Goal: Use online tool/utility: Utilize a website feature to perform a specific function

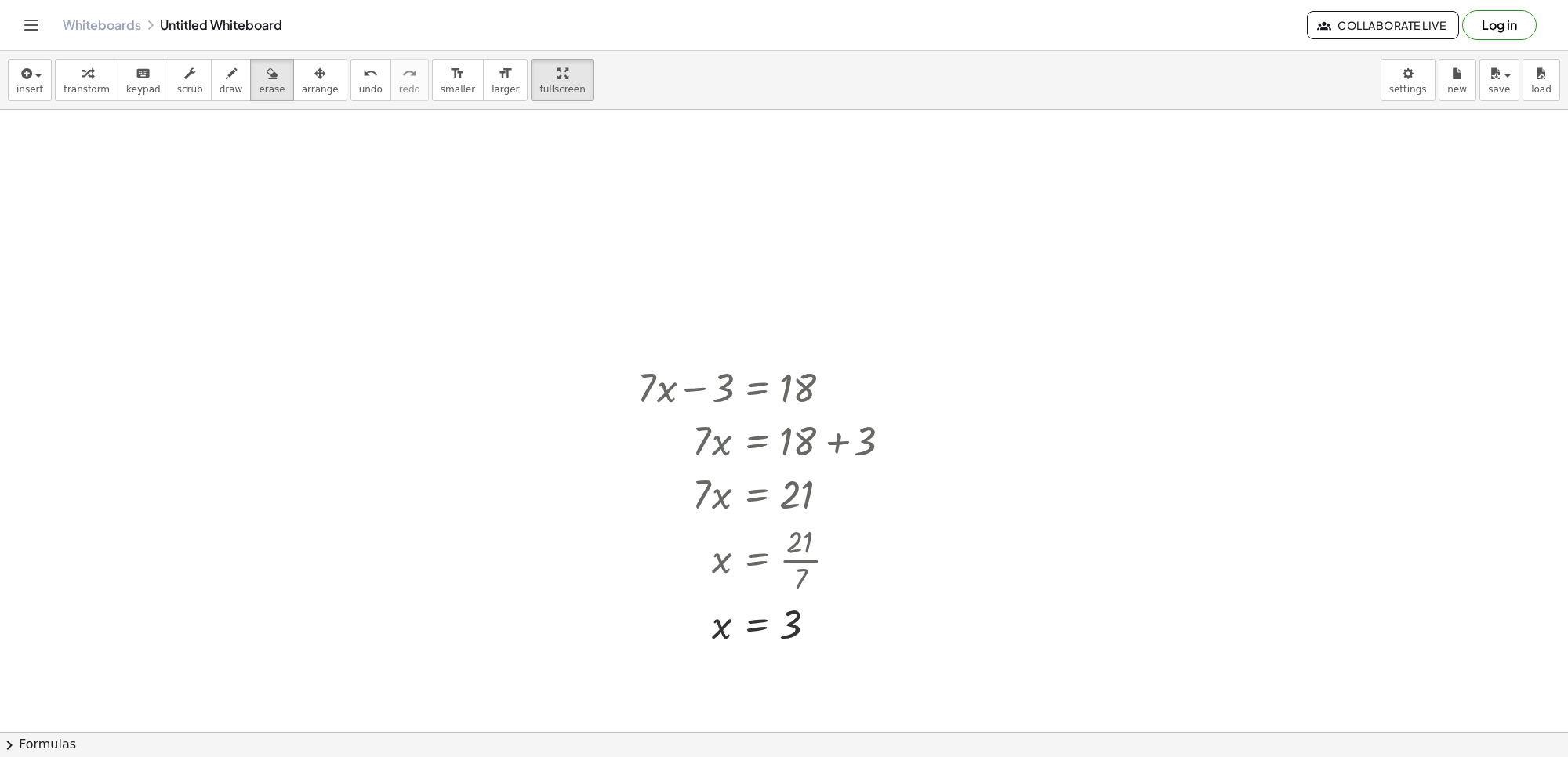
scroll to position [10981, 0]
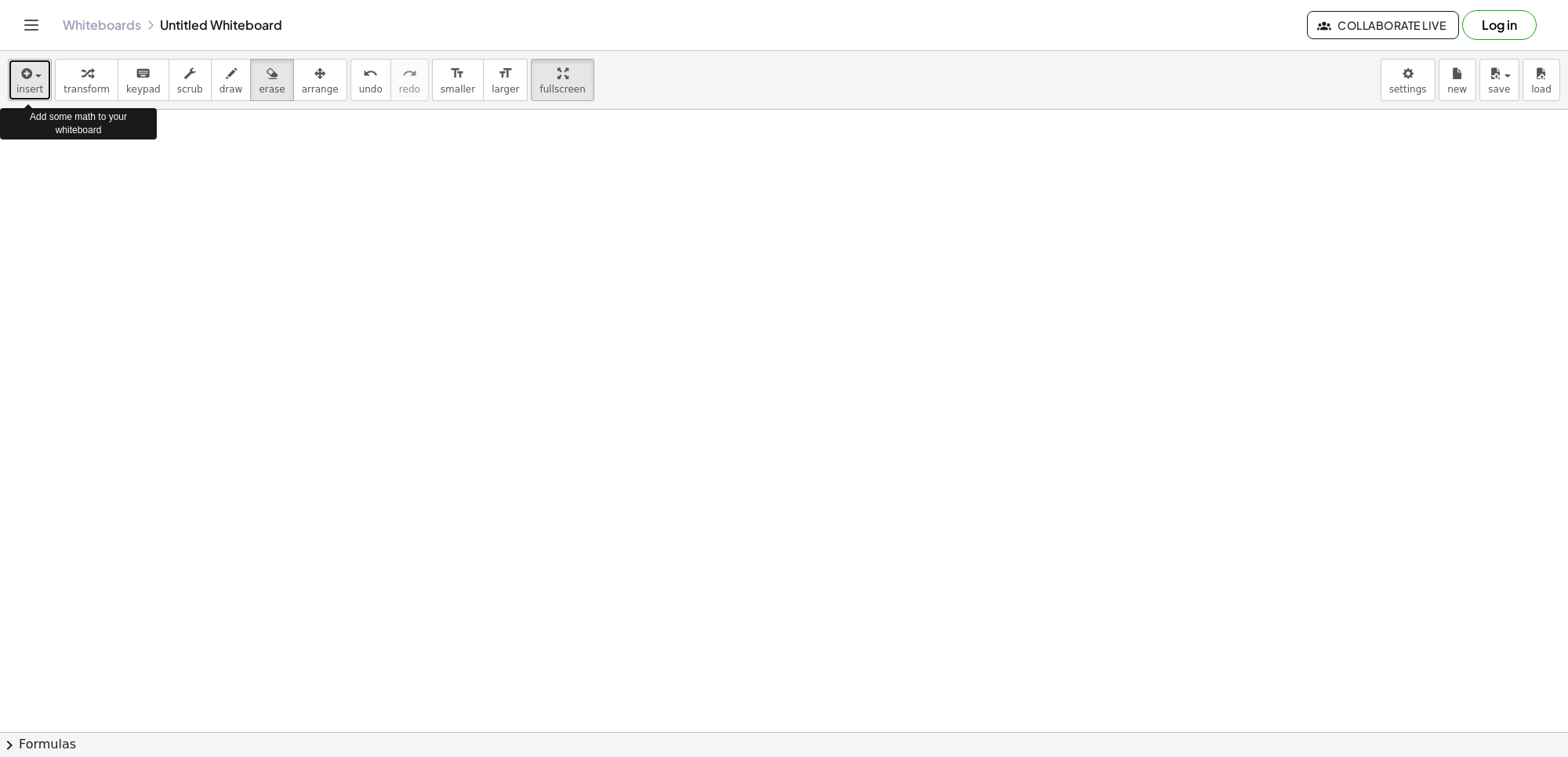
click at [37, 73] on div "button" at bounding box center [29, 72] width 27 height 19
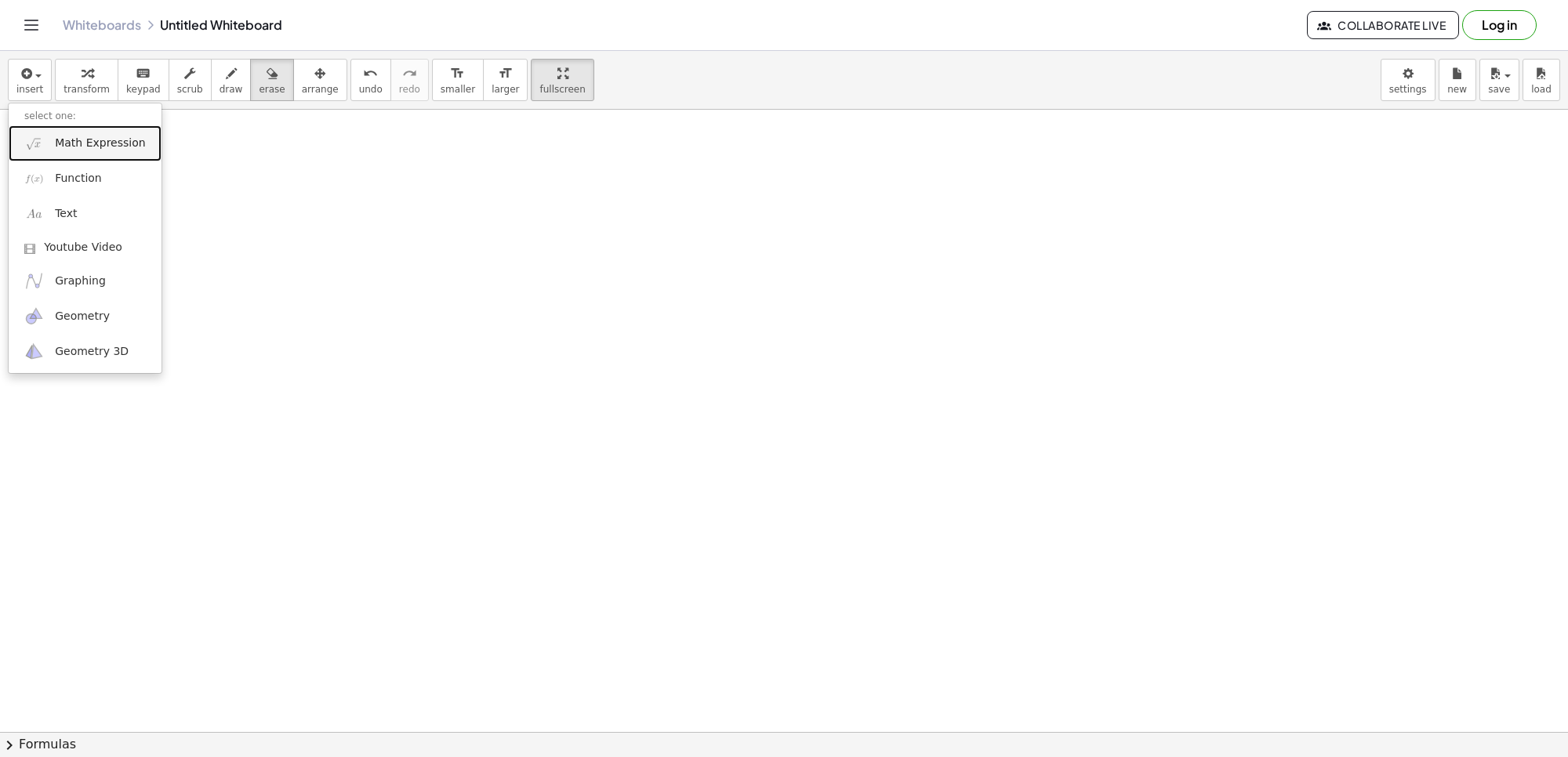
click at [61, 143] on span "Math Expression" at bounding box center [100, 143] width 90 height 15
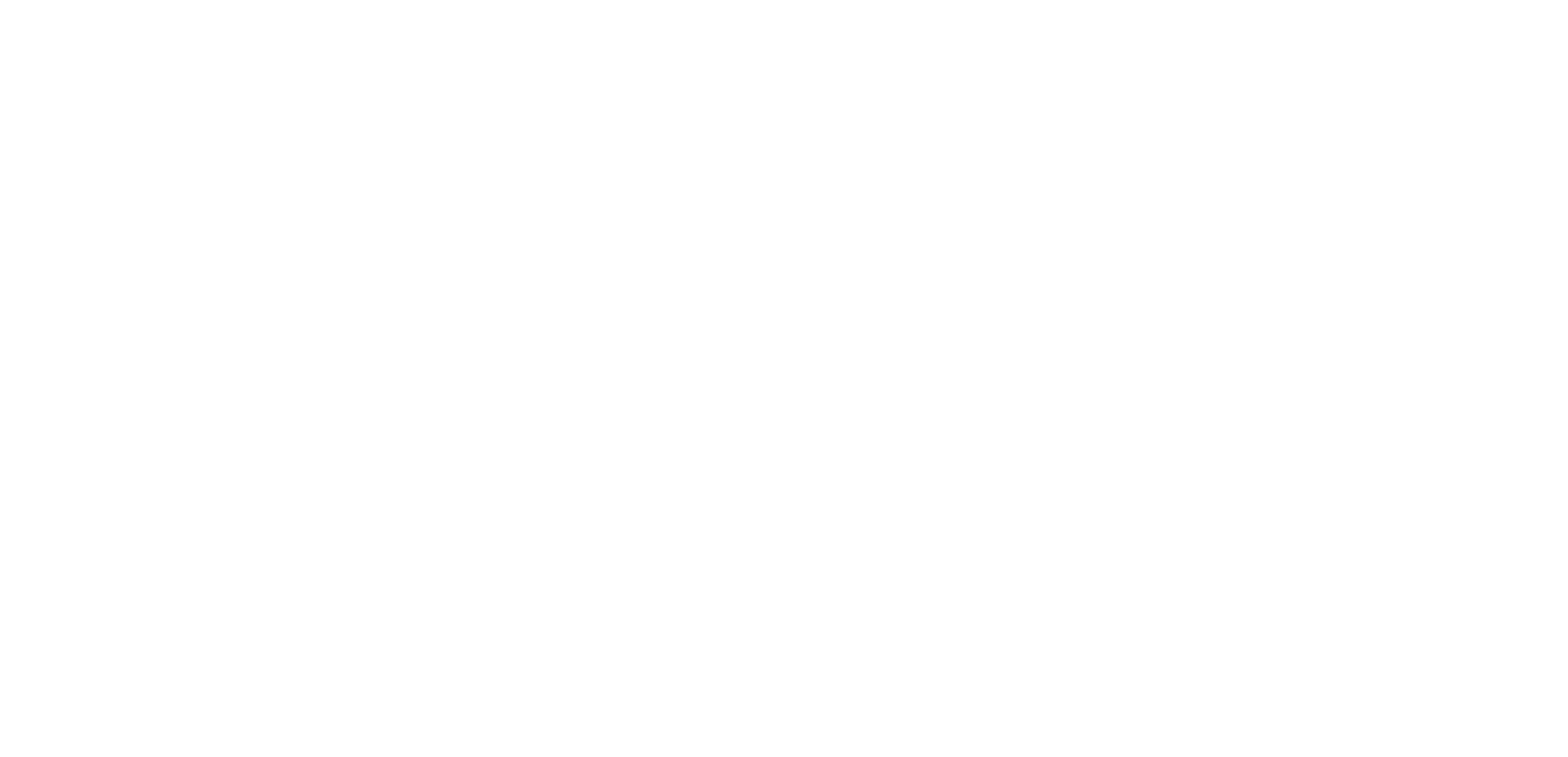
click at [684, 354] on div at bounding box center [784, 378] width 1568 height 757
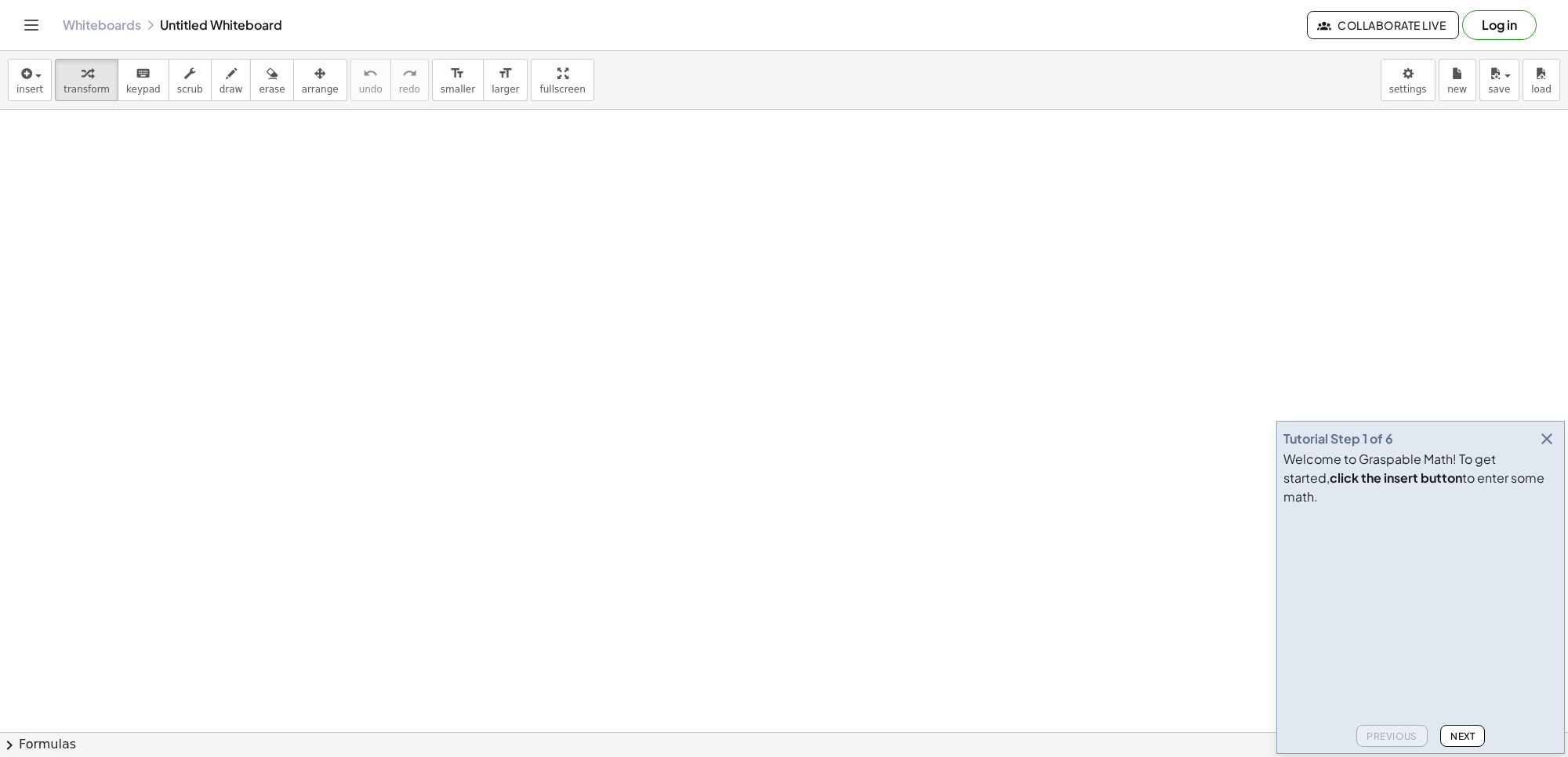
click at [1366, 572] on video at bounding box center [1401, 571] width 235 height 117
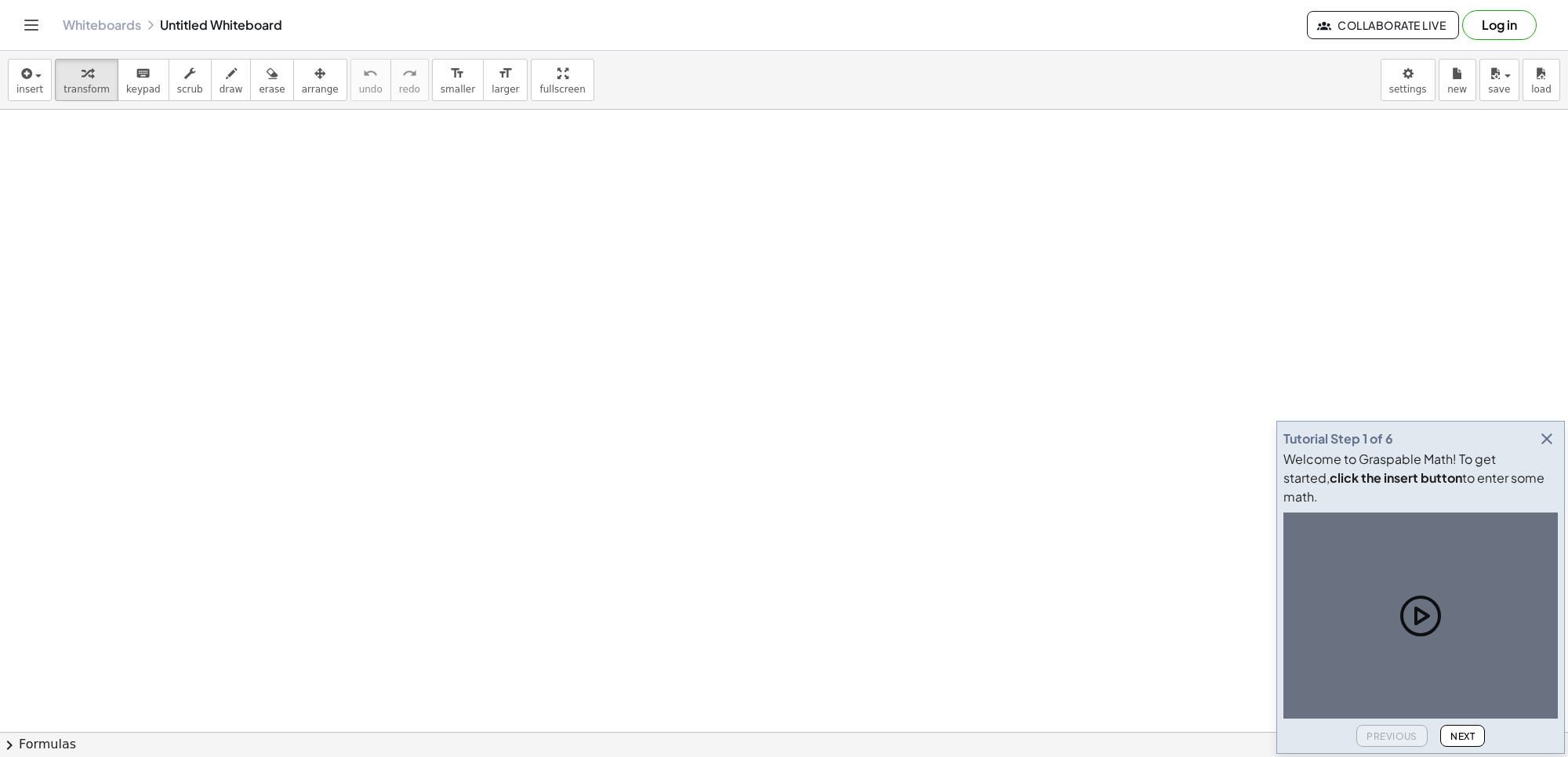
click at [1549, 445] on div "Tutorial Step 1 of 6 Welcome to Graspable Math! To get started, click the inser…" at bounding box center [1421, 587] width 289 height 333
click at [1539, 448] on icon "button" at bounding box center [1546, 438] width 19 height 19
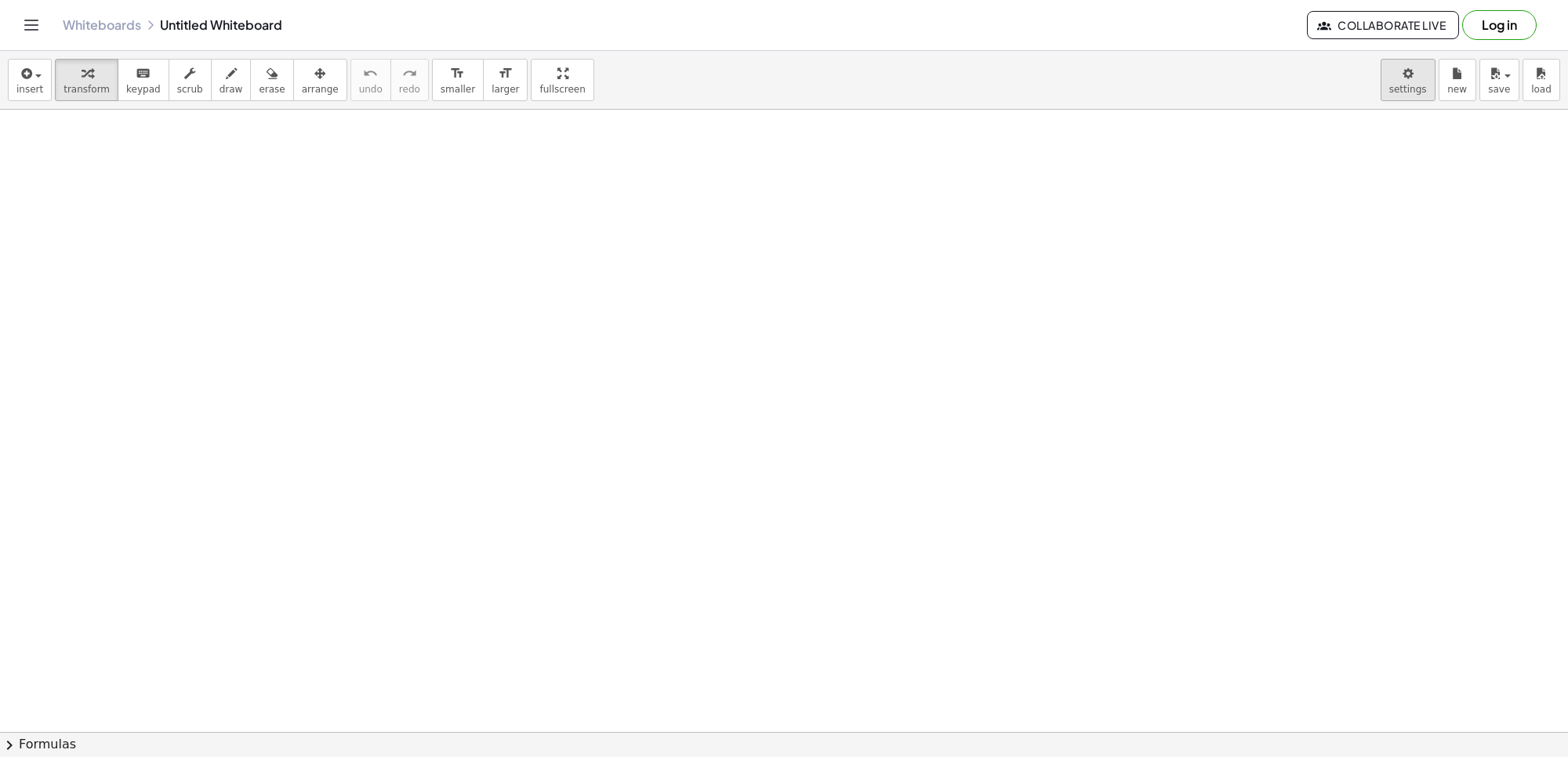
click at [1424, 91] on body "Graspable Math Activities Get Started Activity Bank Assigned Work Classes White…" at bounding box center [784, 378] width 1568 height 757
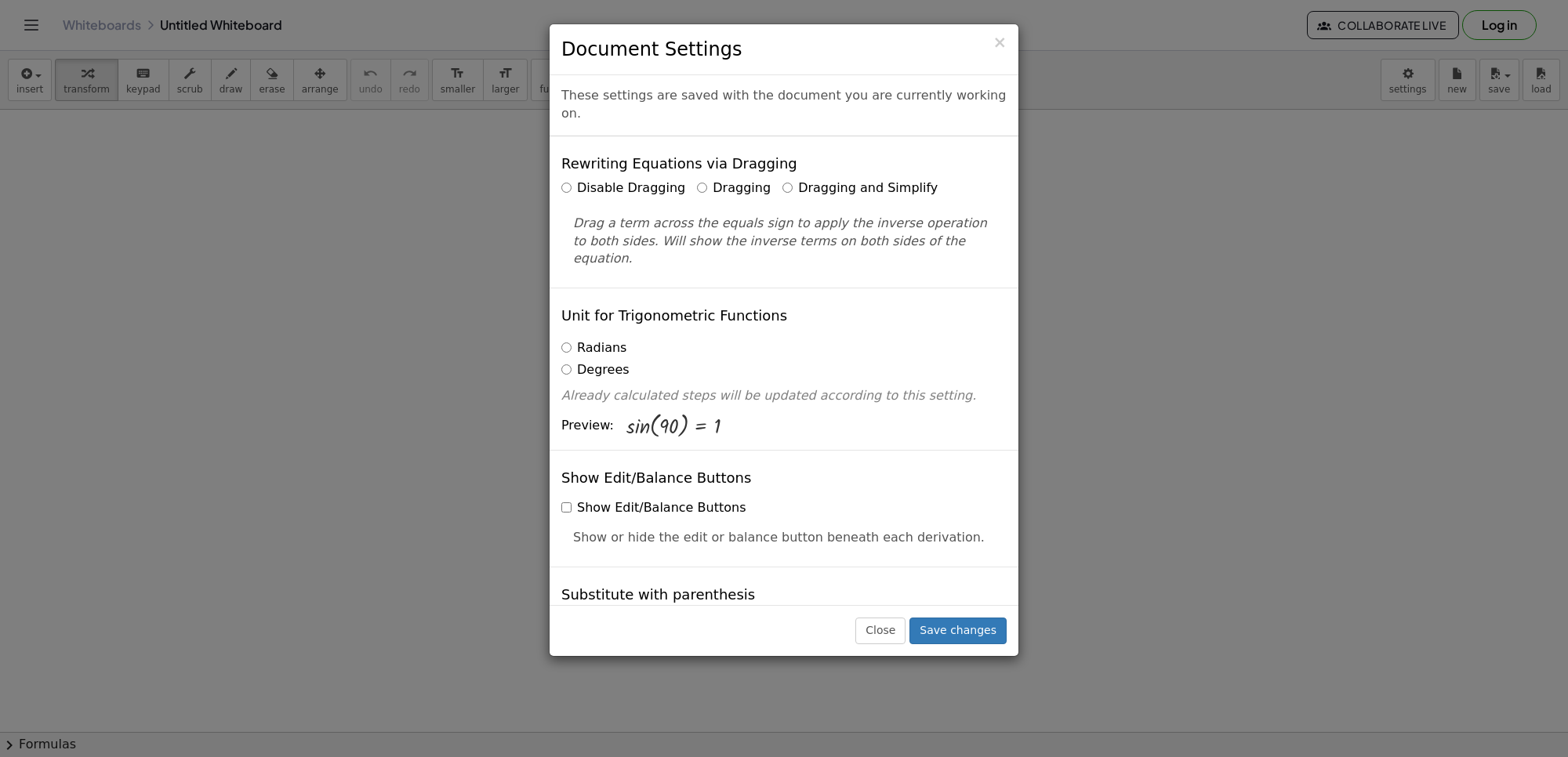
click at [782, 180] on label "Dragging and Simplify" at bounding box center [860, 188] width 155 height 18
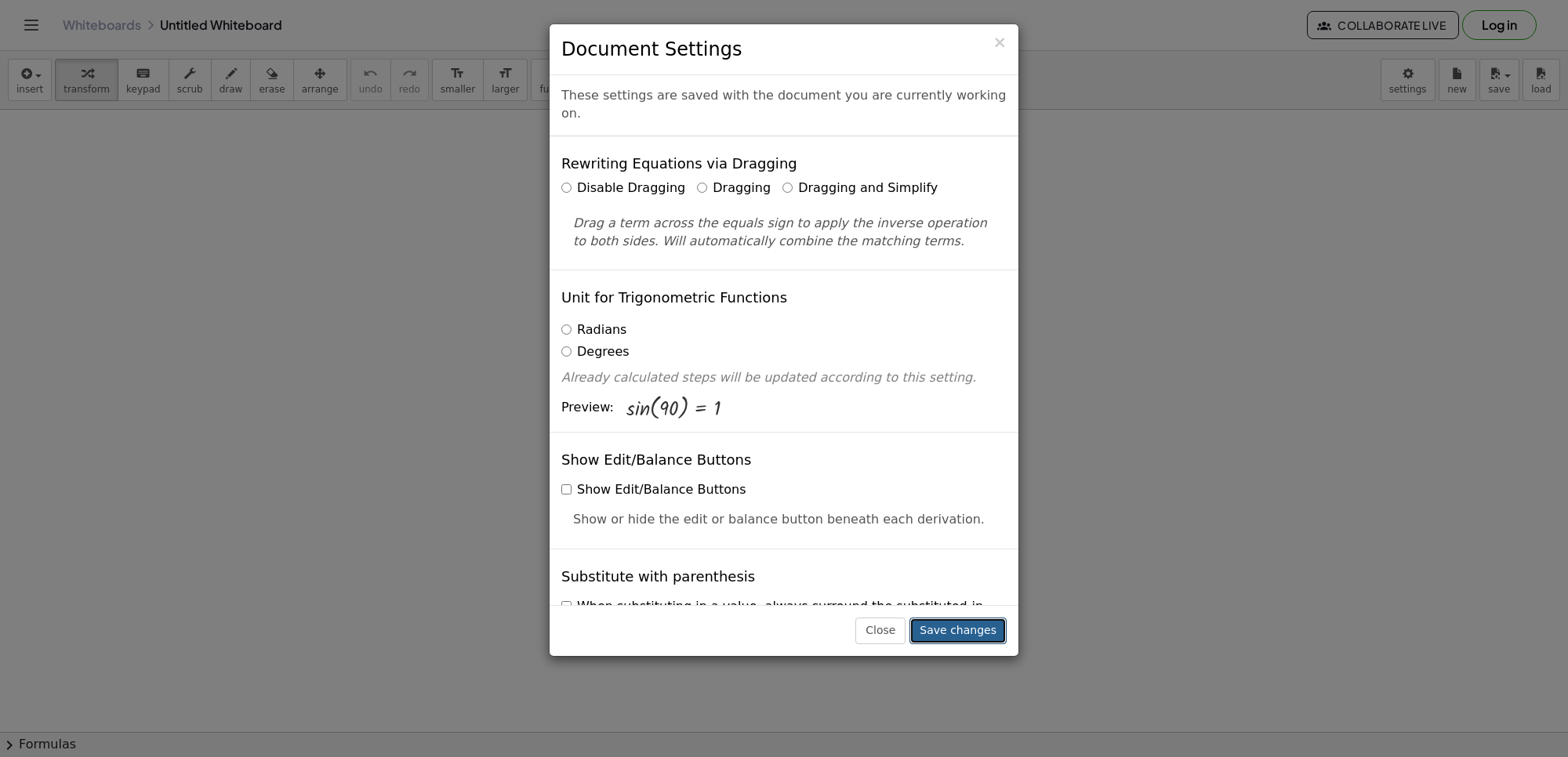
click at [973, 627] on button "Save changes" at bounding box center [958, 631] width 97 height 27
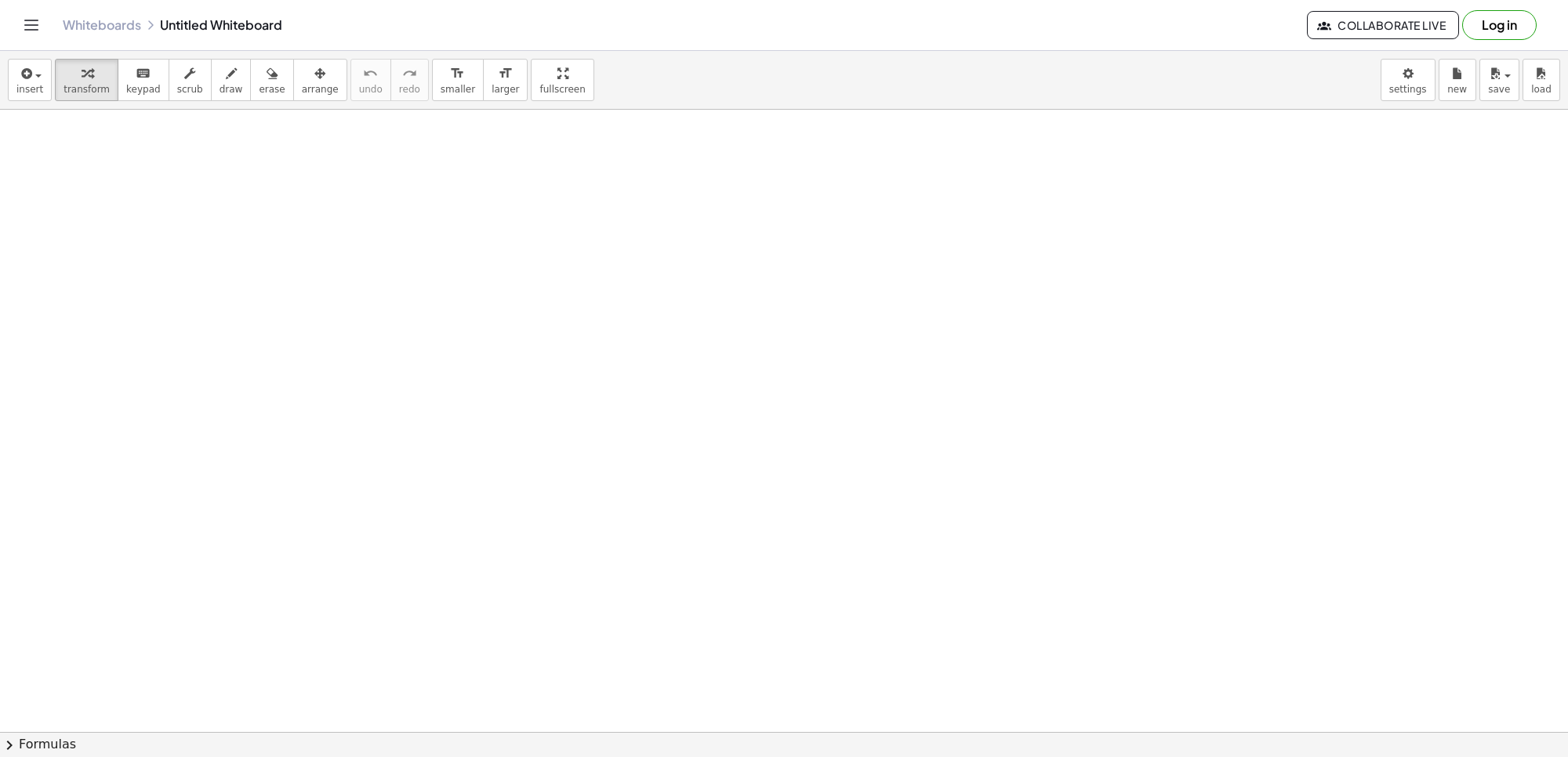
drag, startPoint x: 312, startPoint y: 345, endPoint x: 343, endPoint y: 495, distance: 153.2
drag, startPoint x: 680, startPoint y: 561, endPoint x: 695, endPoint y: 606, distance: 47.4
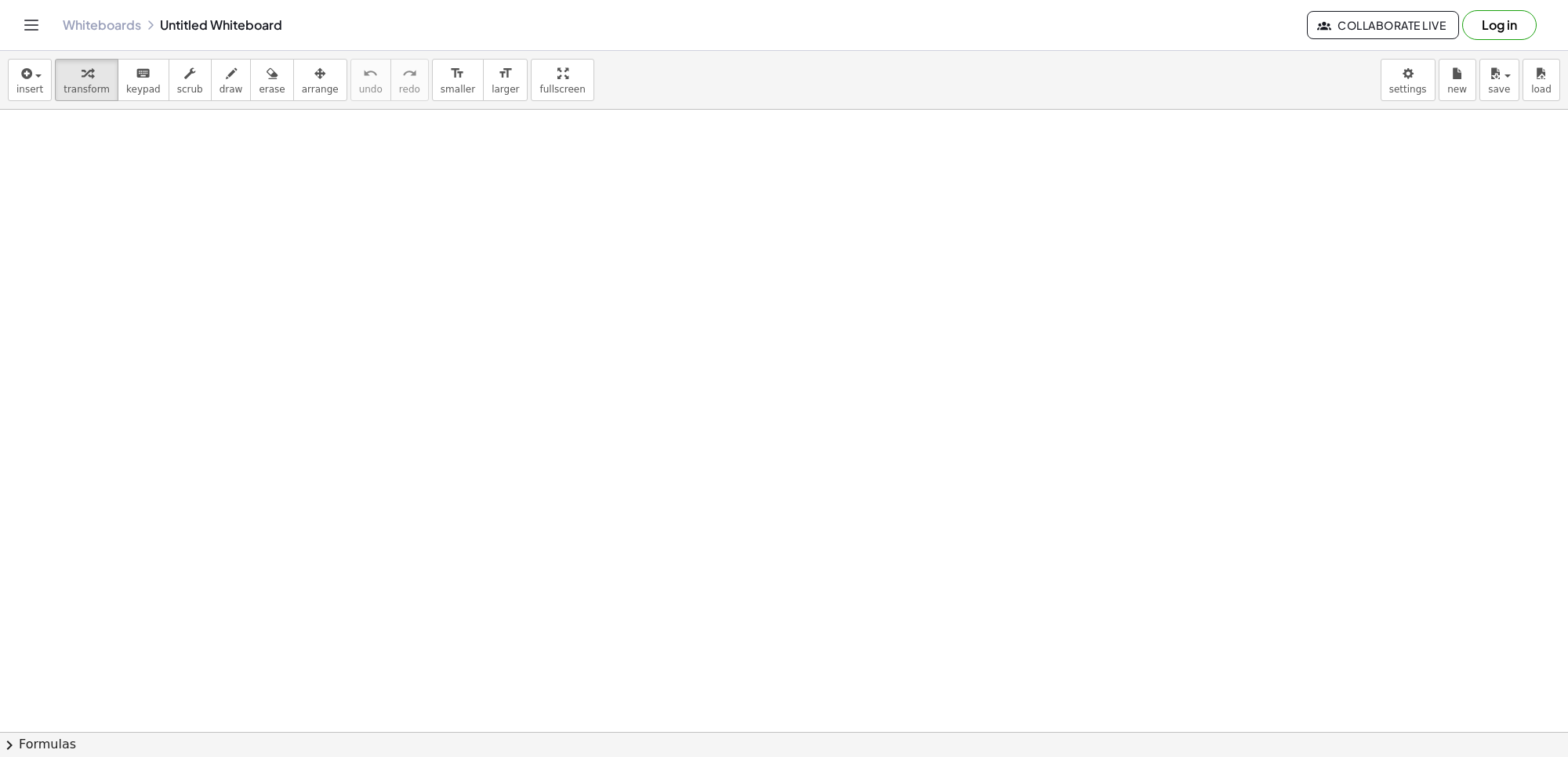
drag, startPoint x: 695, startPoint y: 606, endPoint x: 679, endPoint y: 647, distance: 44.0
drag, startPoint x: 679, startPoint y: 647, endPoint x: 483, endPoint y: 232, distance: 459.0
drag, startPoint x: 291, startPoint y: 76, endPoint x: 275, endPoint y: 77, distance: 16.0
click at [302, 77] on div "button" at bounding box center [320, 72] width 37 height 19
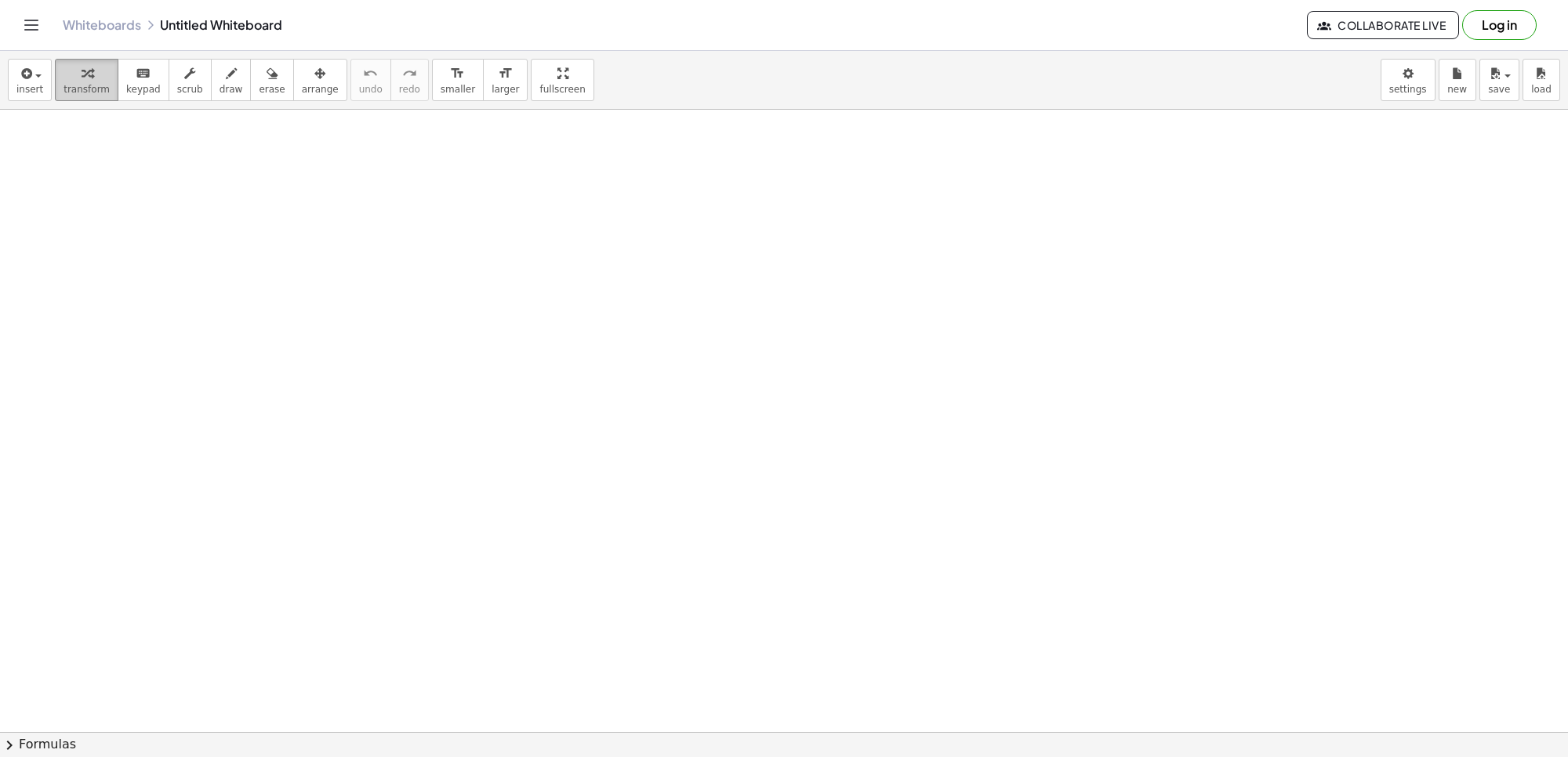
click at [88, 81] on div "button" at bounding box center [86, 72] width 46 height 19
drag, startPoint x: 981, startPoint y: 702, endPoint x: 992, endPoint y: 653, distance: 50.2
drag, startPoint x: 675, startPoint y: 539, endPoint x: 663, endPoint y: 510, distance: 31.4
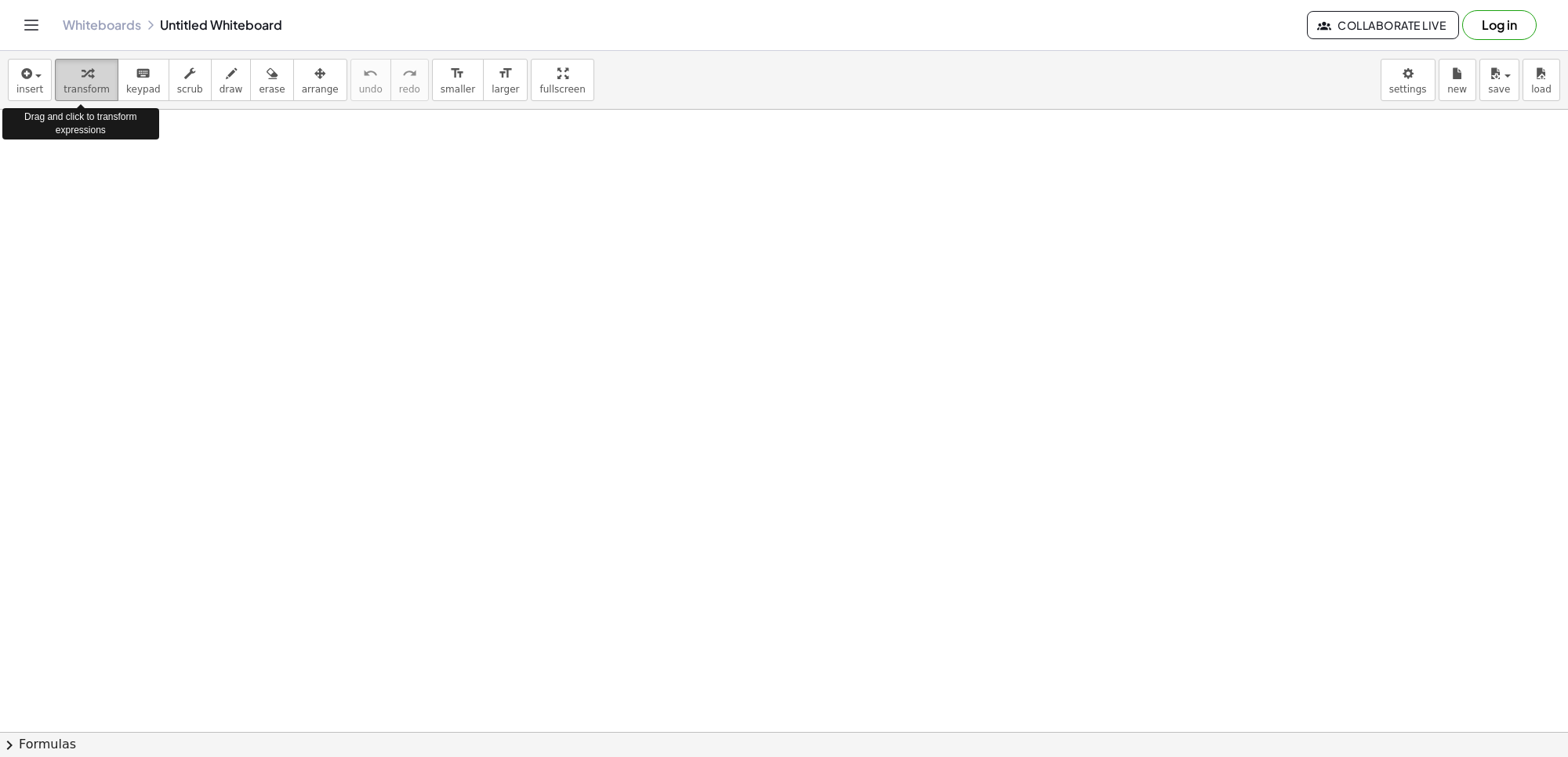
click at [73, 66] on div "button" at bounding box center [86, 72] width 46 height 19
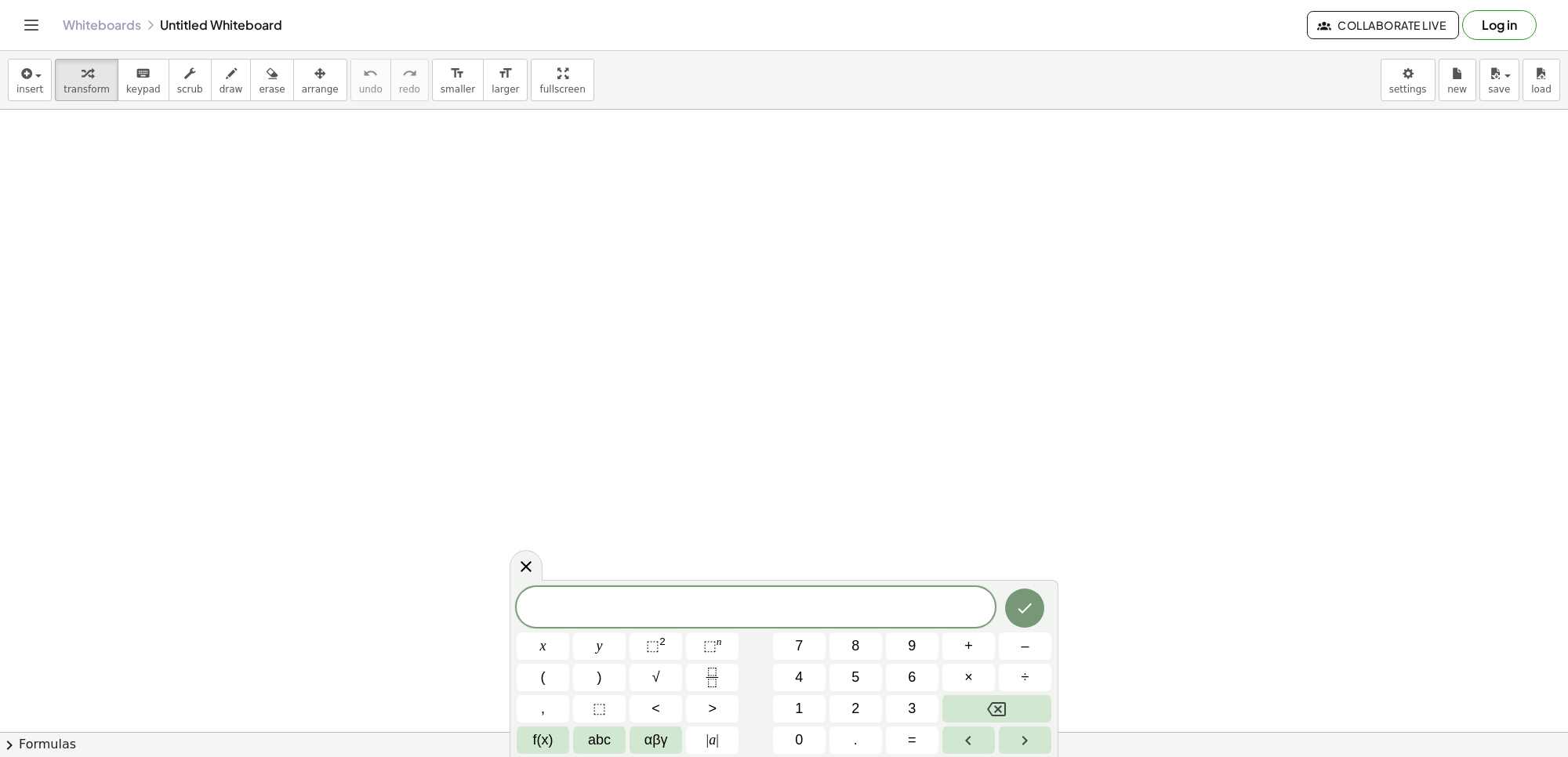
drag, startPoint x: 636, startPoint y: 559, endPoint x: 593, endPoint y: 412, distance: 153.2
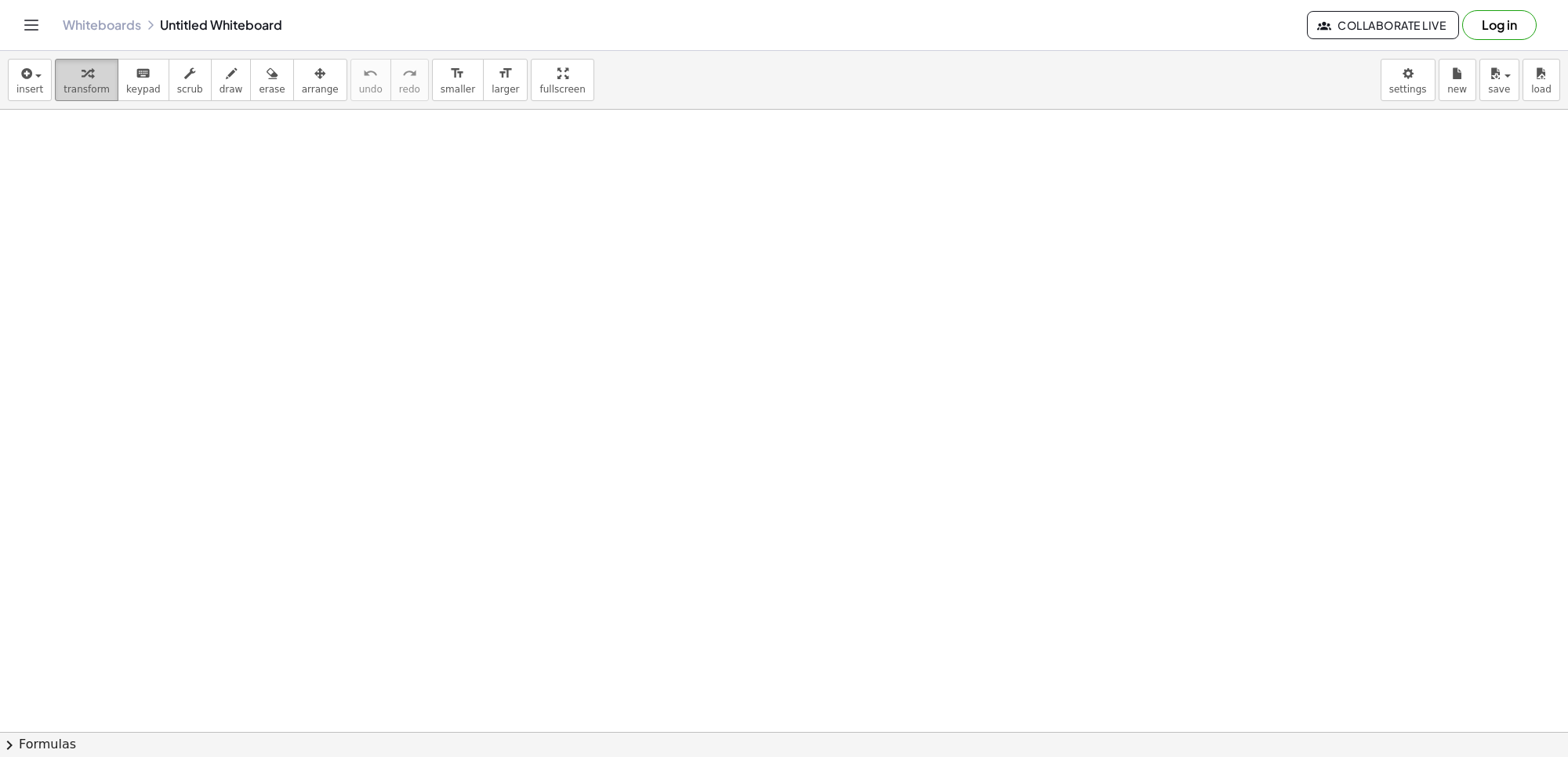
click at [57, 79] on button "transform" at bounding box center [87, 80] width 63 height 42
drag, startPoint x: 635, startPoint y: 653, endPoint x: 597, endPoint y: 632, distance: 43.4
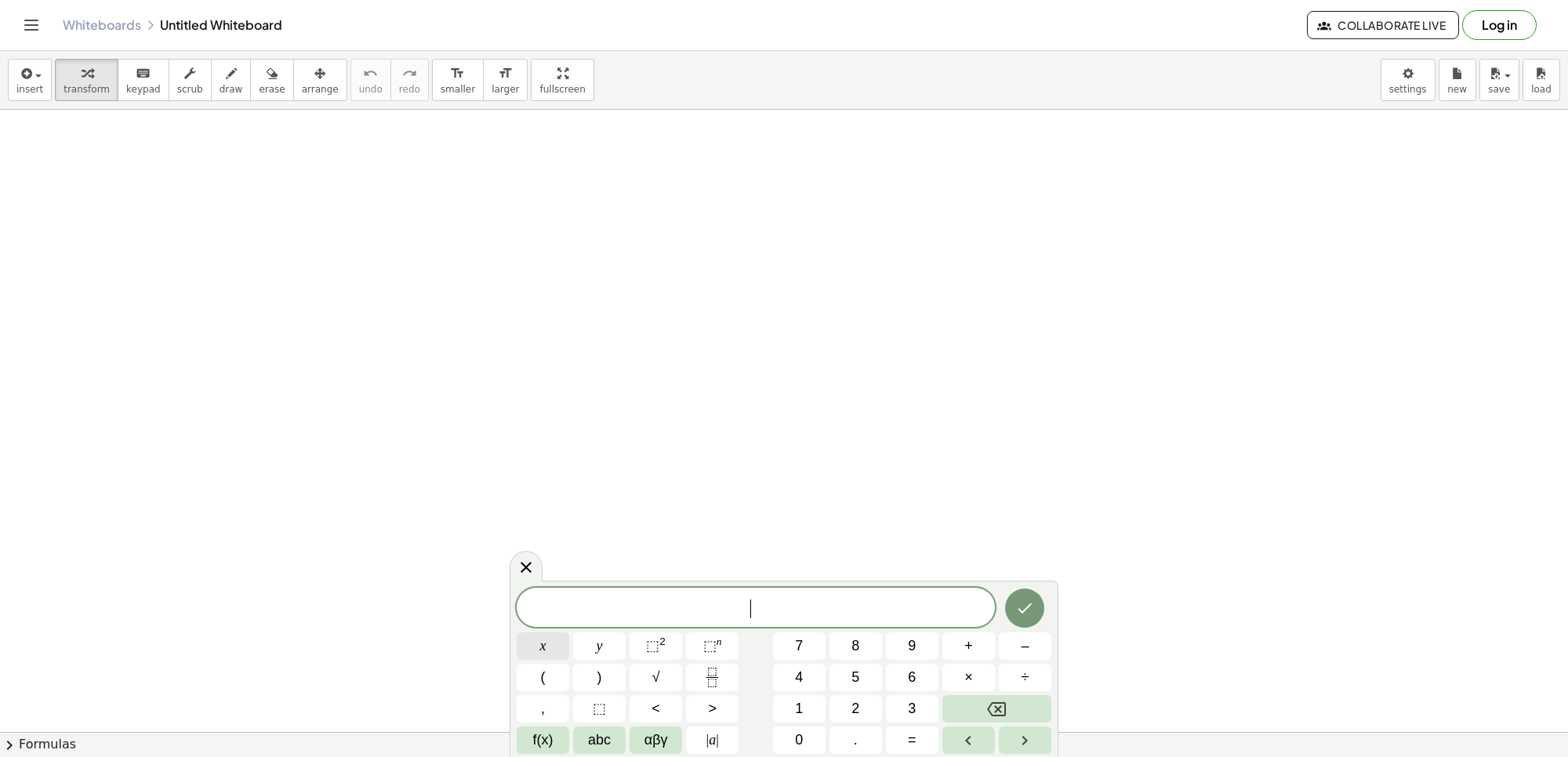
click at [553, 641] on button "x" at bounding box center [543, 646] width 53 height 27
click at [701, 656] on button "⬚ n" at bounding box center [712, 646] width 53 height 27
click at [914, 704] on span "3" at bounding box center [912, 708] width 8 height 21
click at [784, 613] on span "x 3 ​" at bounding box center [756, 606] width 478 height 28
click at [977, 644] on button "+" at bounding box center [968, 646] width 53 height 27
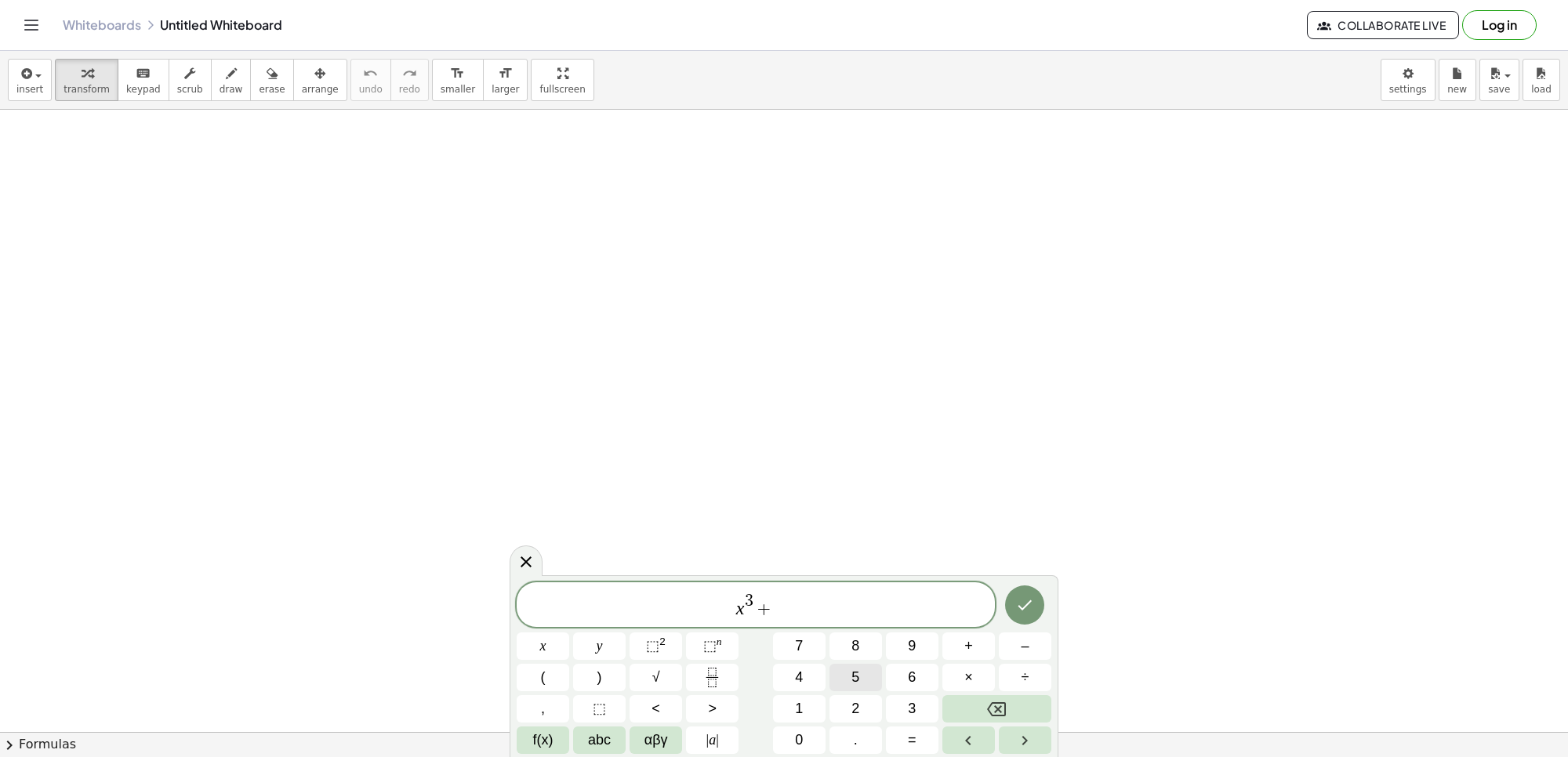
click at [869, 682] on button "5" at bounding box center [855, 678] width 53 height 27
click at [557, 648] on button "x" at bounding box center [543, 646] width 53 height 27
click at [697, 646] on button "⬚ n" at bounding box center [712, 646] width 53 height 27
click at [843, 698] on button "2" at bounding box center [855, 709] width 53 height 27
click at [1047, 635] on button "–" at bounding box center [1025, 646] width 53 height 27
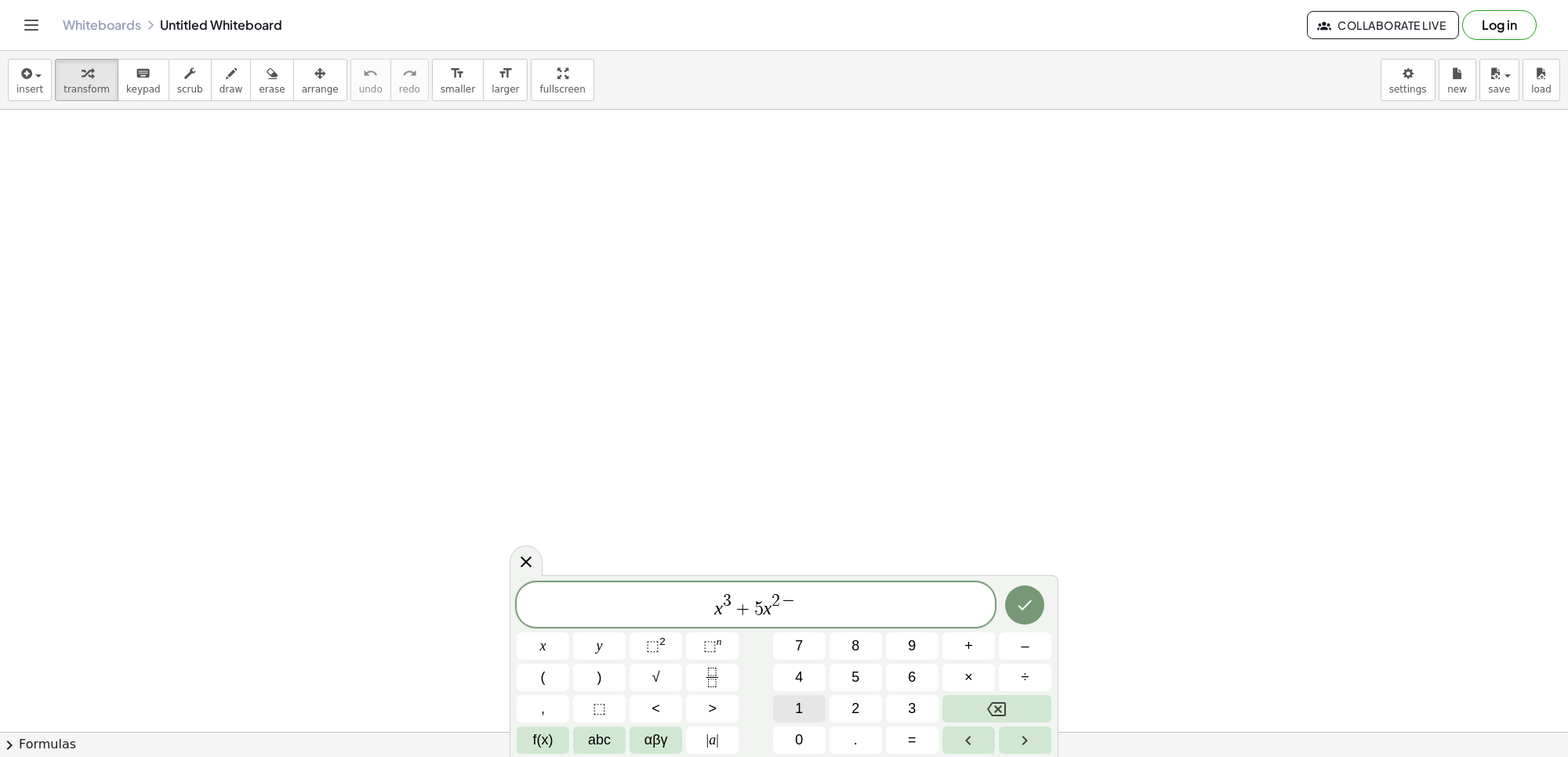
click at [794, 700] on button "1" at bounding box center [799, 709] width 53 height 27
click at [790, 717] on button "1" at bounding box center [799, 709] width 53 height 27
click at [1032, 716] on button "Backspace" at bounding box center [997, 709] width 109 height 27
click at [820, 738] on button "0" at bounding box center [799, 740] width 53 height 27
click at [562, 645] on button "x" at bounding box center [543, 646] width 53 height 27
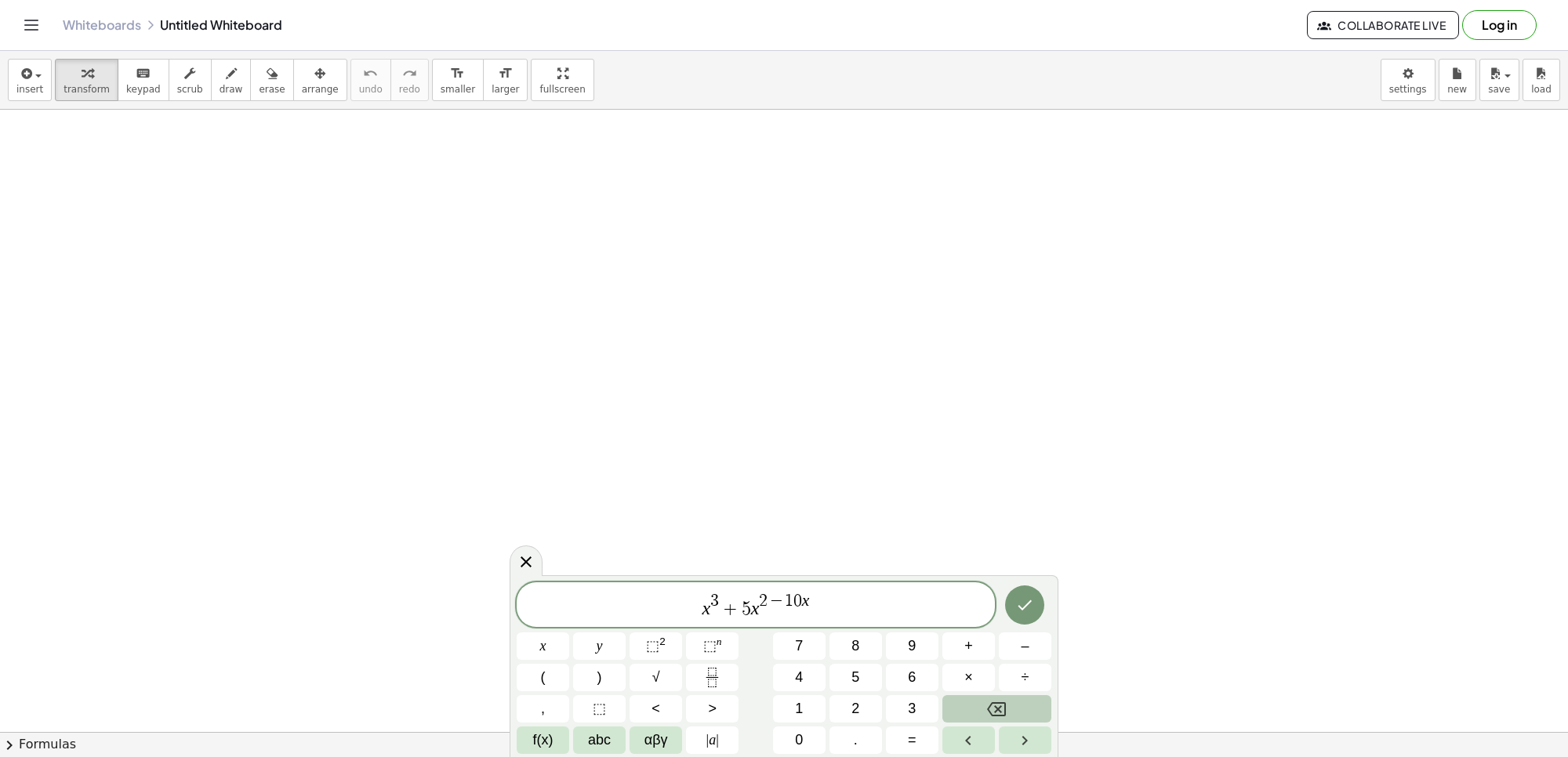
click at [992, 706] on icon "Backspace" at bounding box center [996, 708] width 19 height 19
click at [795, 620] on span "x 3 + 5 x 2 ​" at bounding box center [756, 606] width 478 height 28
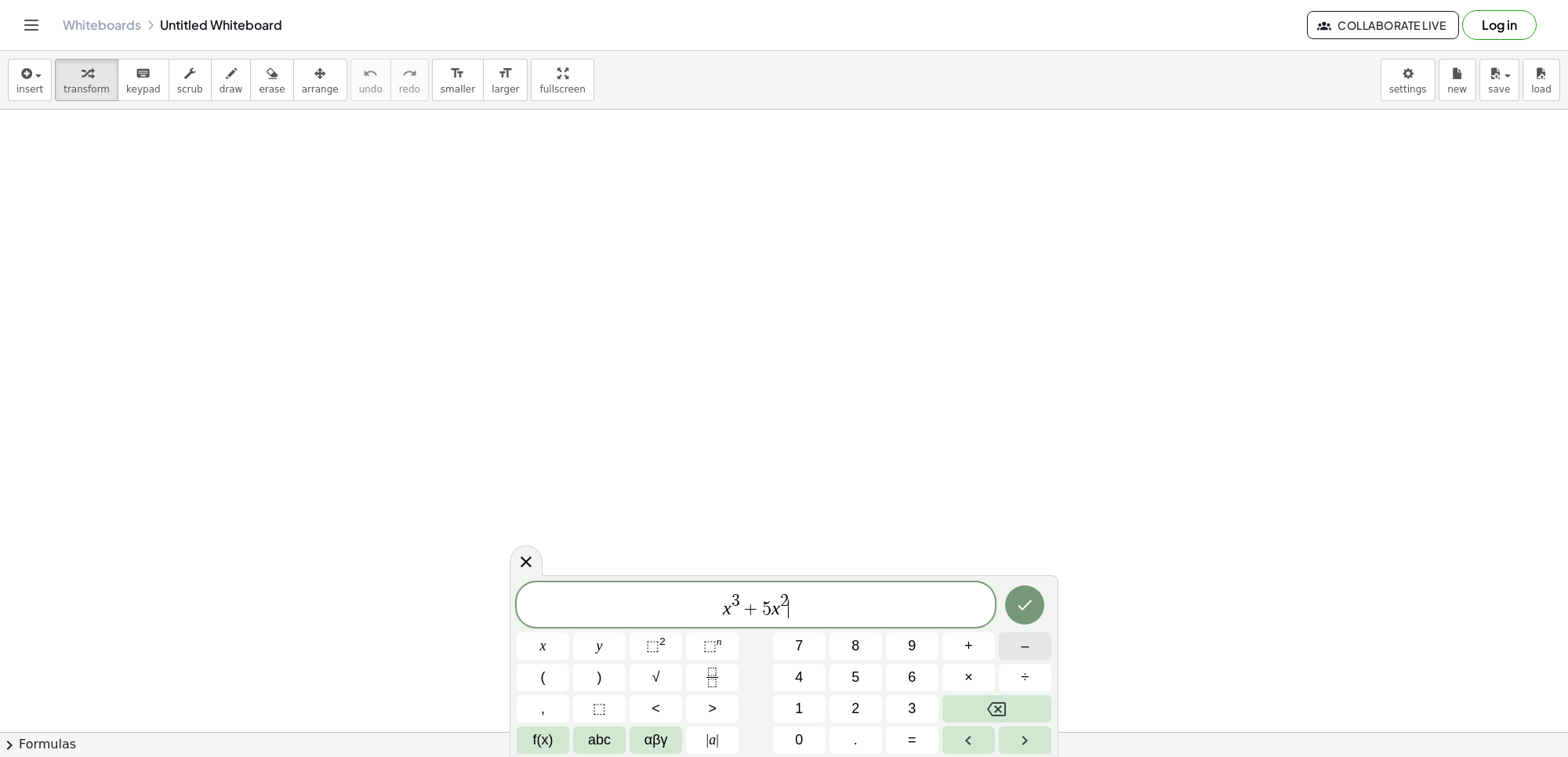
click at [1000, 641] on button "–" at bounding box center [1025, 646] width 53 height 27
click at [794, 699] on button "1" at bounding box center [799, 709] width 53 height 27
click at [788, 729] on button "0" at bounding box center [799, 740] width 53 height 27
click at [562, 645] on button "x" at bounding box center [543, 646] width 53 height 27
click at [1044, 657] on button "–" at bounding box center [1025, 646] width 53 height 27
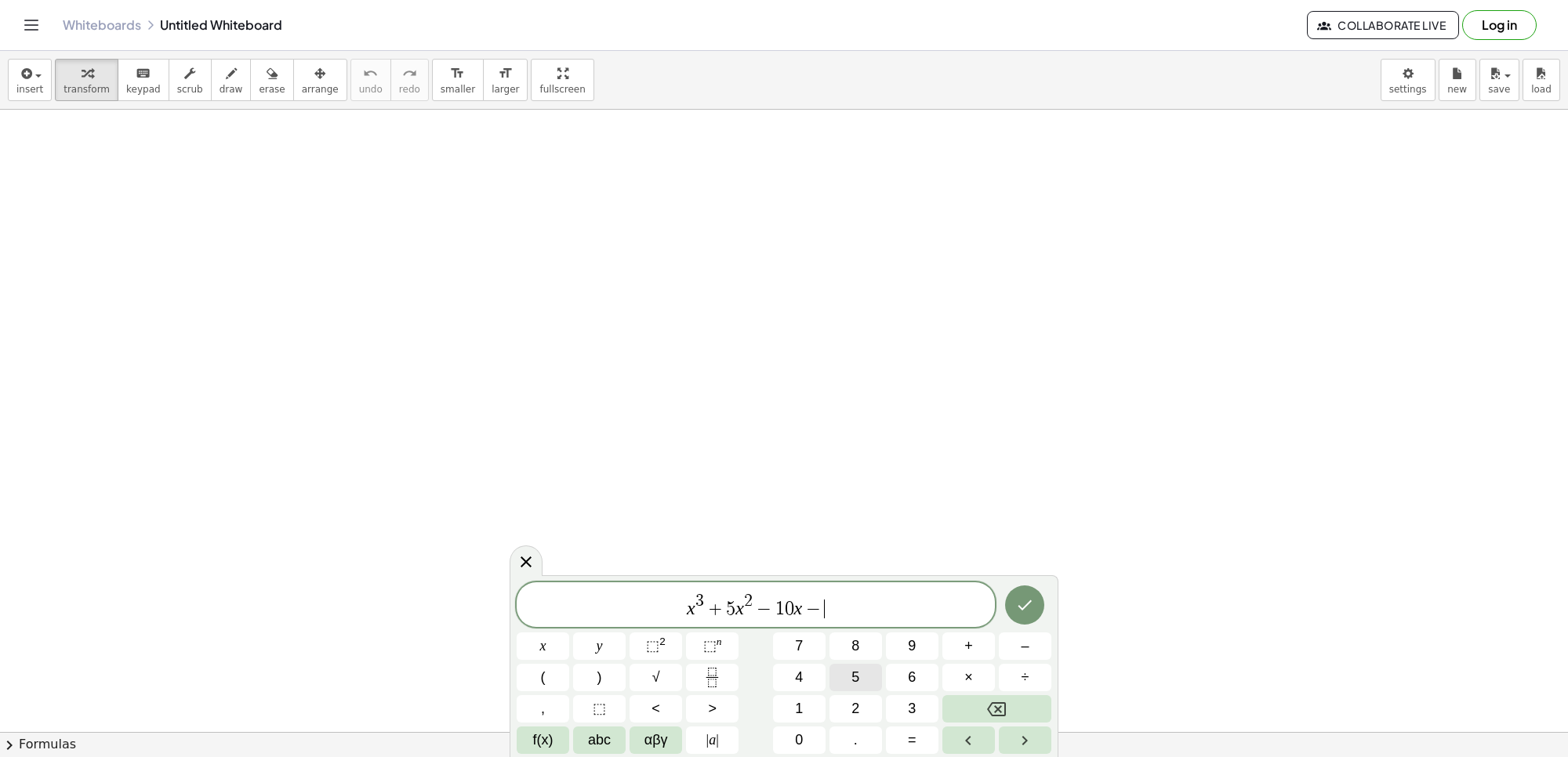
click at [873, 676] on button "5" at bounding box center [855, 678] width 53 height 27
click at [1039, 612] on button "Done" at bounding box center [1024, 605] width 39 height 39
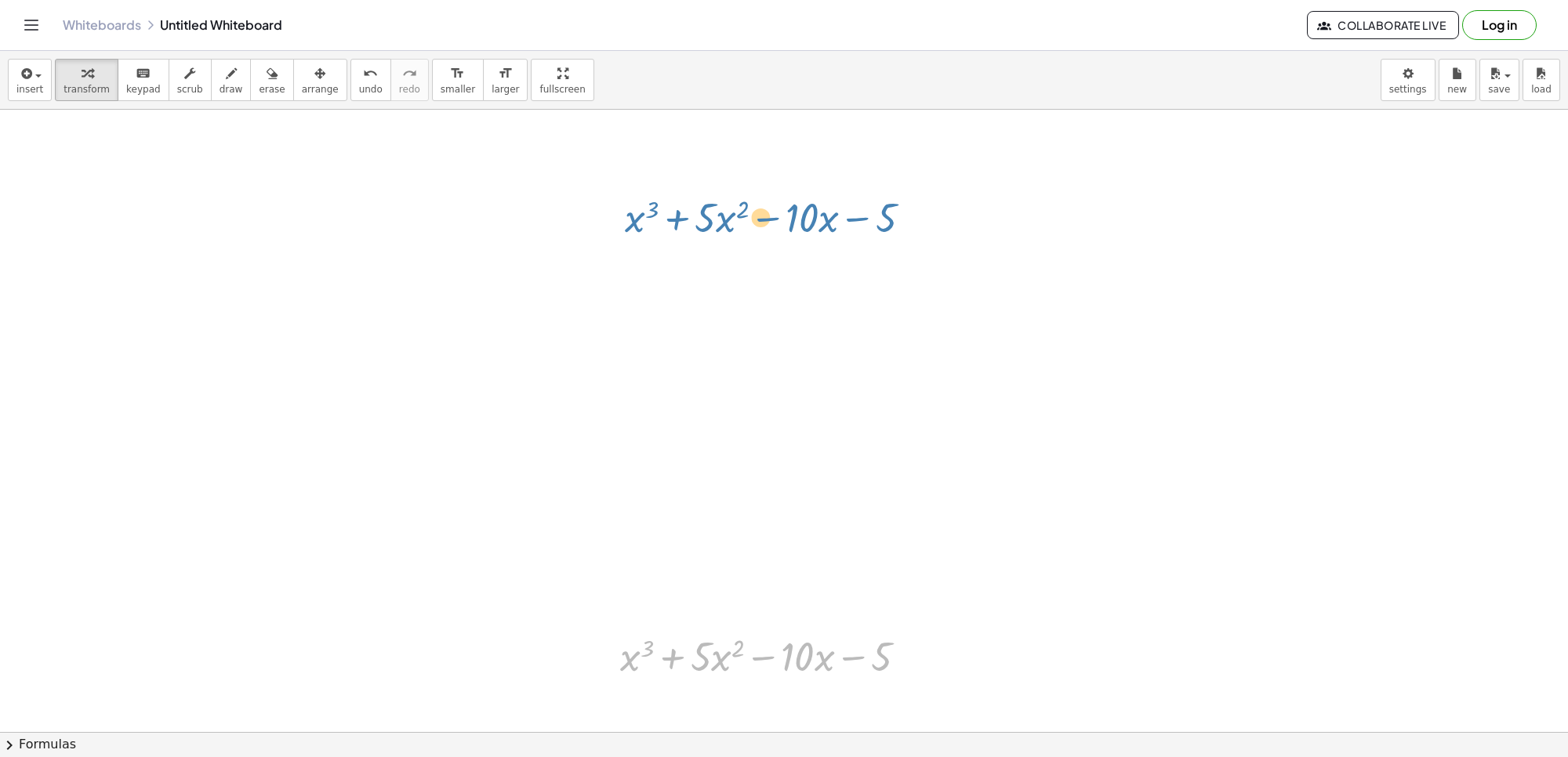
drag, startPoint x: 814, startPoint y: 650, endPoint x: 841, endPoint y: 369, distance: 282.3
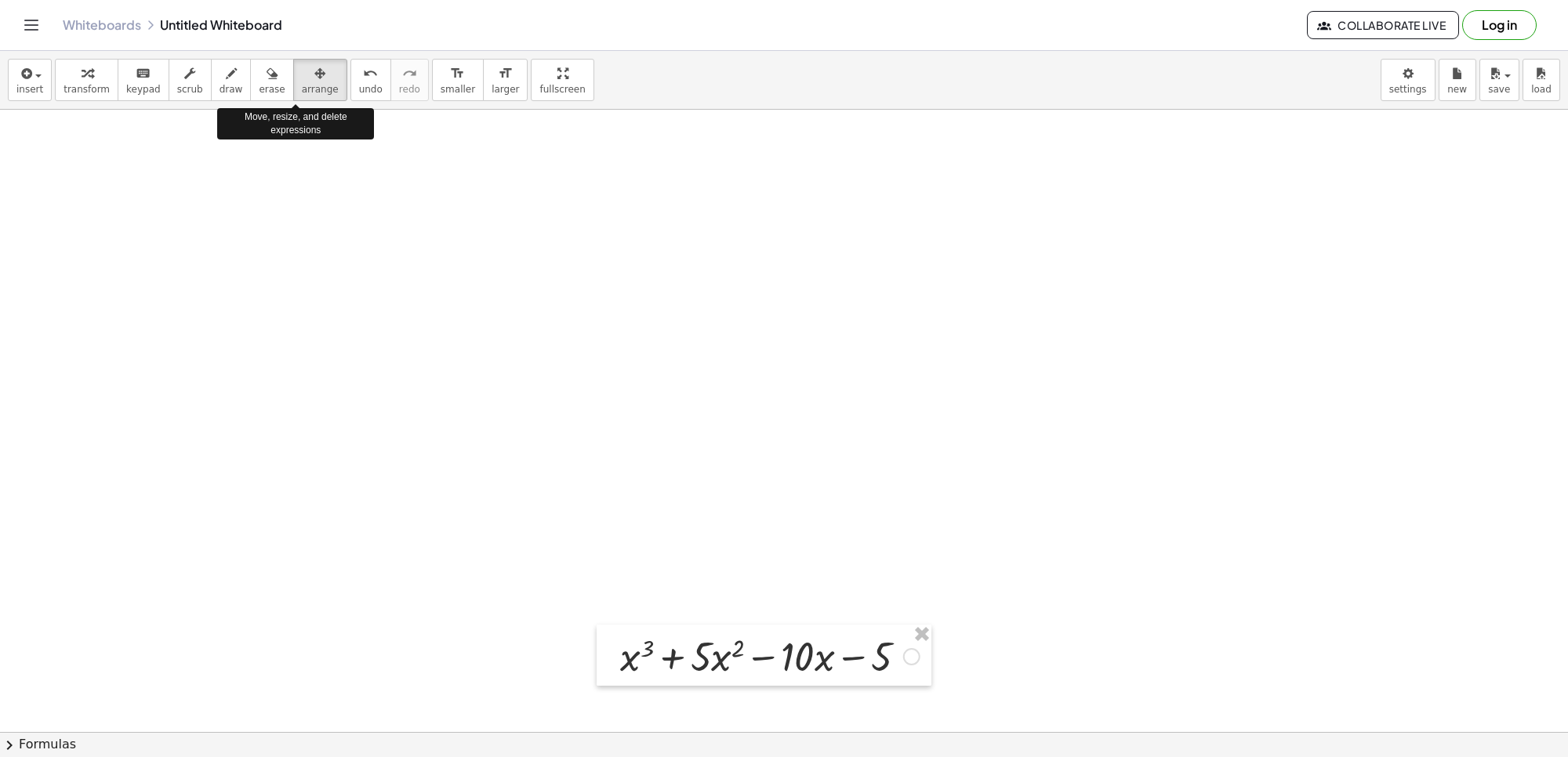
drag, startPoint x: 295, startPoint y: 87, endPoint x: 397, endPoint y: 333, distance: 266.3
click at [302, 88] on span "arrange" at bounding box center [320, 90] width 37 height 11
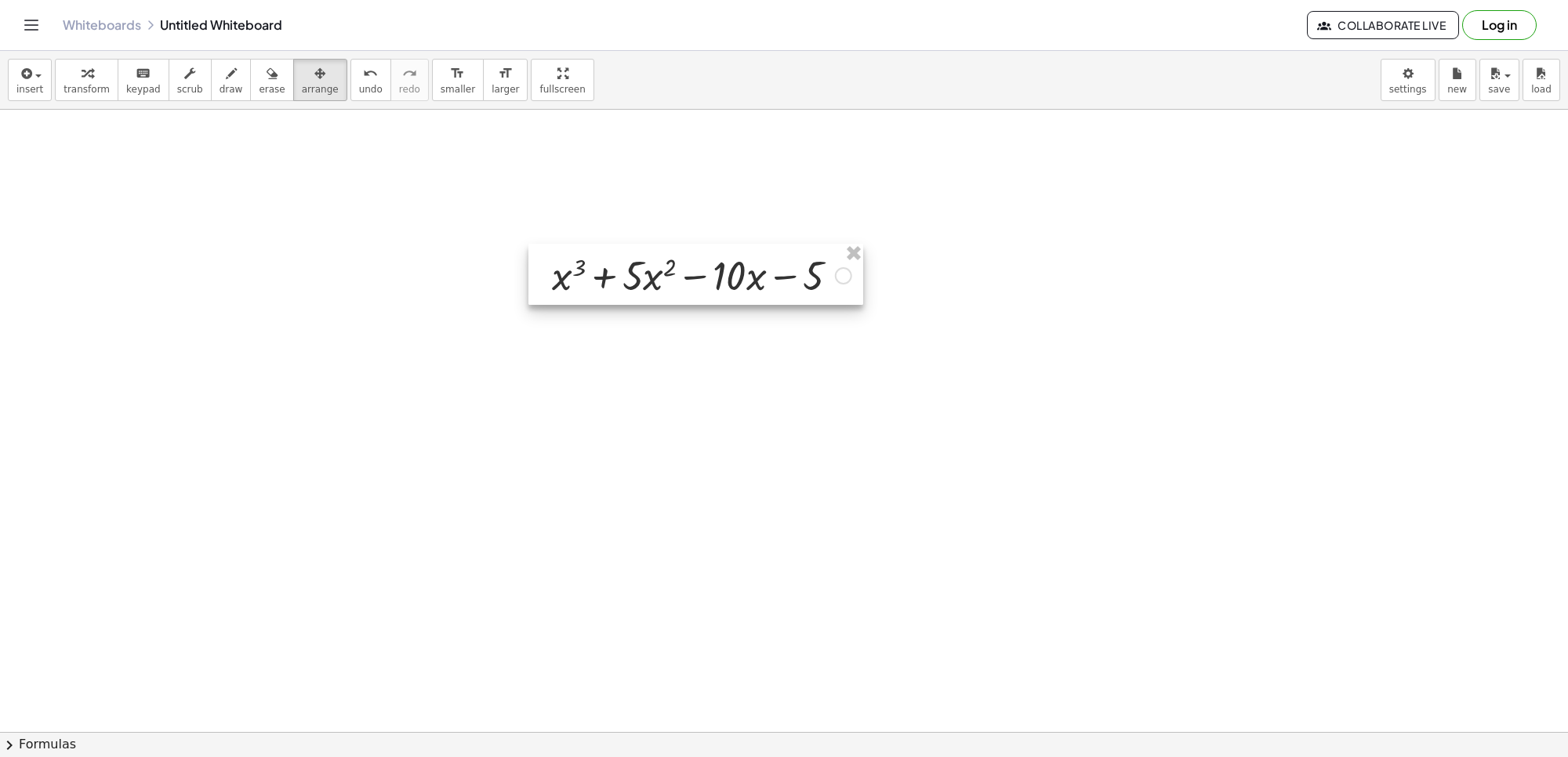
drag, startPoint x: 759, startPoint y: 636, endPoint x: 691, endPoint y: 256, distance: 386.0
click at [691, 256] on div at bounding box center [696, 274] width 335 height 61
click at [88, 70] on div "button" at bounding box center [86, 72] width 46 height 19
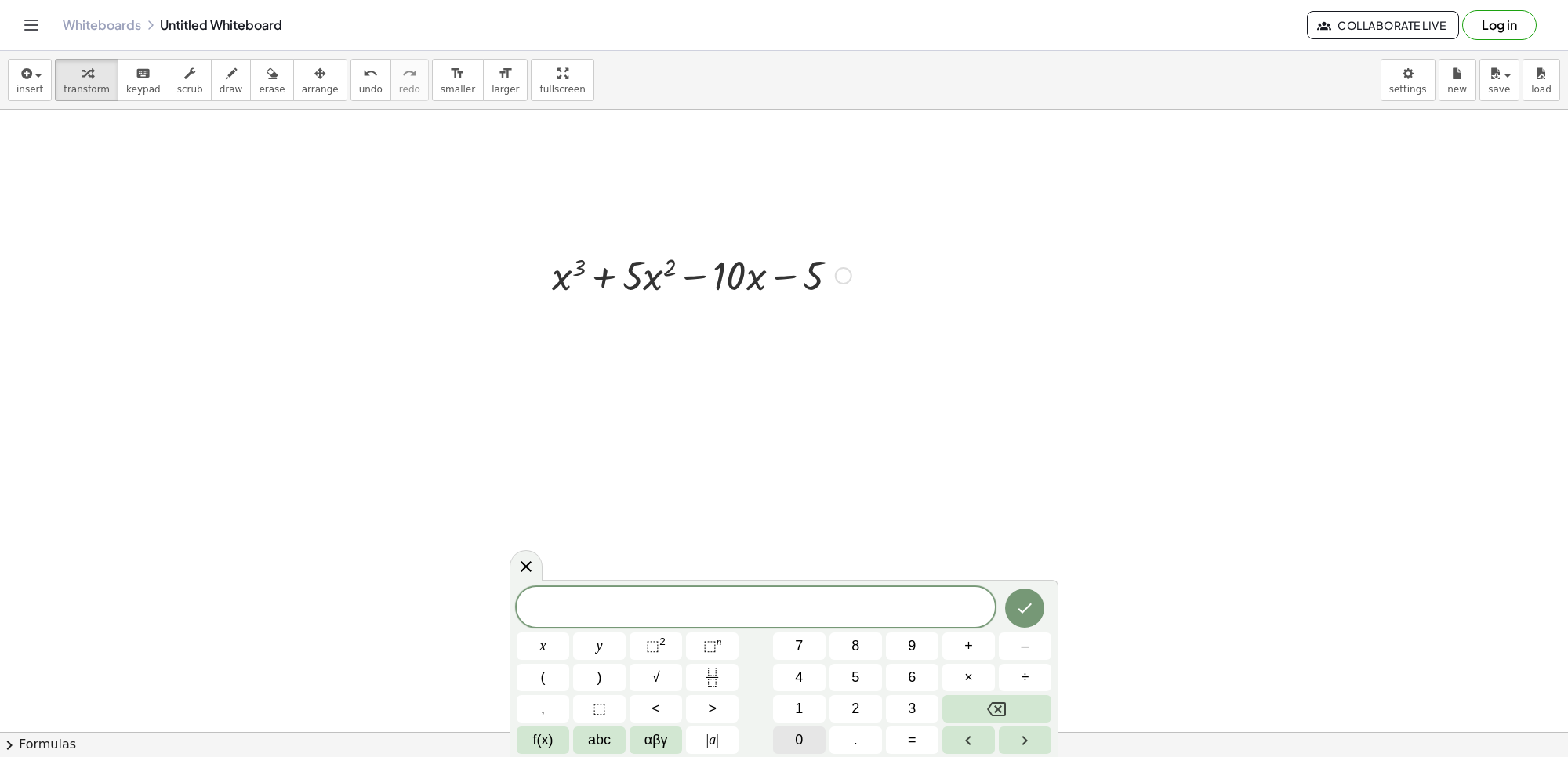
drag, startPoint x: 930, startPoint y: 691, endPoint x: 793, endPoint y: 737, distance: 144.5
click at [920, 696] on div "x y ⬚ 2 ⬚ n 7 8 9 + – ( ) √ 4 5 6 × ÷ , ⬚ < > 1 2 3 f(x) abc αβγ | a | 0 . =" at bounding box center [784, 670] width 535 height 167
click at [912, 710] on span "3" at bounding box center [912, 708] width 8 height 21
click at [717, 641] on sup "n" at bounding box center [719, 641] width 6 height 12
click at [978, 691] on button "×" at bounding box center [968, 678] width 53 height 27
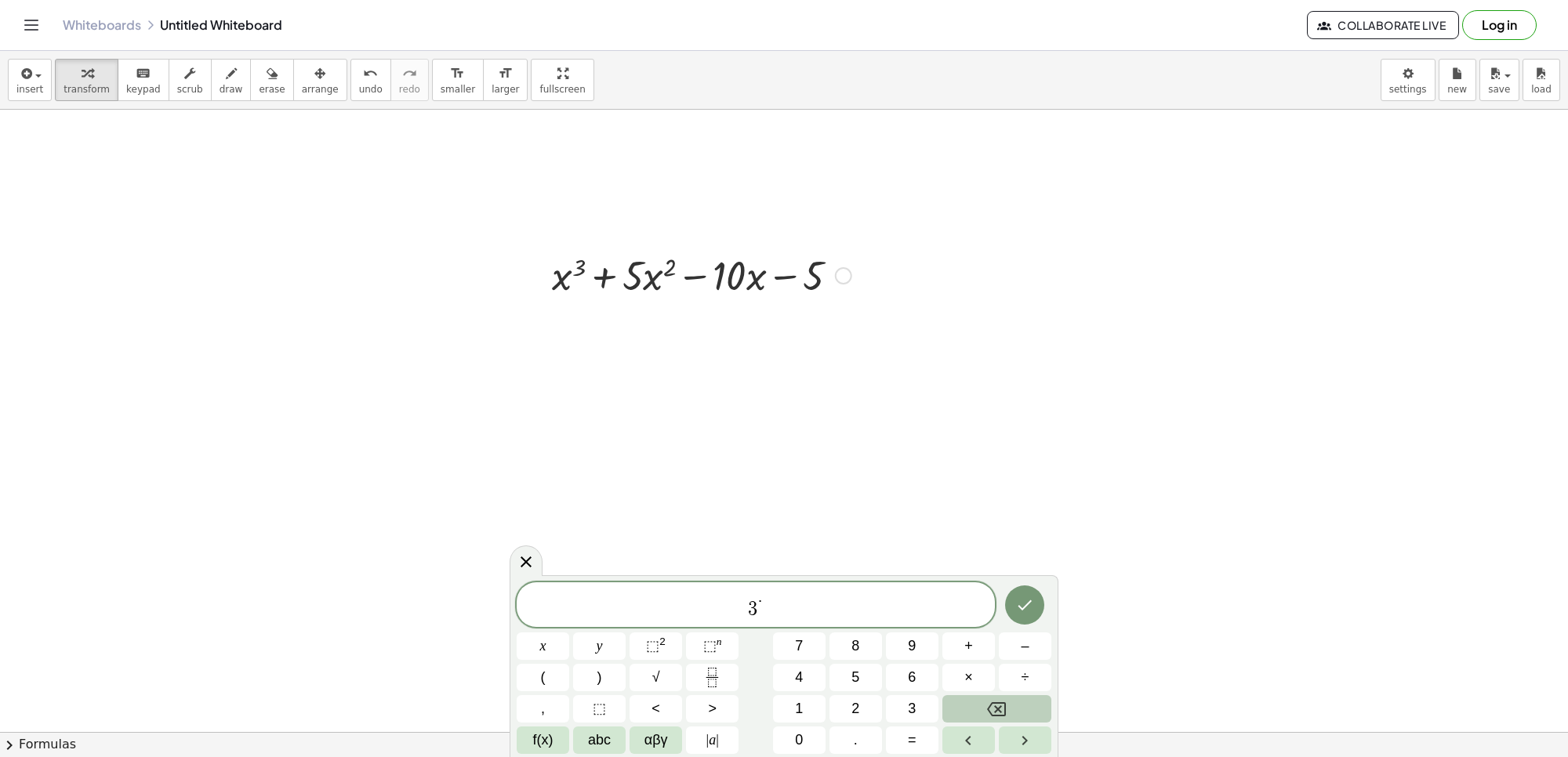
click at [1017, 718] on button "Backspace" at bounding box center [997, 709] width 109 height 27
click at [534, 645] on button "x" at bounding box center [543, 646] width 53 height 27
click at [707, 647] on span "⬚" at bounding box center [710, 645] width 13 height 15
click at [876, 709] on button "2" at bounding box center [855, 709] width 53 height 27
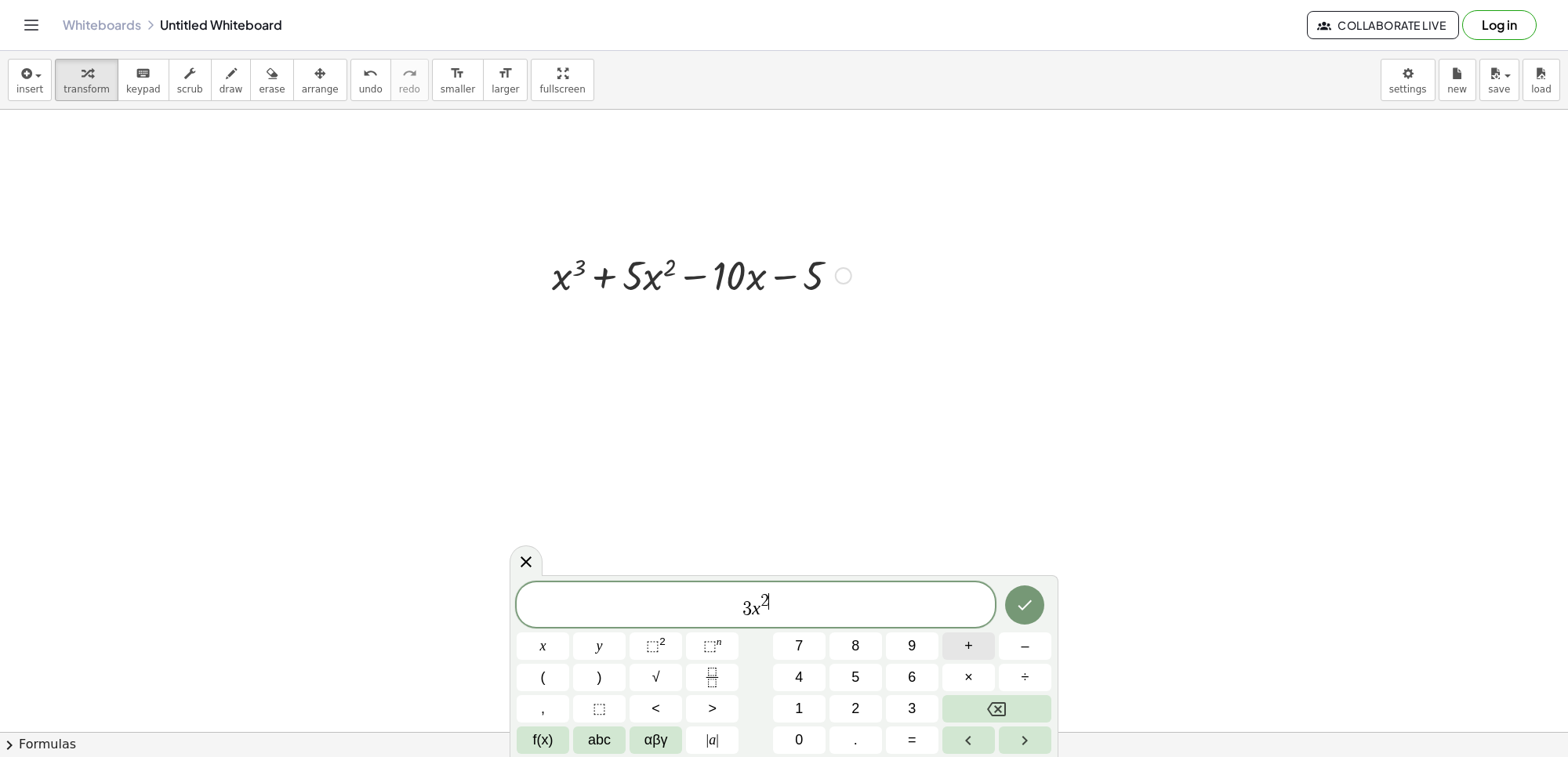
click at [968, 644] on span "+" at bounding box center [968, 646] width 9 height 21
click at [990, 704] on icon "Backspace" at bounding box center [996, 708] width 19 height 14
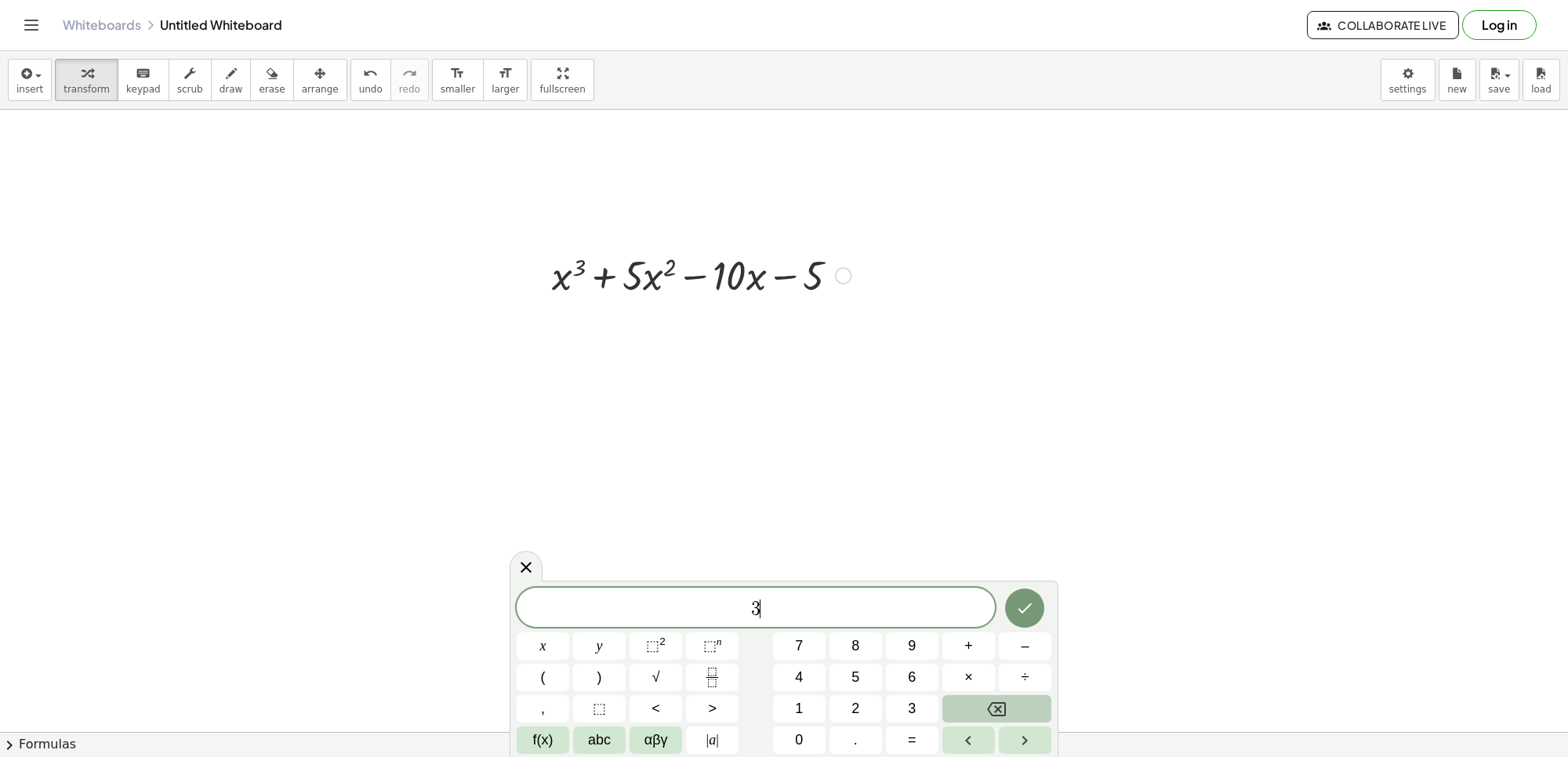
click at [990, 704] on icon "Backspace" at bounding box center [996, 708] width 19 height 14
click at [862, 667] on button "5" at bounding box center [855, 678] width 53 height 27
click at [553, 750] on button "f(x)" at bounding box center [543, 740] width 53 height 27
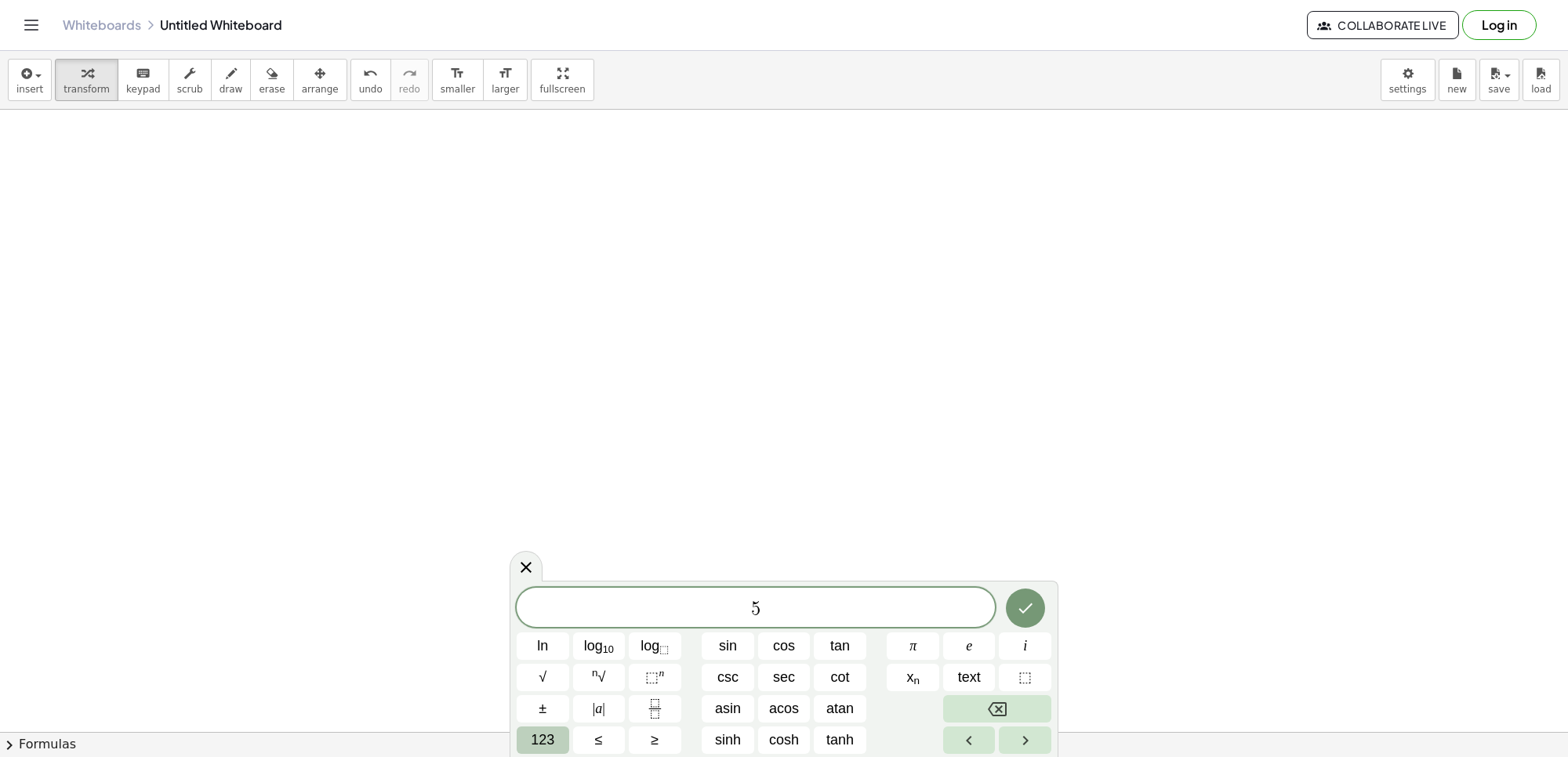
click at [558, 729] on button "123" at bounding box center [543, 740] width 53 height 27
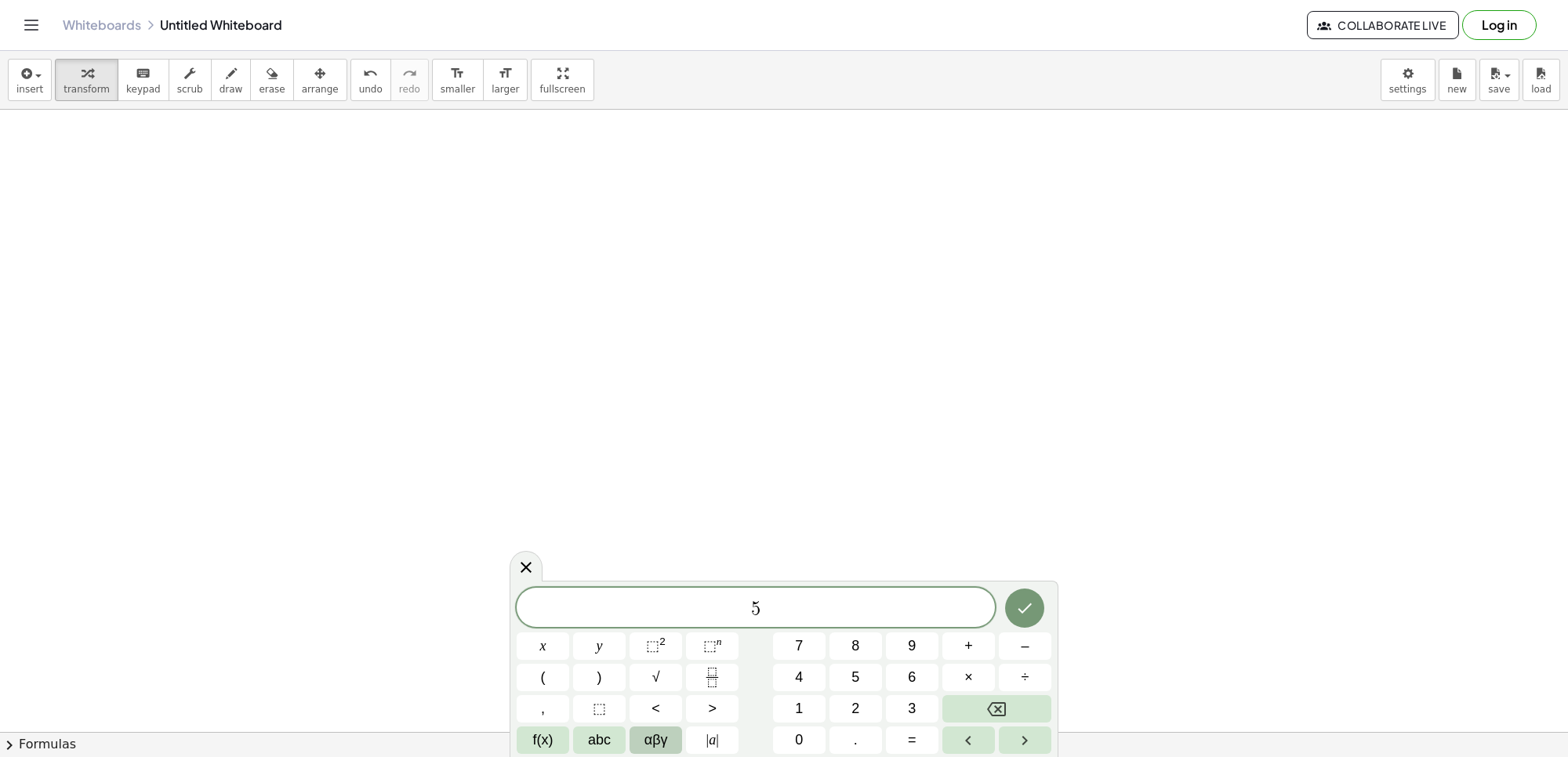
click at [642, 735] on button "αβγ" at bounding box center [655, 740] width 53 height 27
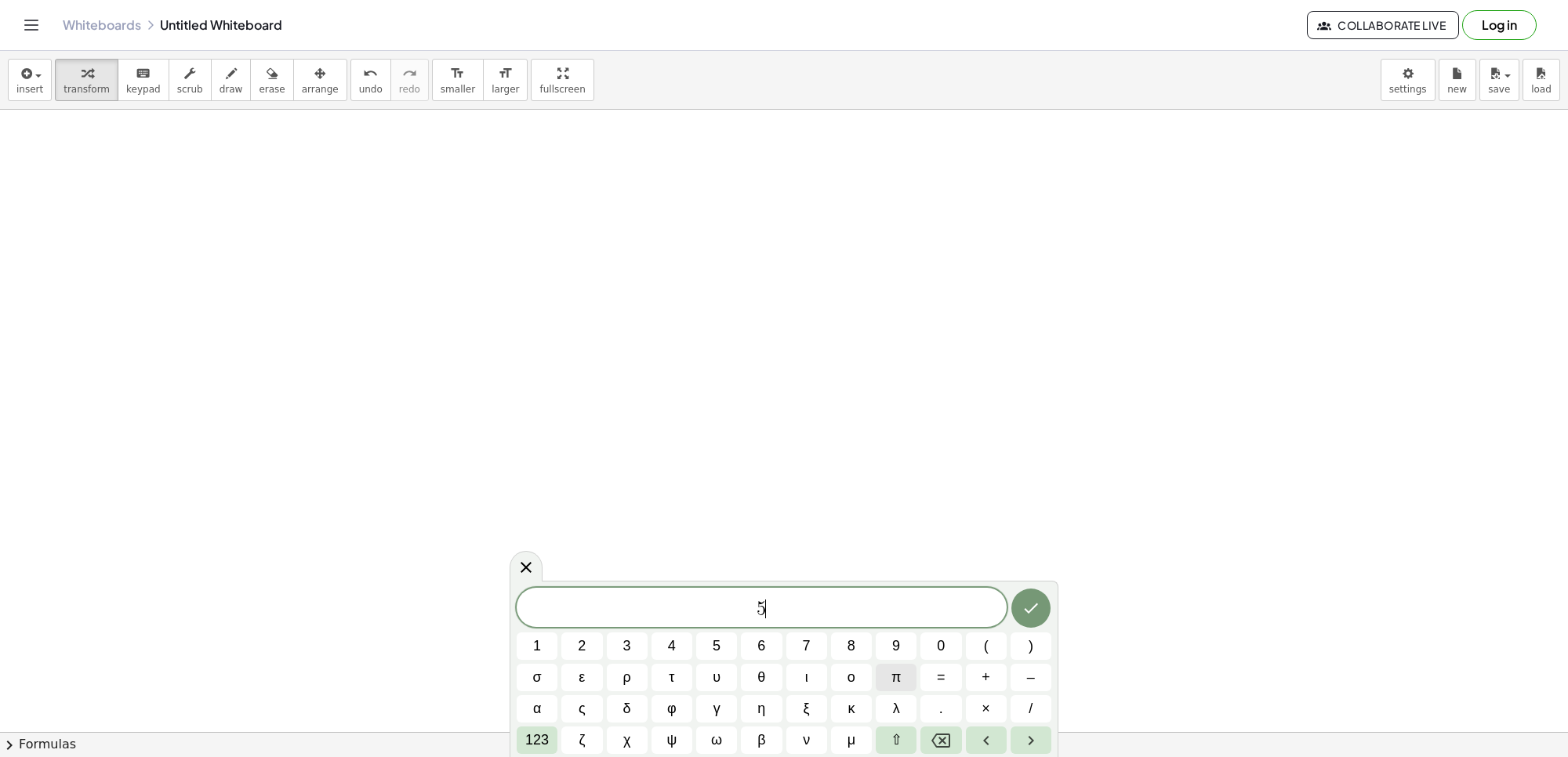
click at [892, 674] on span "π" at bounding box center [896, 678] width 10 height 21
click at [553, 739] on button "123" at bounding box center [537, 740] width 40 height 27
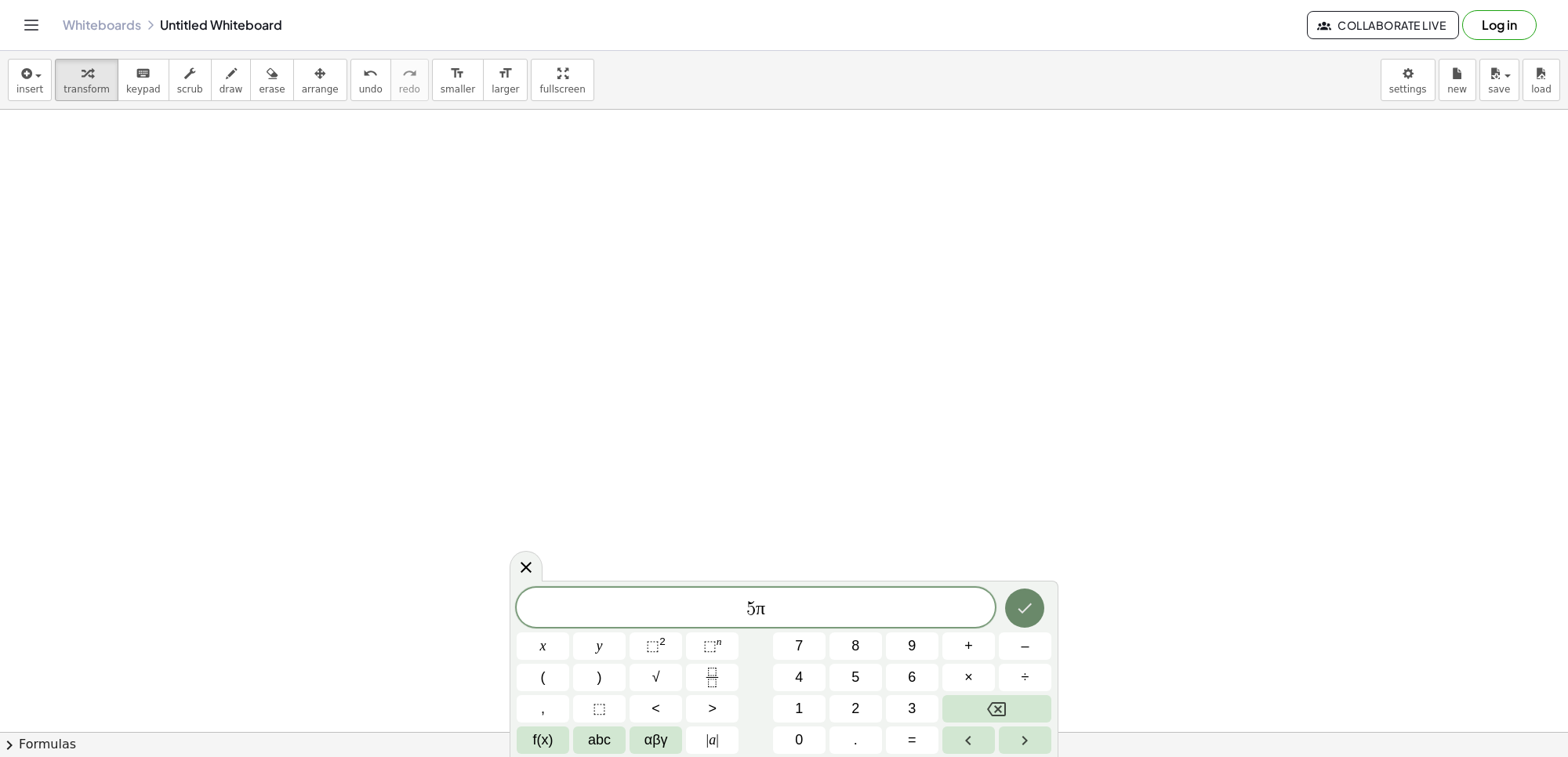
click at [1025, 609] on icon "Done" at bounding box center [1025, 608] width 14 height 11
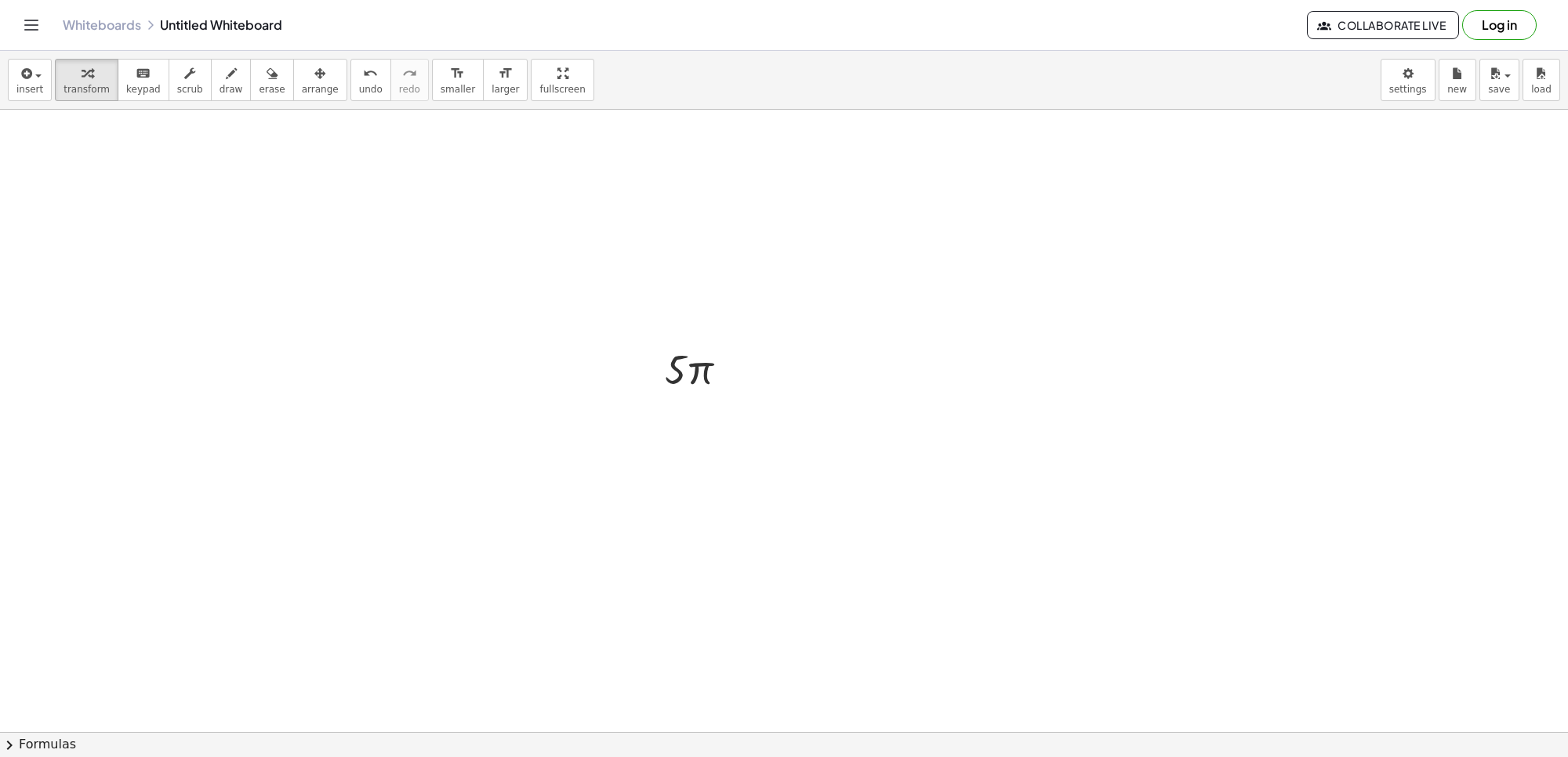
click at [671, 565] on div at bounding box center [784, 488] width 1568 height 1346
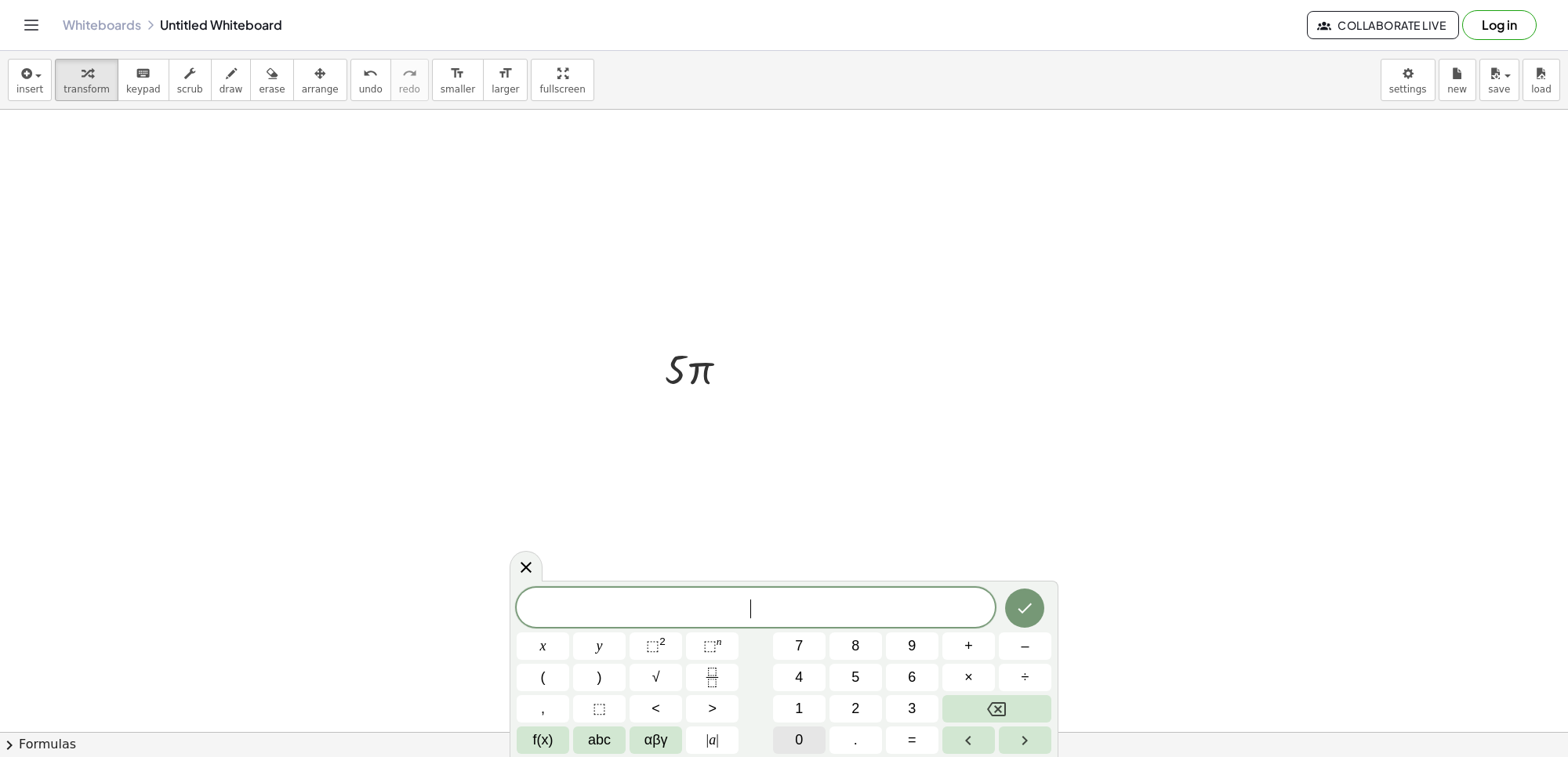
click at [799, 742] on span "0" at bounding box center [799, 740] width 8 height 21
click at [1028, 617] on icon "Done" at bounding box center [1024, 607] width 19 height 19
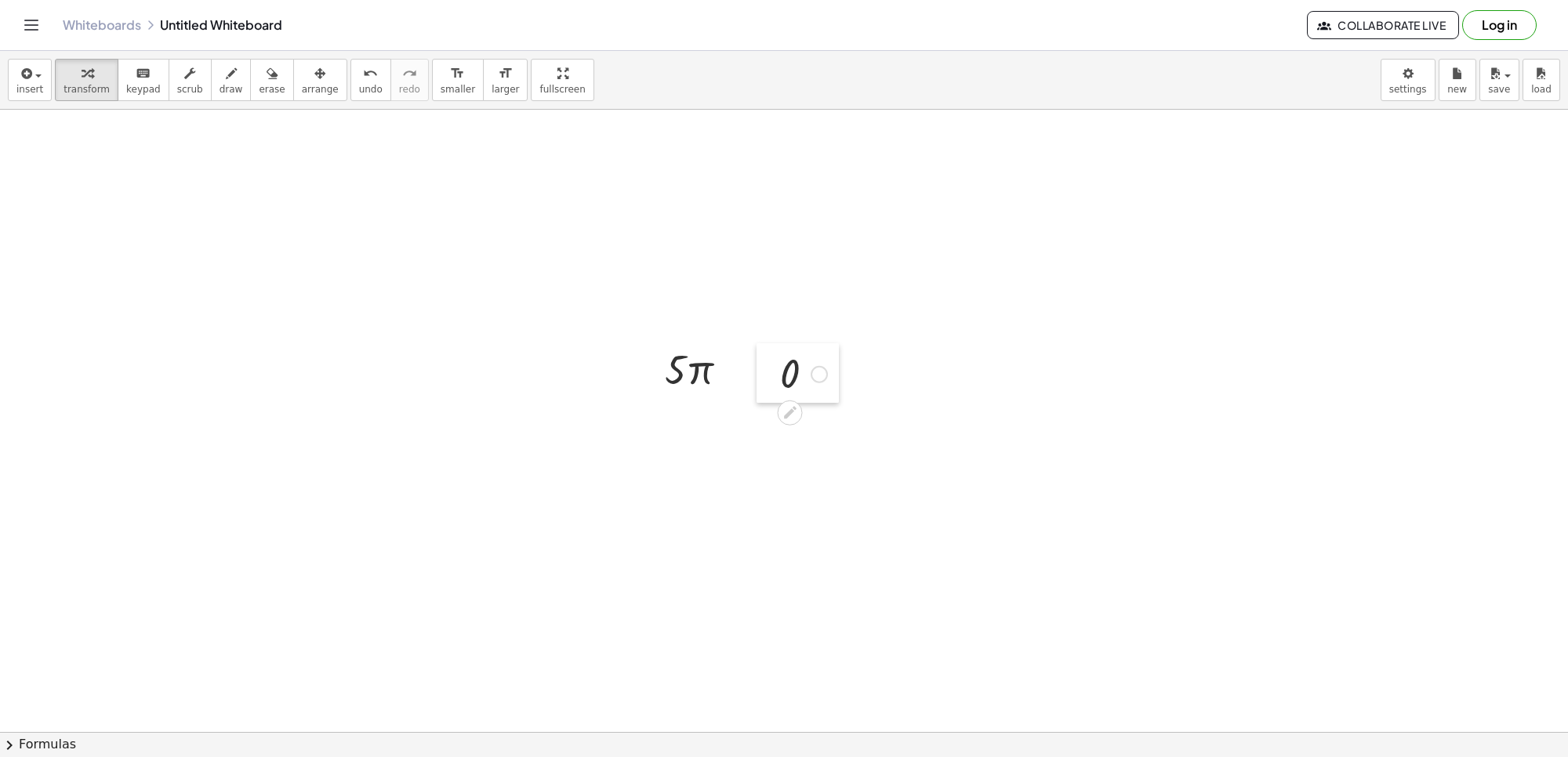
drag, startPoint x: 692, startPoint y: 595, endPoint x: 777, endPoint y: 374, distance: 236.8
click at [777, 374] on div at bounding box center [768, 373] width 23 height 60
drag, startPoint x: 701, startPoint y: 484, endPoint x: 678, endPoint y: 222, distance: 263.0
click at [678, 222] on div "+ x 3 + · 5 · x 2 − · 10 · x − 5 · π · 5 · 5 · π 0" at bounding box center [784, 586] width 1568 height 1346
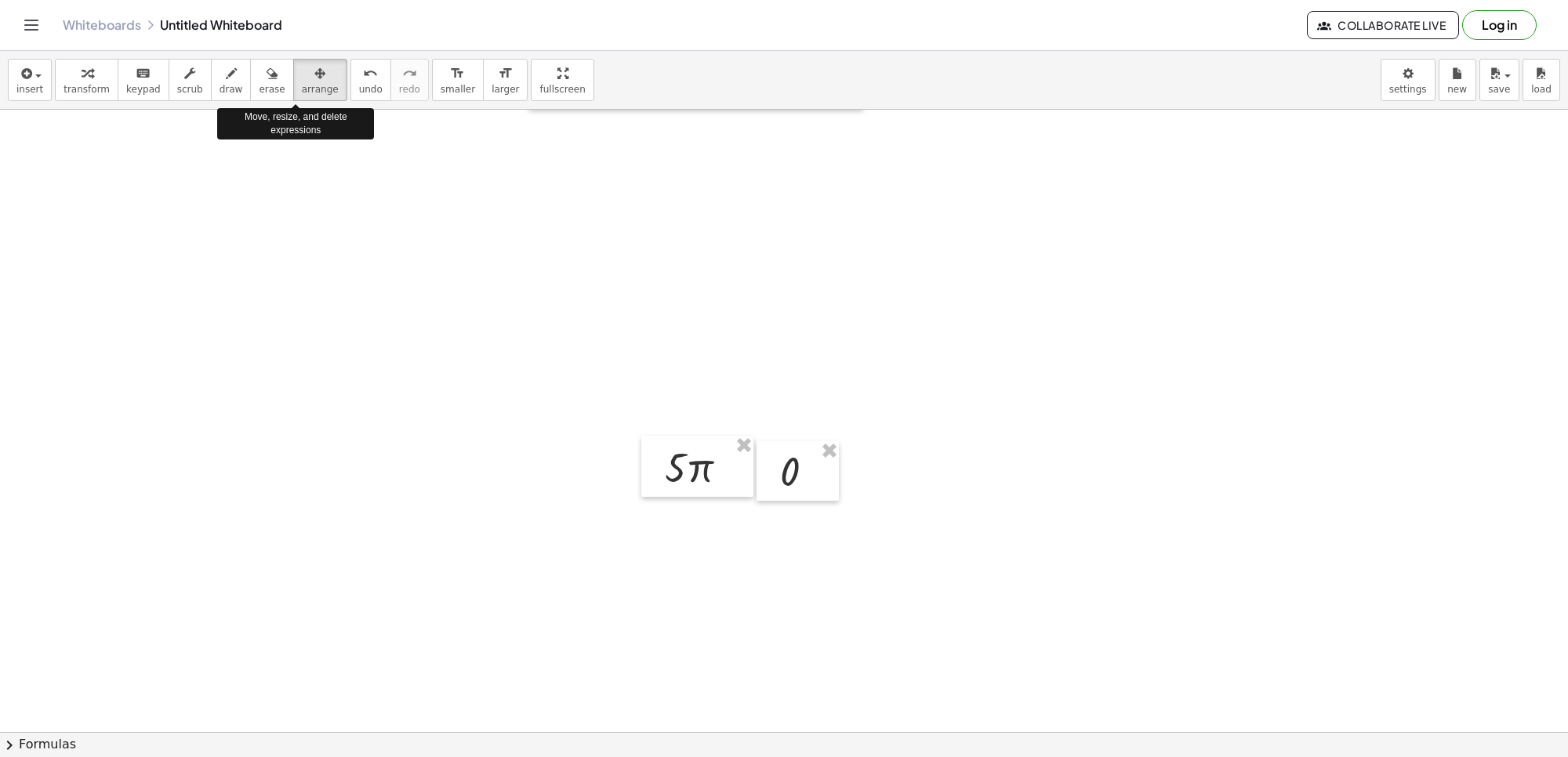
drag, startPoint x: 318, startPoint y: 74, endPoint x: 354, endPoint y: 238, distance: 167.9
click at [321, 78] on div "insert select one: Math Expression Function Text Youtube Video Graphing Geometr…" at bounding box center [784, 80] width 1568 height 59
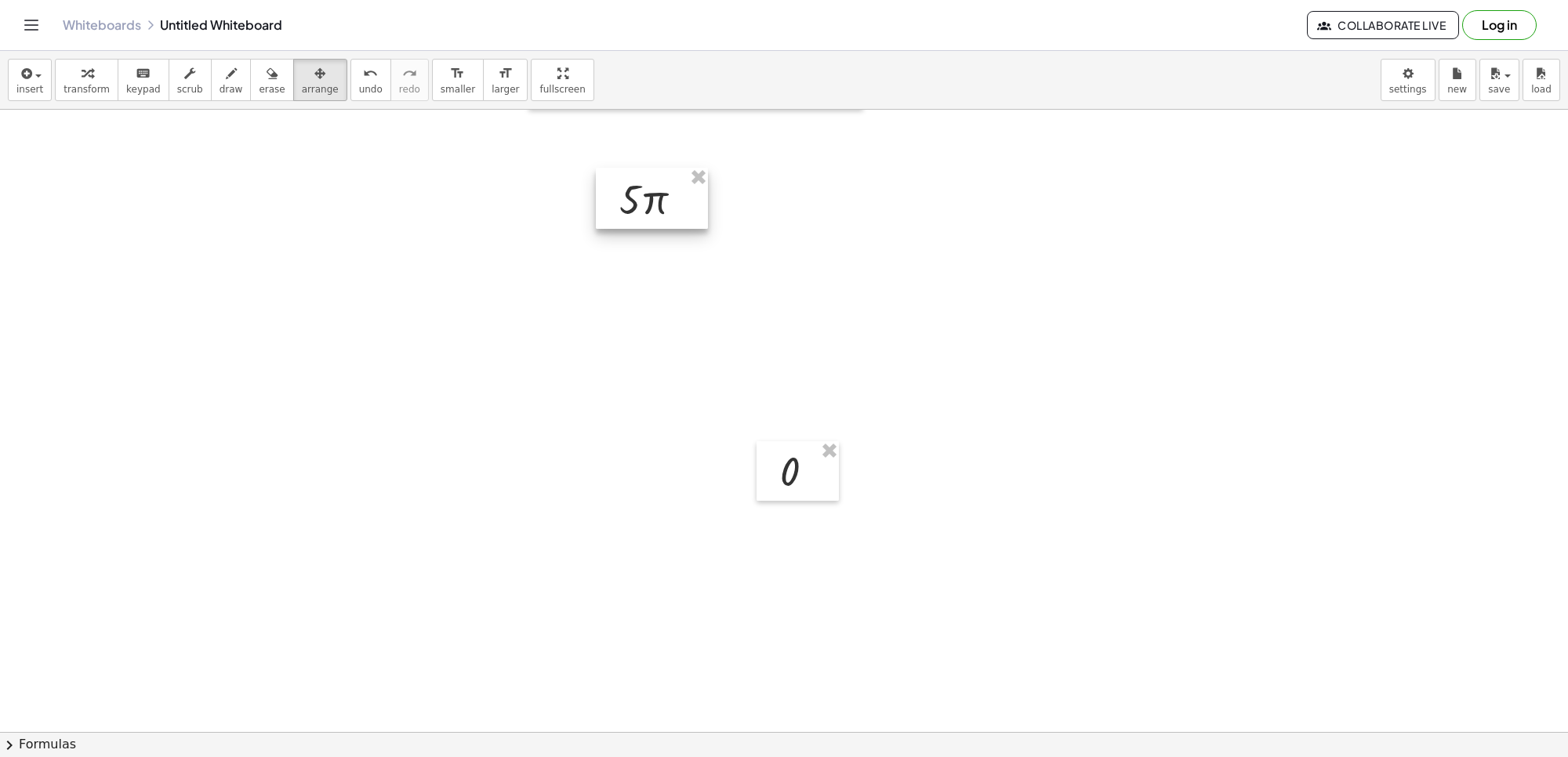
drag, startPoint x: 706, startPoint y: 459, endPoint x: 661, endPoint y: 192, distance: 270.8
click at [661, 192] on div at bounding box center [651, 198] width 112 height 61
drag, startPoint x: 799, startPoint y: 484, endPoint x: 772, endPoint y: 221, distance: 264.4
click at [772, 221] on div at bounding box center [770, 208] width 83 height 60
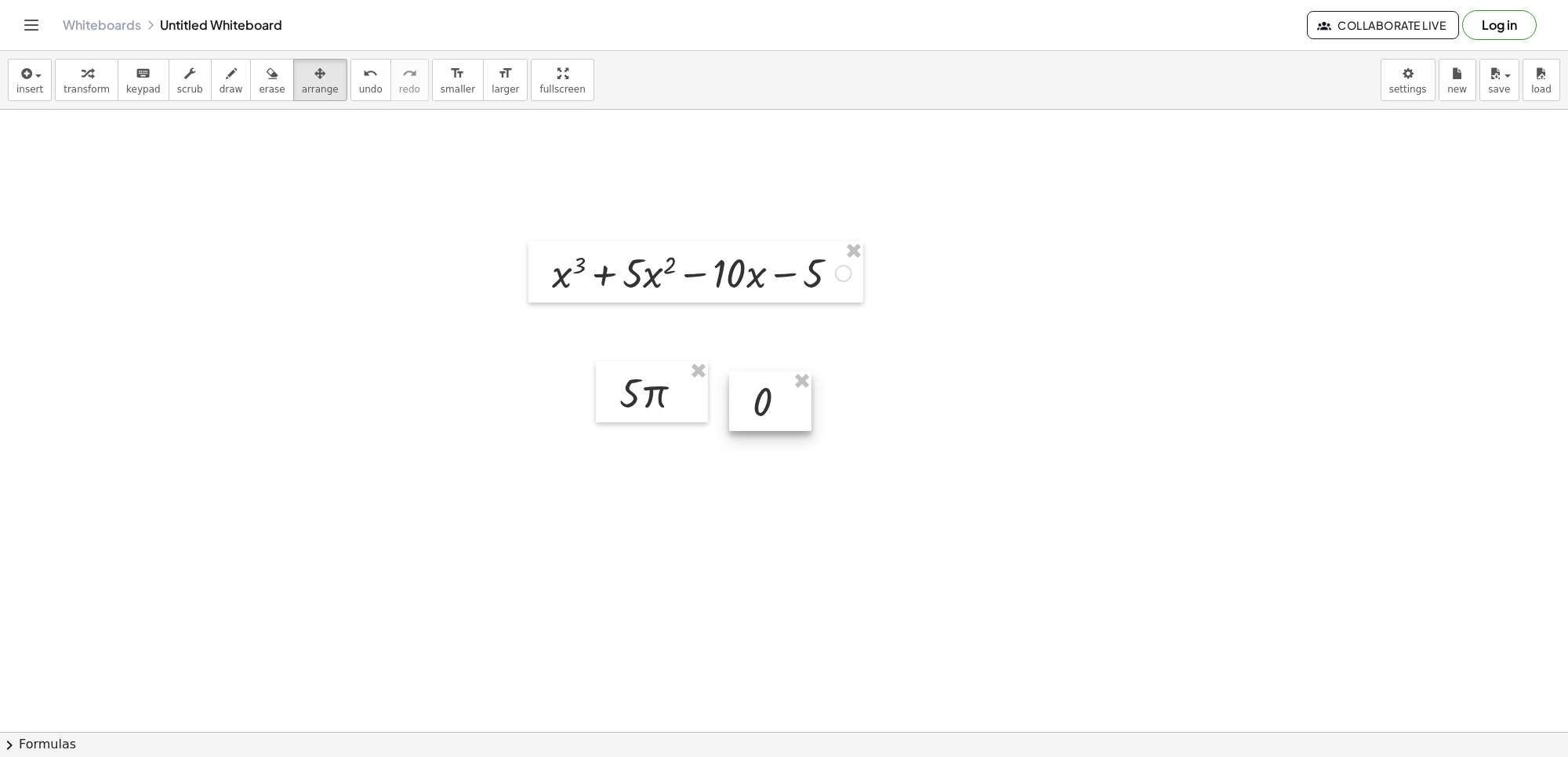
scroll to position [0, 0]
drag, startPoint x: 659, startPoint y: 409, endPoint x: 646, endPoint y: 472, distance: 64.3
click at [646, 472] on div at bounding box center [638, 458] width 112 height 61
drag, startPoint x: 751, startPoint y: 417, endPoint x: 755, endPoint y: 472, distance: 55.1
click at [755, 472] on div at bounding box center [774, 460] width 83 height 60
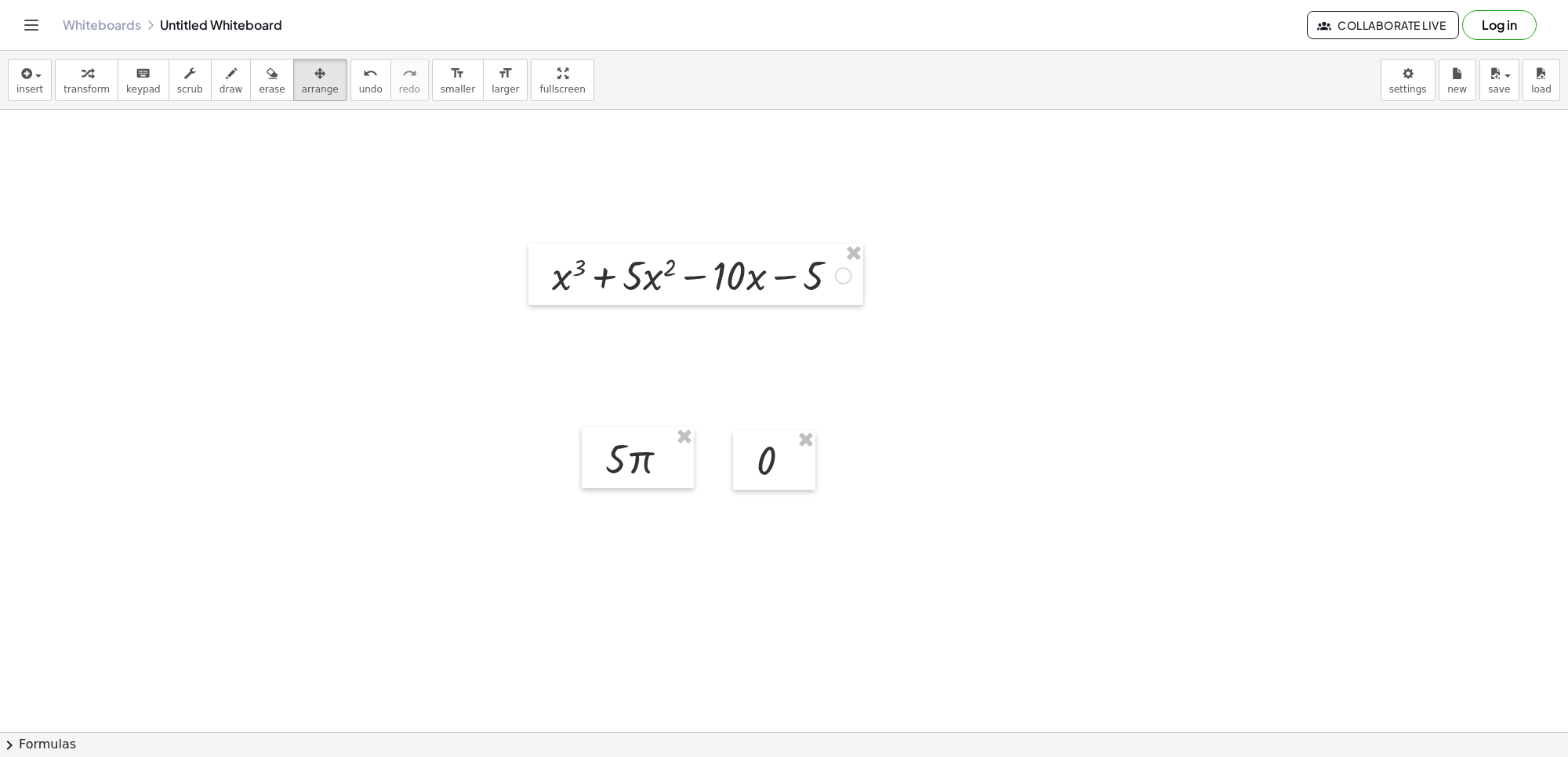
click at [99, 78] on div "button" at bounding box center [86, 72] width 46 height 19
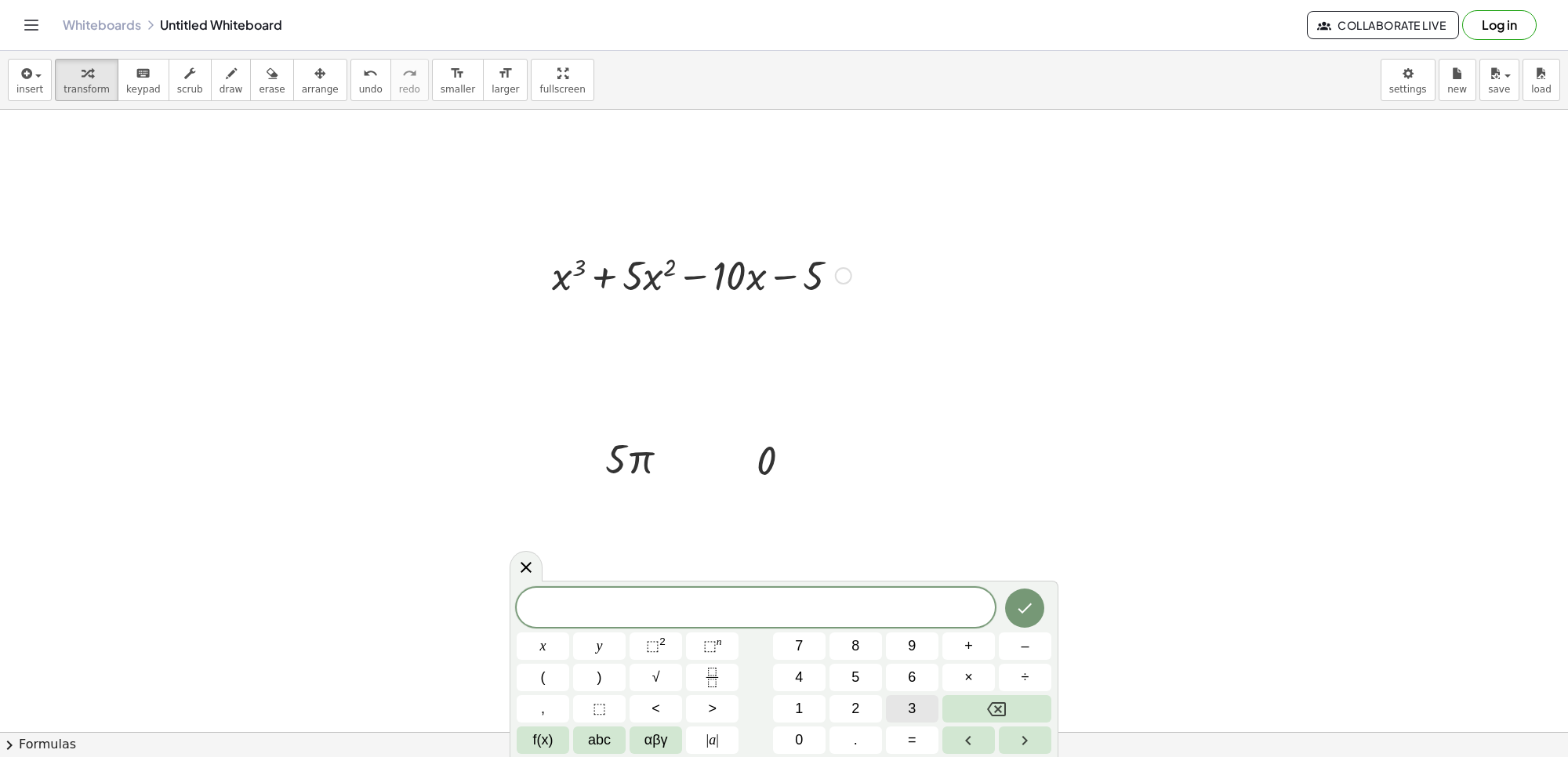
click at [925, 706] on button "3" at bounding box center [912, 709] width 53 height 27
click at [540, 643] on span "x" at bounding box center [544, 646] width 6 height 21
click at [711, 643] on span "⬚" at bounding box center [710, 645] width 13 height 15
click at [858, 708] on span "2" at bounding box center [855, 708] width 8 height 21
click at [952, 655] on button "+" at bounding box center [968, 646] width 53 height 27
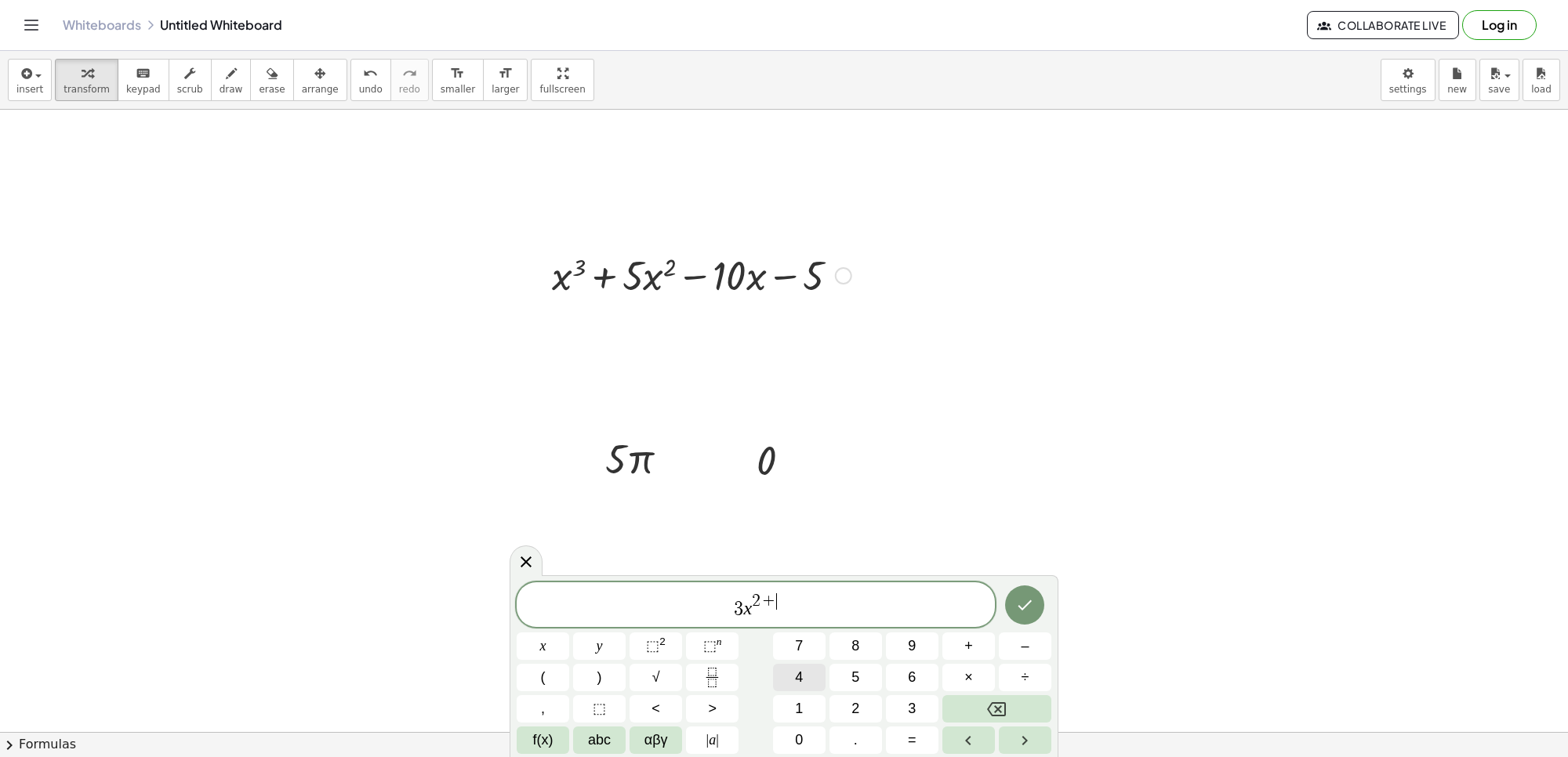
click at [786, 682] on button "4" at bounding box center [799, 678] width 53 height 27
click at [1028, 701] on button "Backspace" at bounding box center [997, 709] width 109 height 27
click at [848, 707] on button "2" at bounding box center [855, 709] width 53 height 27
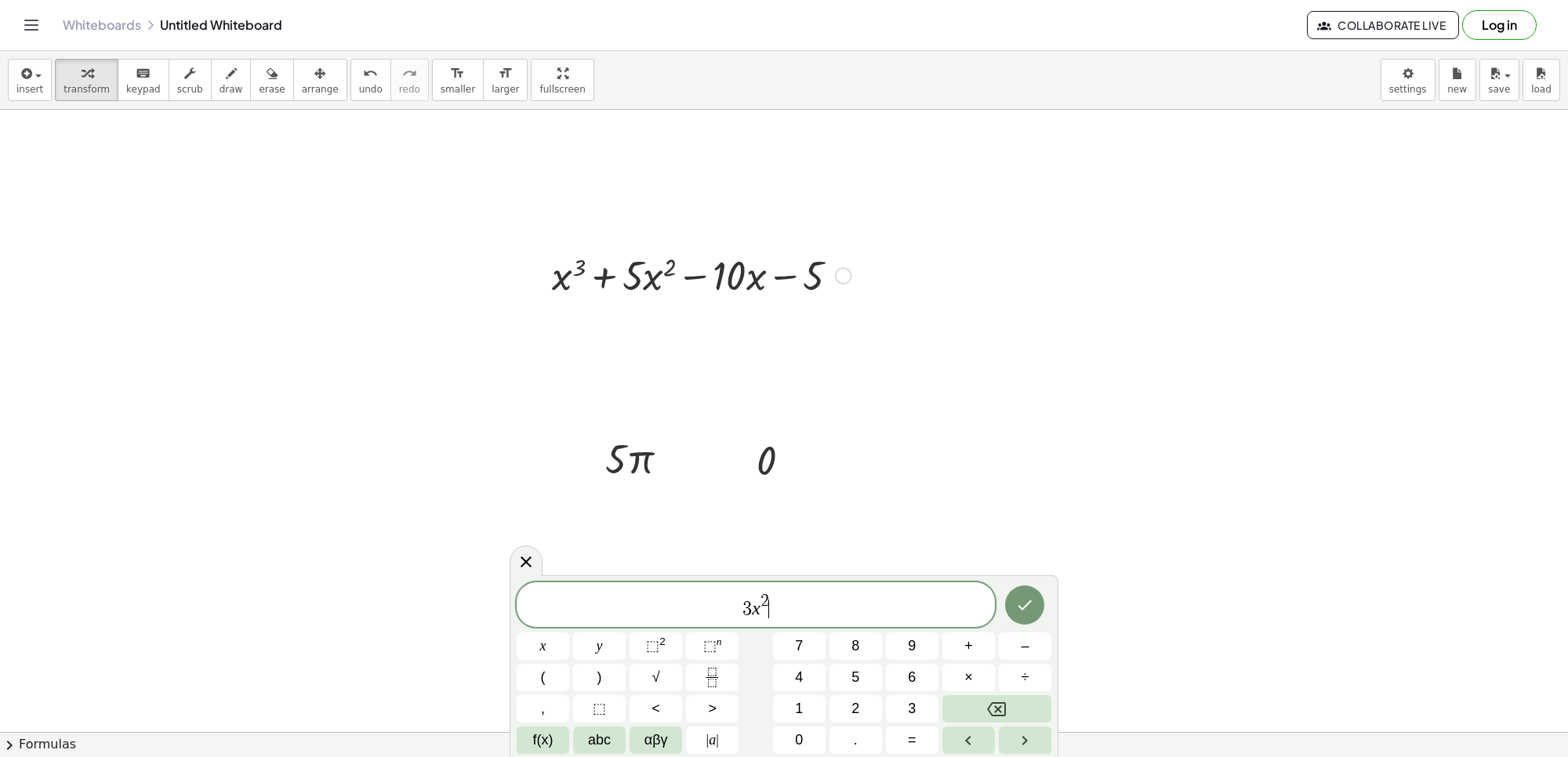
click at [771, 620] on span "3 x 2 ​" at bounding box center [756, 606] width 478 height 28
click at [817, 707] on button "1" at bounding box center [799, 709] width 53 height 27
click at [802, 738] on span "0" at bounding box center [799, 740] width 8 height 21
click at [538, 651] on button "x" at bounding box center [543, 646] width 53 height 27
click at [722, 636] on button "⬚ n" at bounding box center [712, 646] width 53 height 27
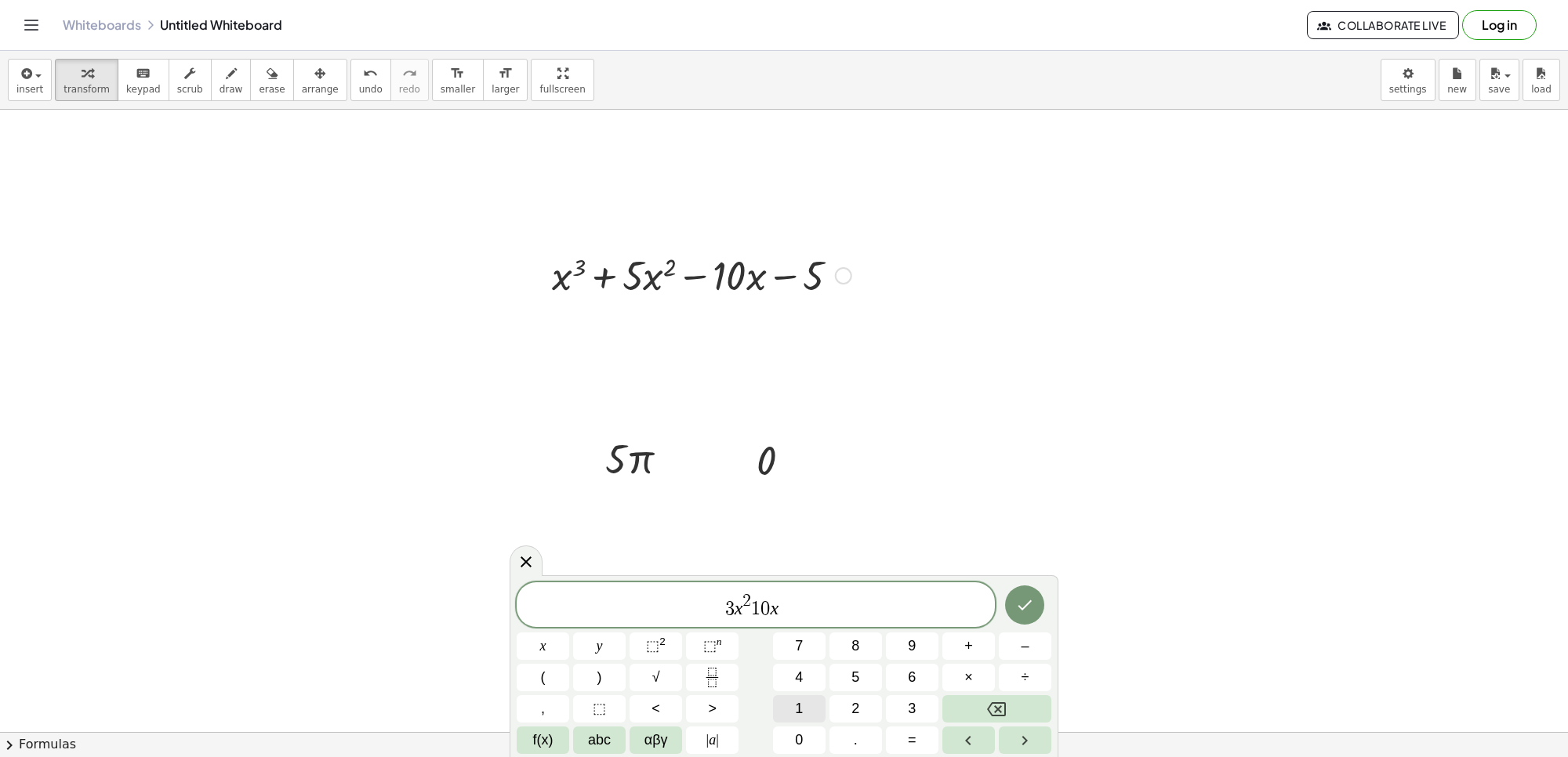
click at [782, 710] on button "1" at bounding box center [799, 709] width 53 height 27
click at [793, 611] on span "3 x 2 1 0 x 1 ​" at bounding box center [756, 606] width 478 height 28
click at [1017, 644] on button "–" at bounding box center [1025, 646] width 53 height 27
click at [810, 692] on div "3 x 2 1 0 x 1 − x y ⬚ 2 ⬚ n 7 8 9 + – ( ) √ 4 5 6 × ÷ , ⬚ < > 1 2 3 f(x) abc αβ…" at bounding box center [784, 668] width 535 height 171
click at [792, 706] on button "1" at bounding box center [799, 709] width 53 height 27
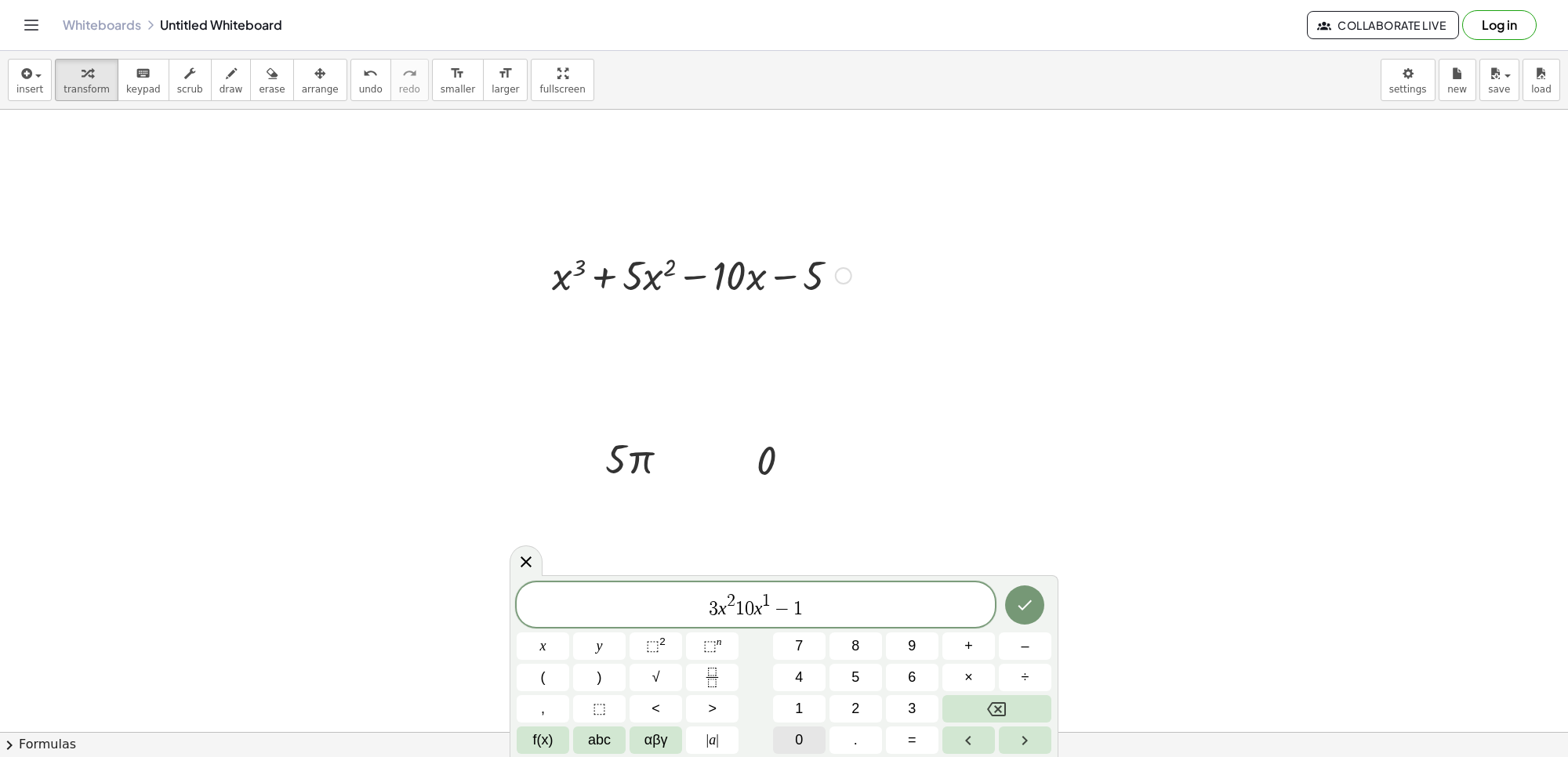
click at [789, 730] on button "0" at bounding box center [799, 740] width 53 height 27
click at [1024, 596] on icon "Done" at bounding box center [1024, 604] width 19 height 19
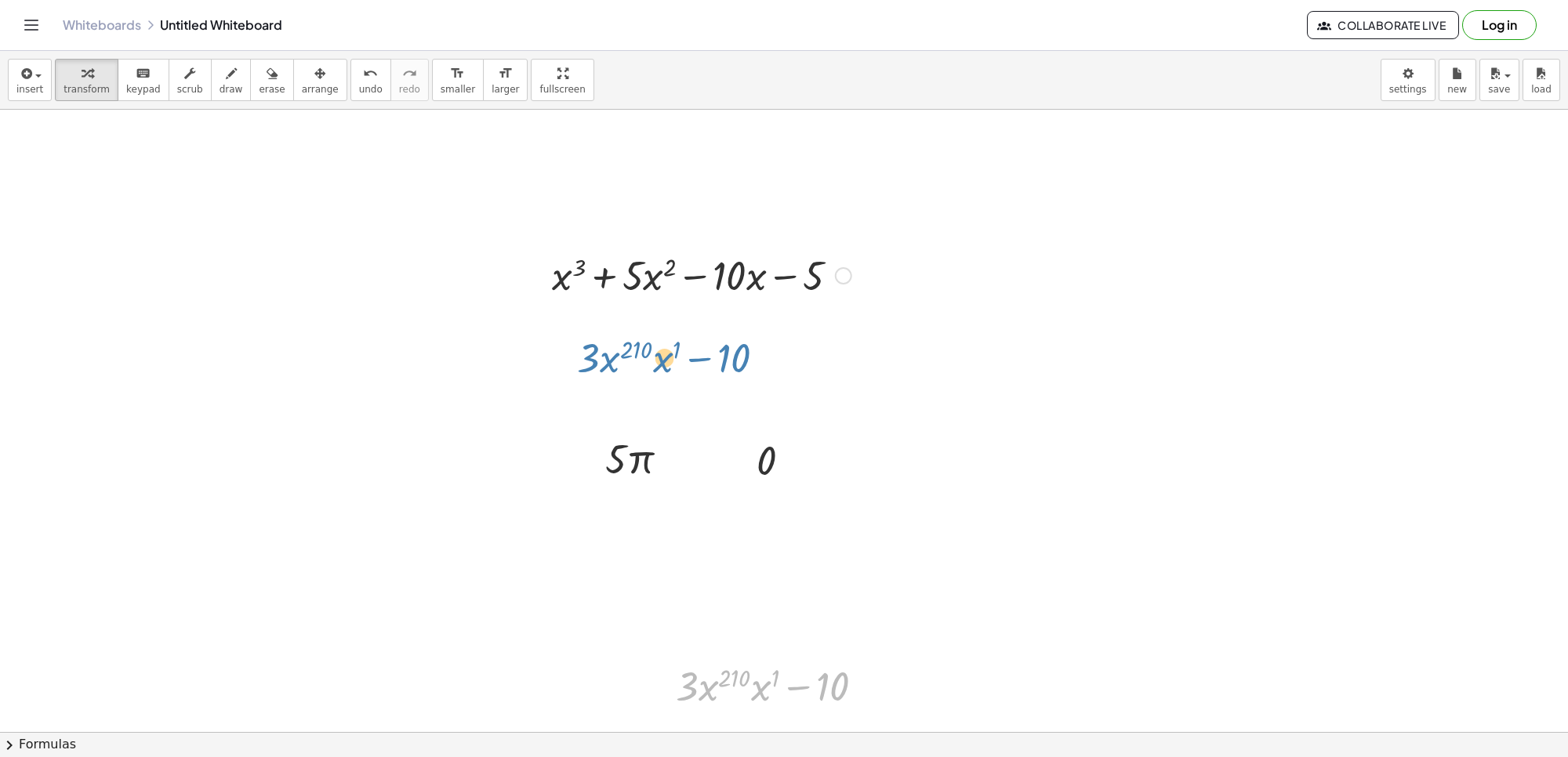
drag, startPoint x: 854, startPoint y: 686, endPoint x: 756, endPoint y: 365, distance: 335.6
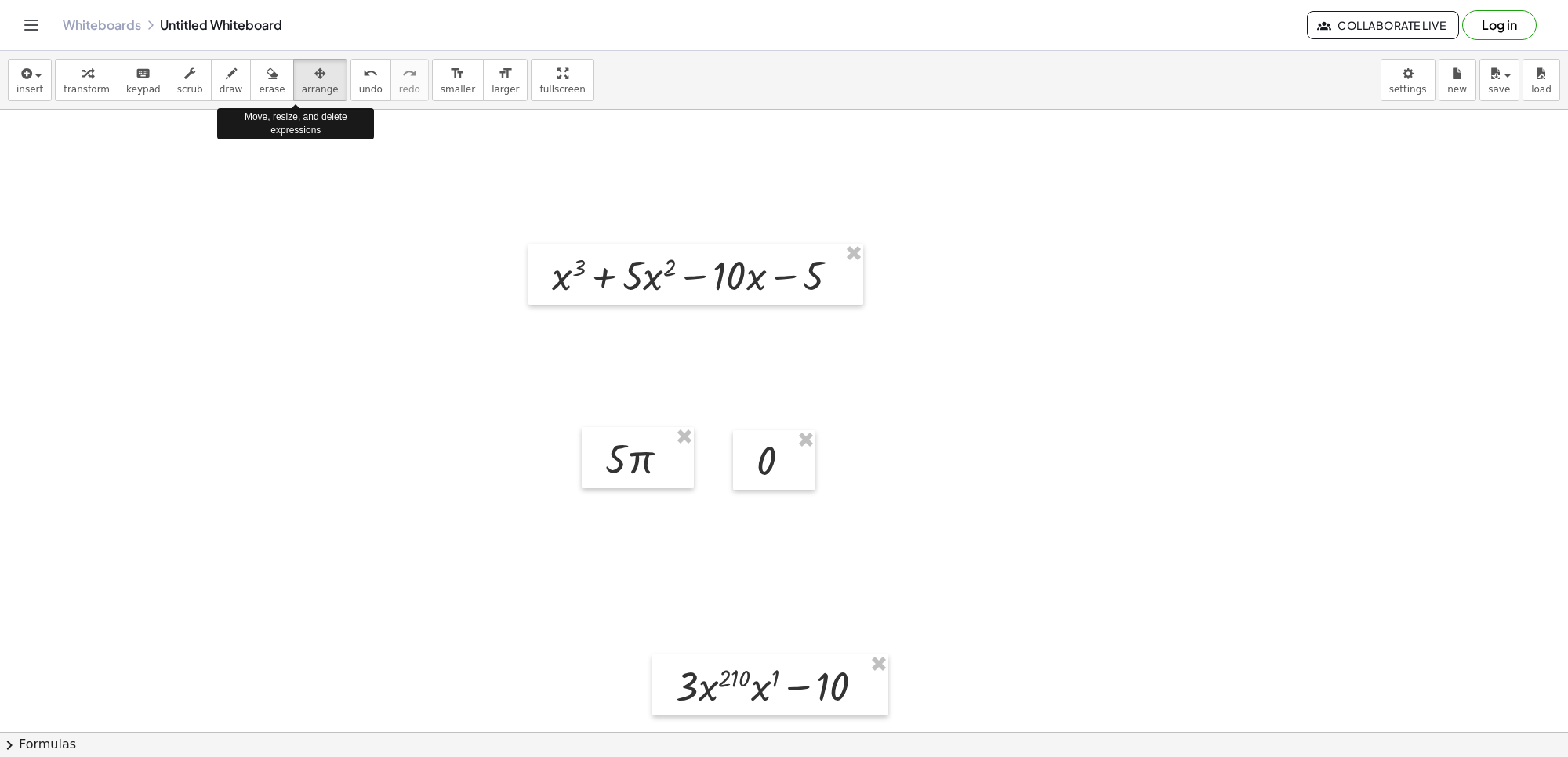
drag, startPoint x: 277, startPoint y: 78, endPoint x: 405, endPoint y: 303, distance: 258.9
click at [293, 85] on button "arrange" at bounding box center [320, 80] width 54 height 42
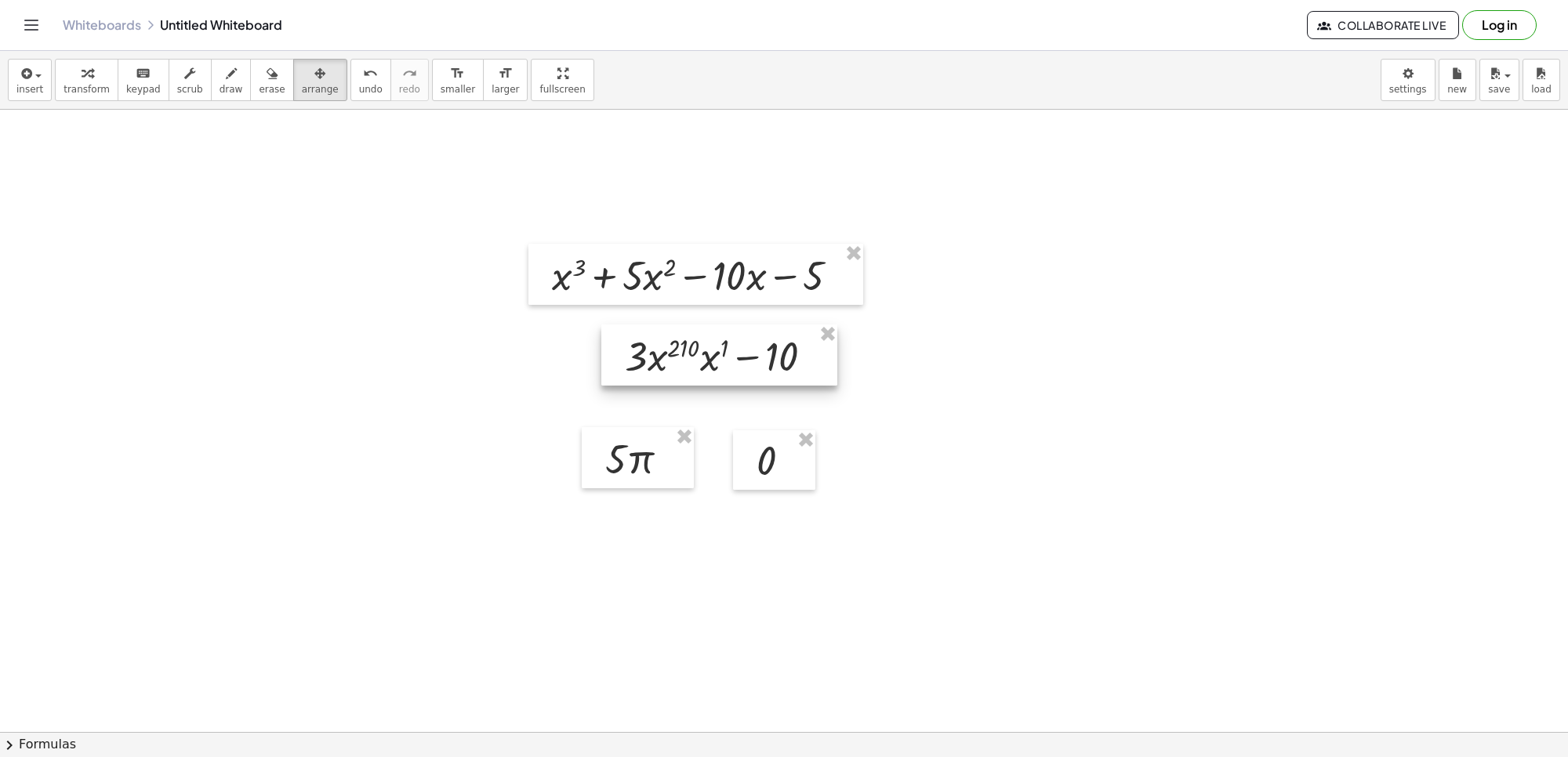
drag, startPoint x: 747, startPoint y: 707, endPoint x: 696, endPoint y: 377, distance: 333.9
click at [696, 377] on div at bounding box center [719, 355] width 236 height 61
drag, startPoint x: 574, startPoint y: 386, endPoint x: 502, endPoint y: 474, distance: 113.7
click at [103, 64] on button "transform" at bounding box center [87, 80] width 63 height 42
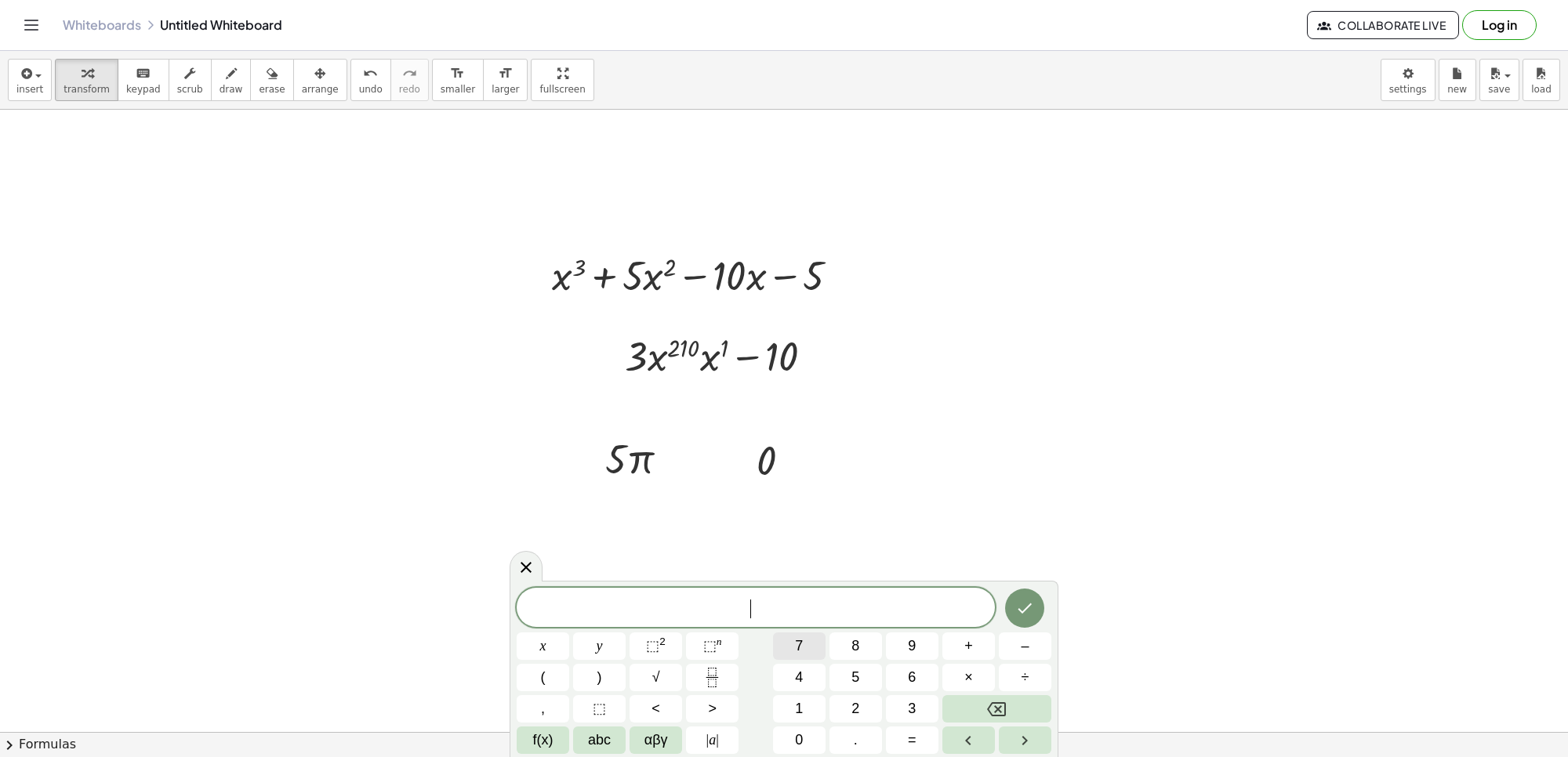
click at [799, 653] on span "7" at bounding box center [799, 646] width 8 height 21
click at [710, 679] on icon "Fraction" at bounding box center [712, 678] width 19 height 19
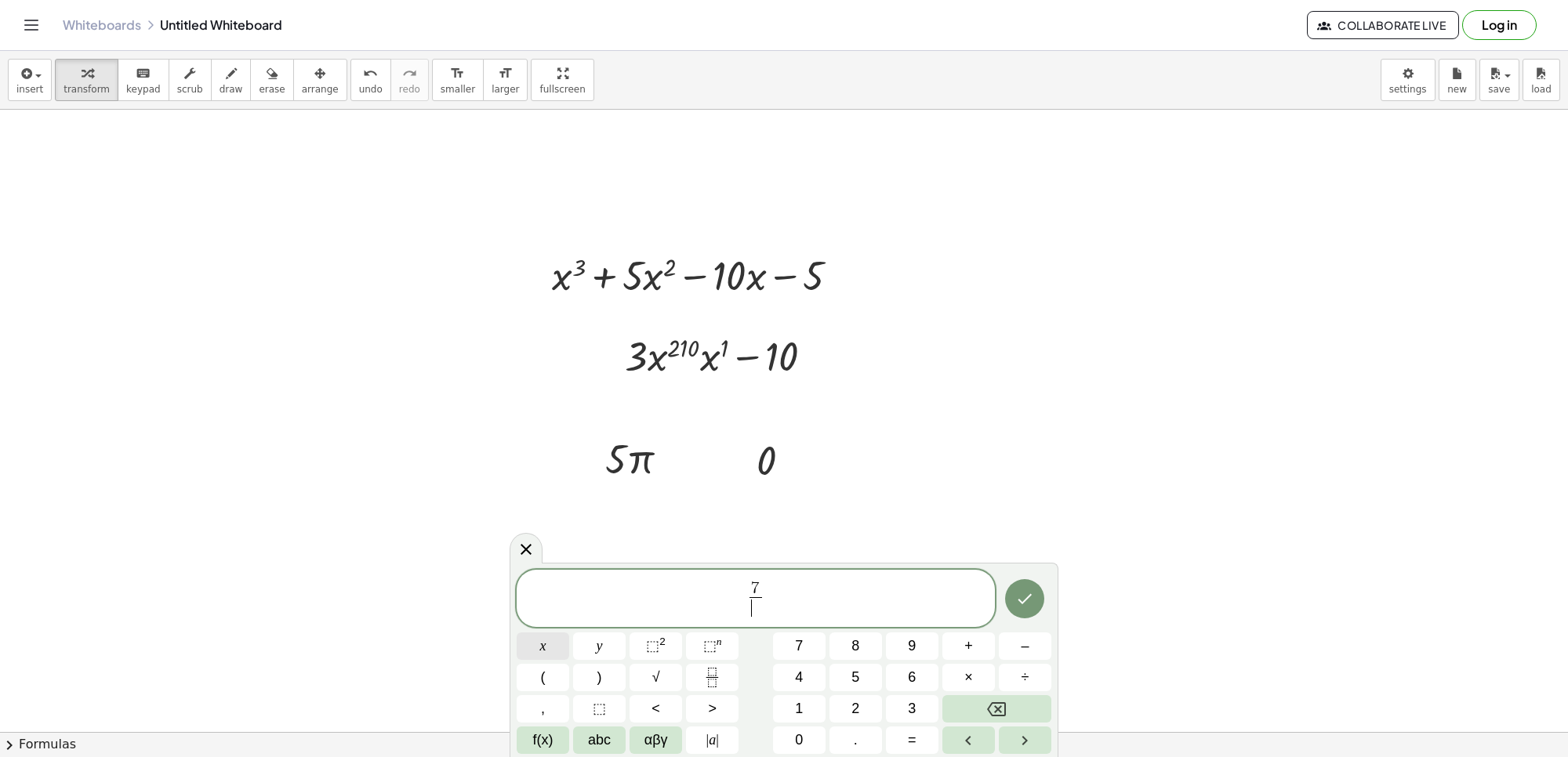
click at [545, 658] on button "x" at bounding box center [543, 646] width 53 height 27
click at [708, 653] on span "⬚ n" at bounding box center [712, 646] width 19 height 21
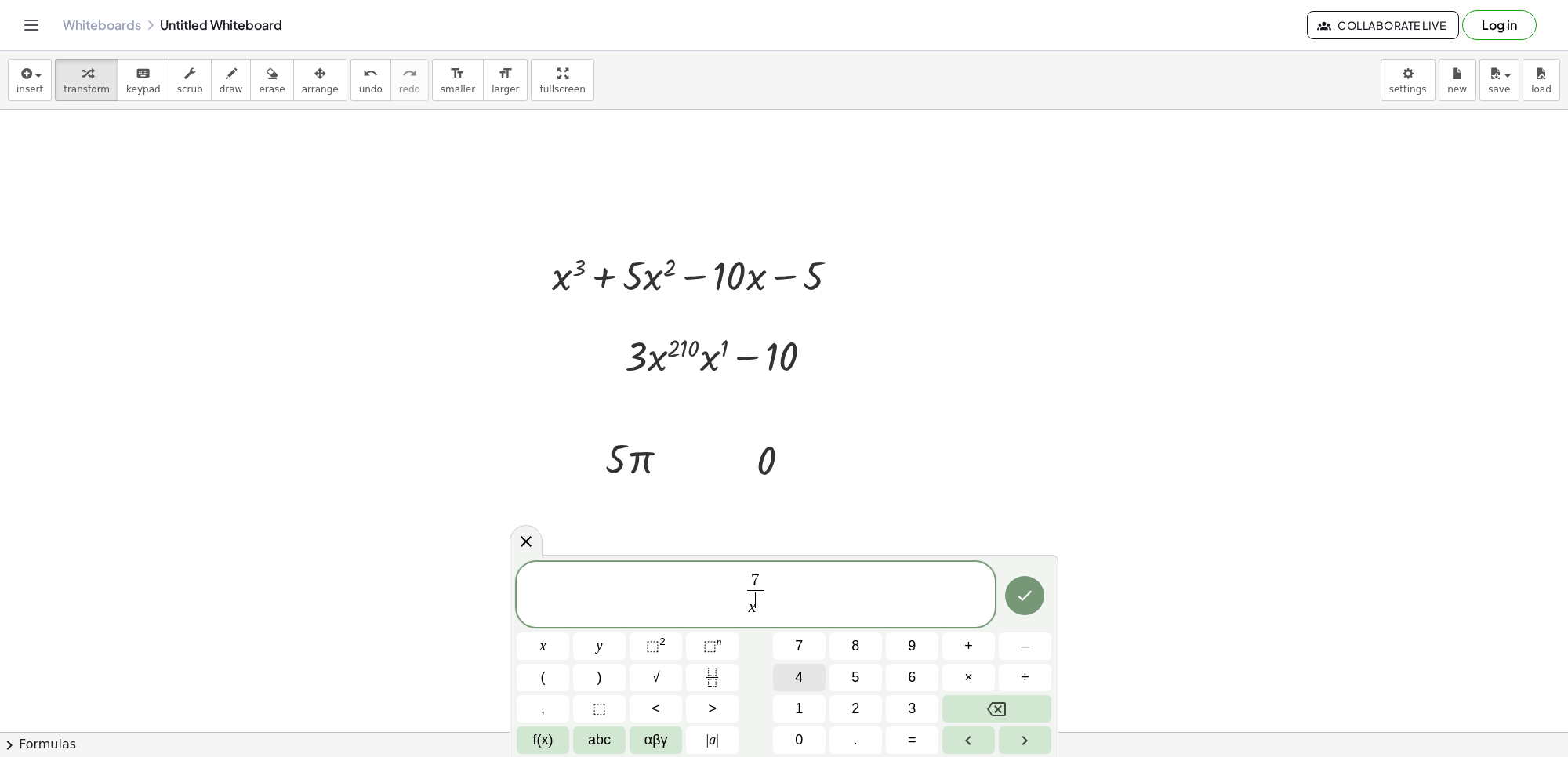
click at [786, 672] on button "4" at bounding box center [799, 678] width 53 height 27
click at [1033, 601] on icon "Done" at bounding box center [1024, 595] width 19 height 19
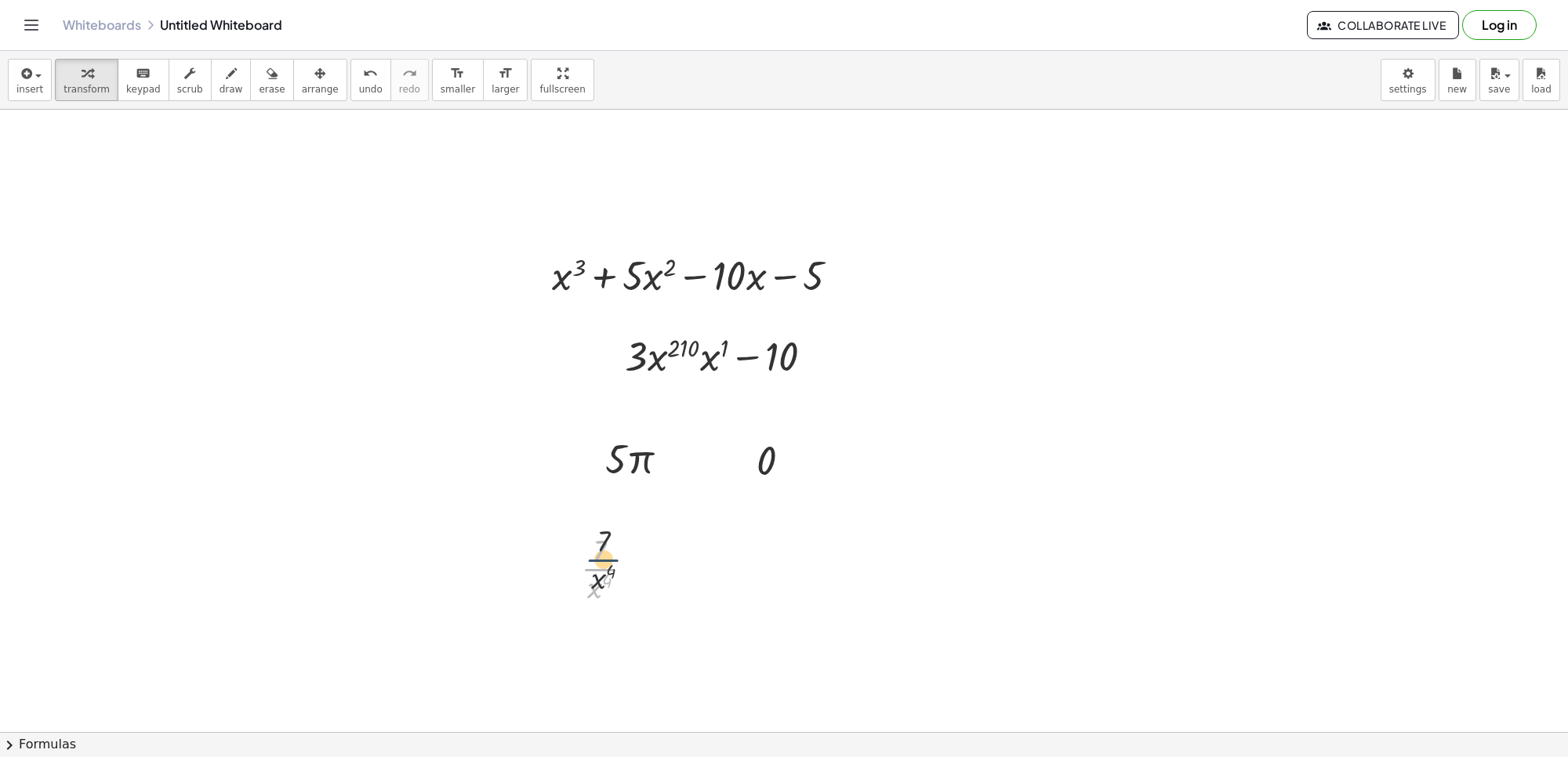
drag, startPoint x: 591, startPoint y: 569, endPoint x: 595, endPoint y: 557, distance: 12.6
click at [595, 557] on div at bounding box center [613, 567] width 81 height 78
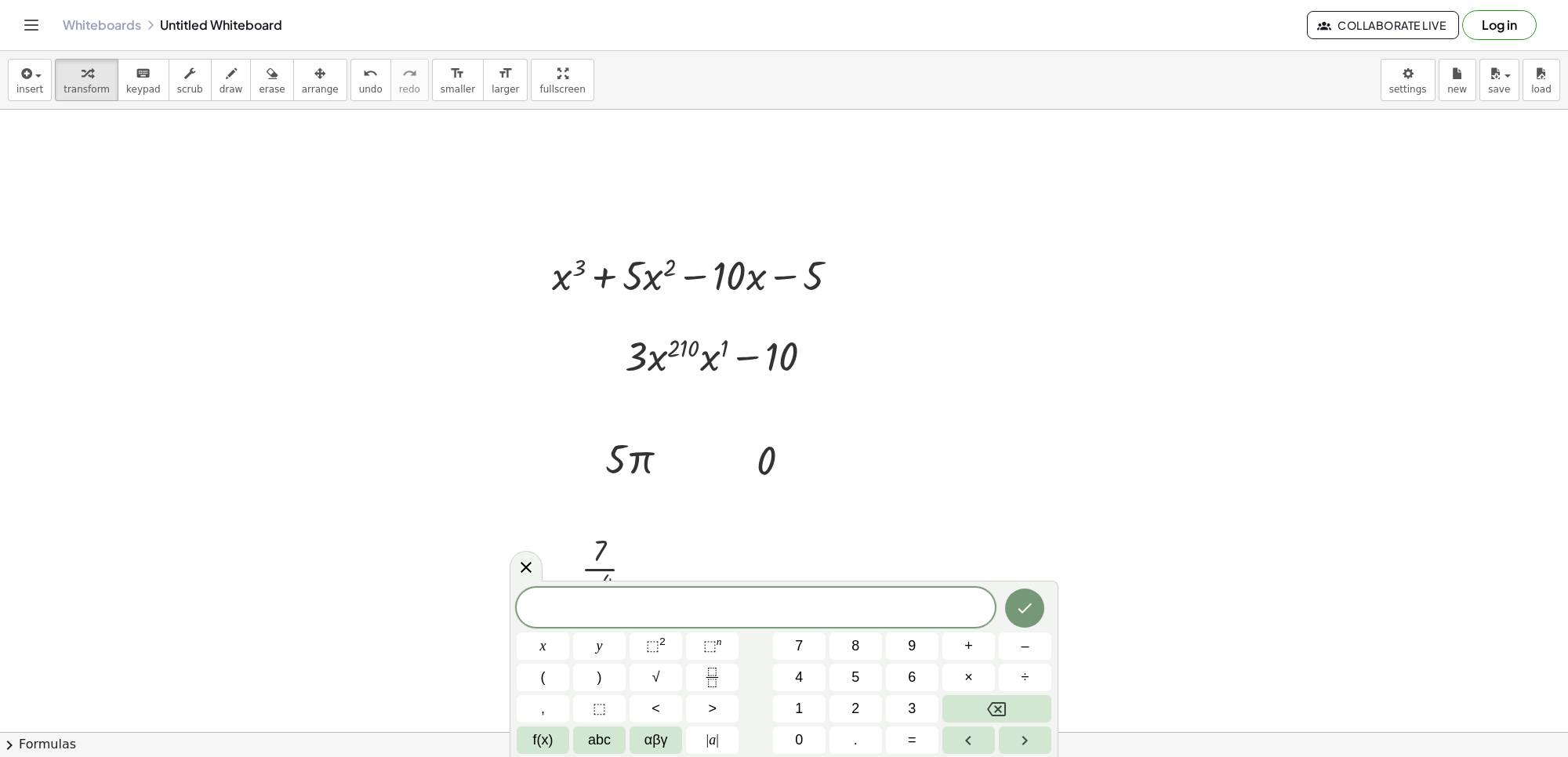
drag, startPoint x: 523, startPoint y: 543, endPoint x: 601, endPoint y: 535, distance: 78.4
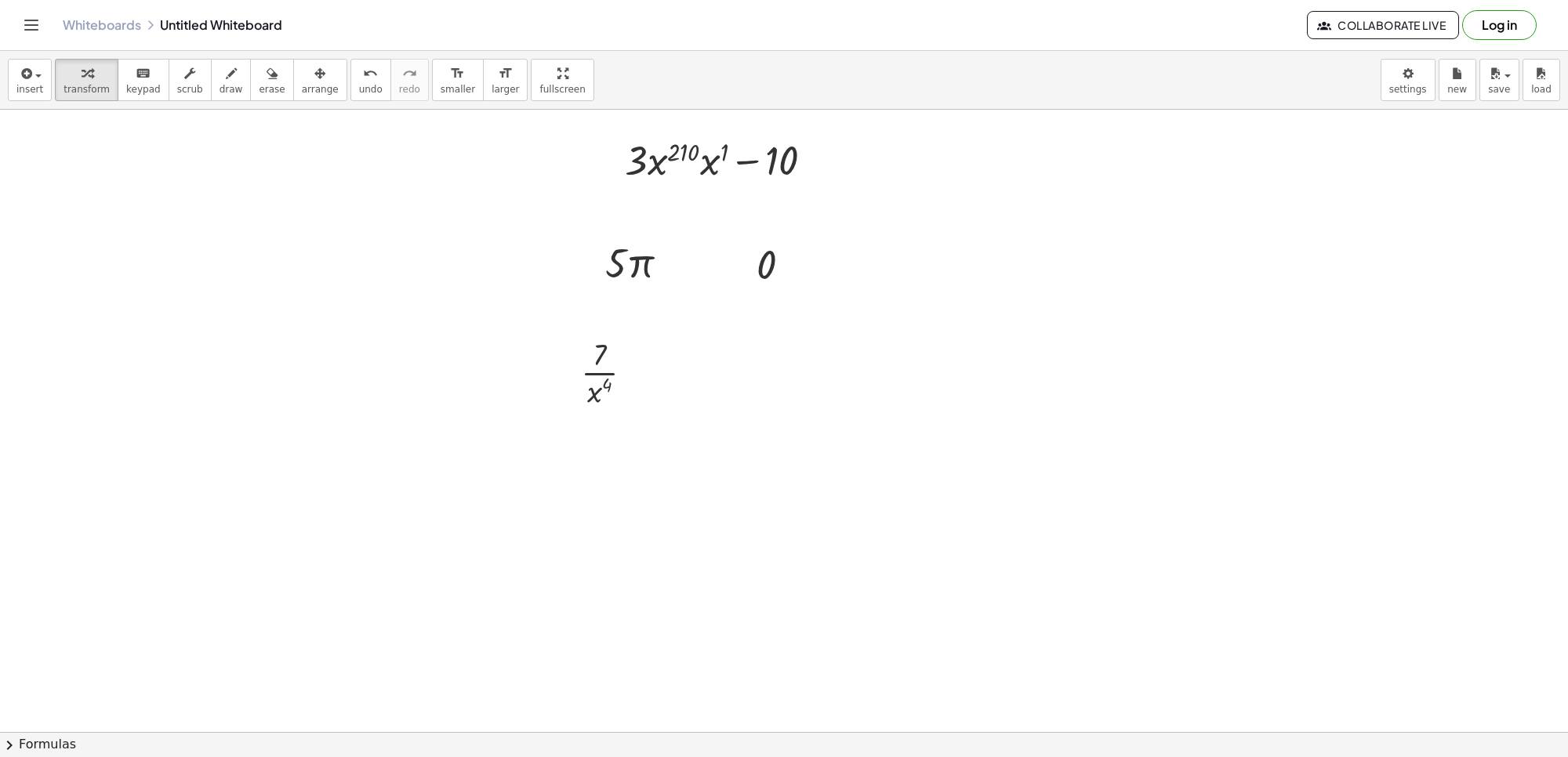
scroll to position [98, 0]
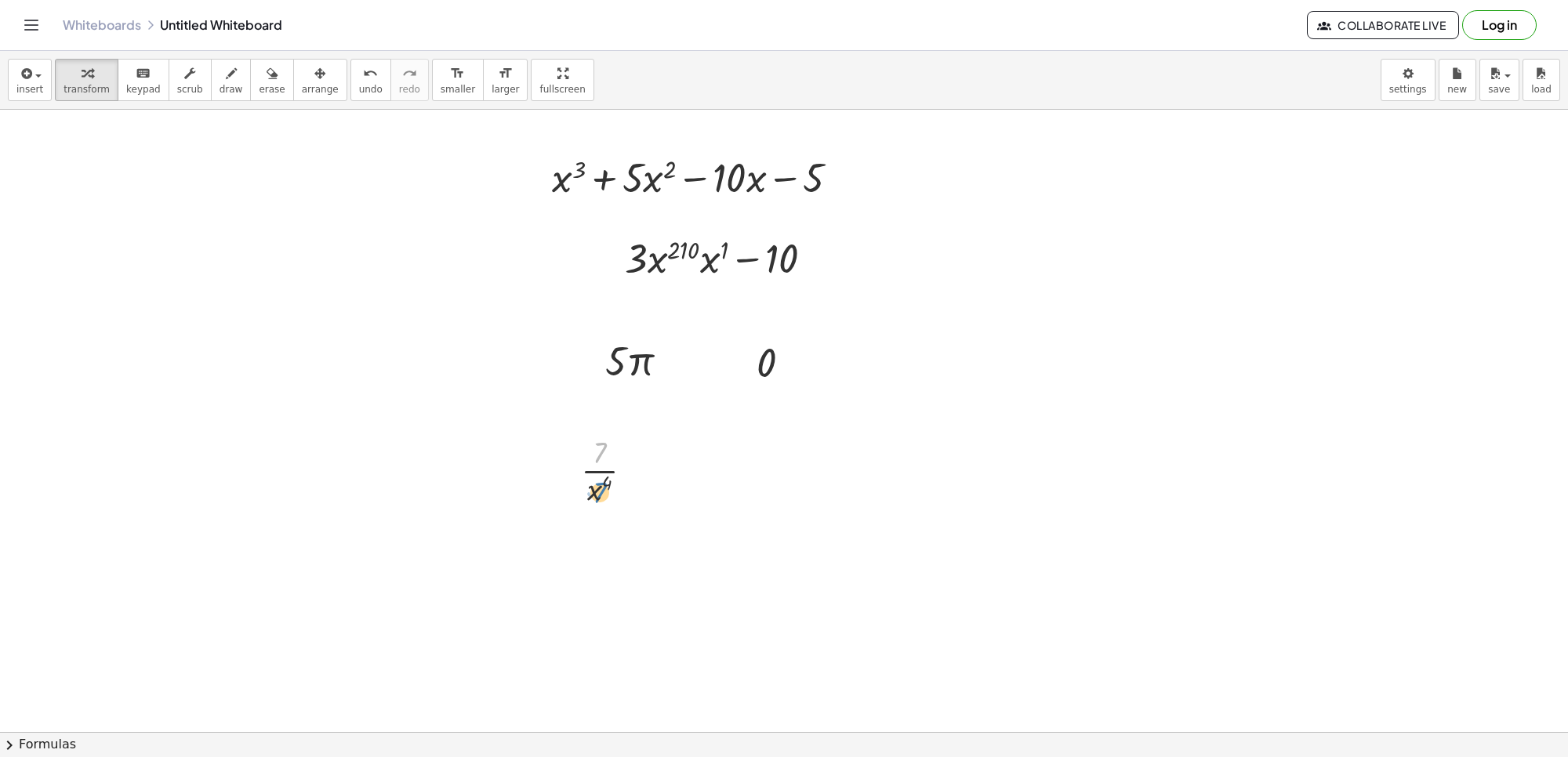
drag, startPoint x: 609, startPoint y: 455, endPoint x: 609, endPoint y: 494, distance: 39.0
click at [609, 494] on div at bounding box center [613, 469] width 81 height 78
click at [637, 463] on div at bounding box center [638, 471] width 17 height 17
click at [627, 471] on div at bounding box center [613, 469] width 81 height 78
click at [651, 476] on div at bounding box center [613, 469] width 81 height 78
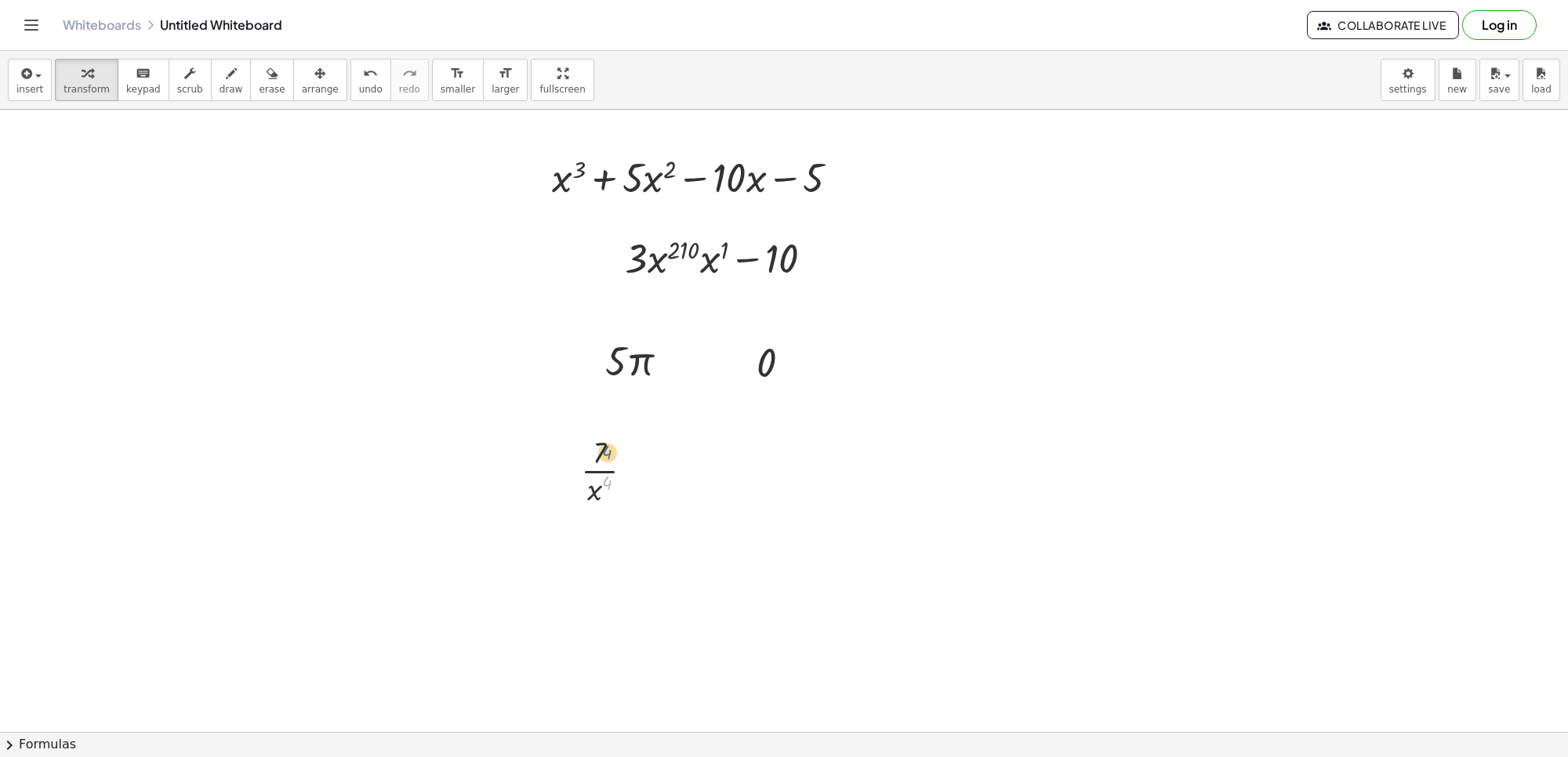
drag, startPoint x: 606, startPoint y: 493, endPoint x: 606, endPoint y: 461, distance: 32.0
click at [606, 461] on div at bounding box center [613, 469] width 81 height 78
drag, startPoint x: 595, startPoint y: 502, endPoint x: 595, endPoint y: 461, distance: 41.0
click at [595, 461] on div at bounding box center [613, 469] width 81 height 78
click at [753, 639] on div at bounding box center [784, 685] width 1568 height 1346
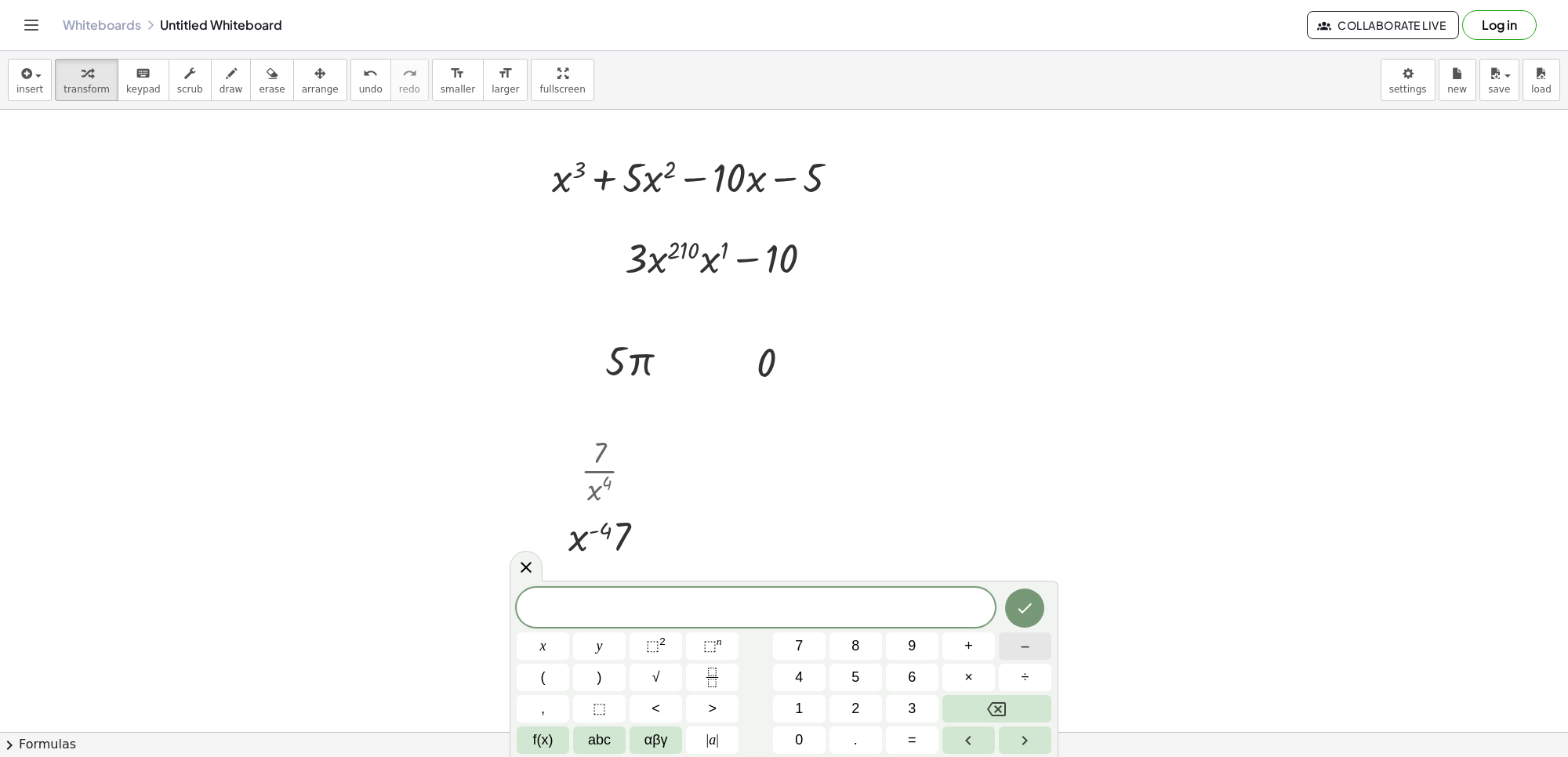
click at [1037, 645] on button "–" at bounding box center [1025, 646] width 53 height 27
click at [790, 664] on button "4" at bounding box center [799, 678] width 53 height 27
click at [860, 730] on button "." at bounding box center [855, 740] width 53 height 27
click at [782, 648] on button "7" at bounding box center [799, 646] width 53 height 27
click at [541, 647] on span "x" at bounding box center [544, 646] width 6 height 21
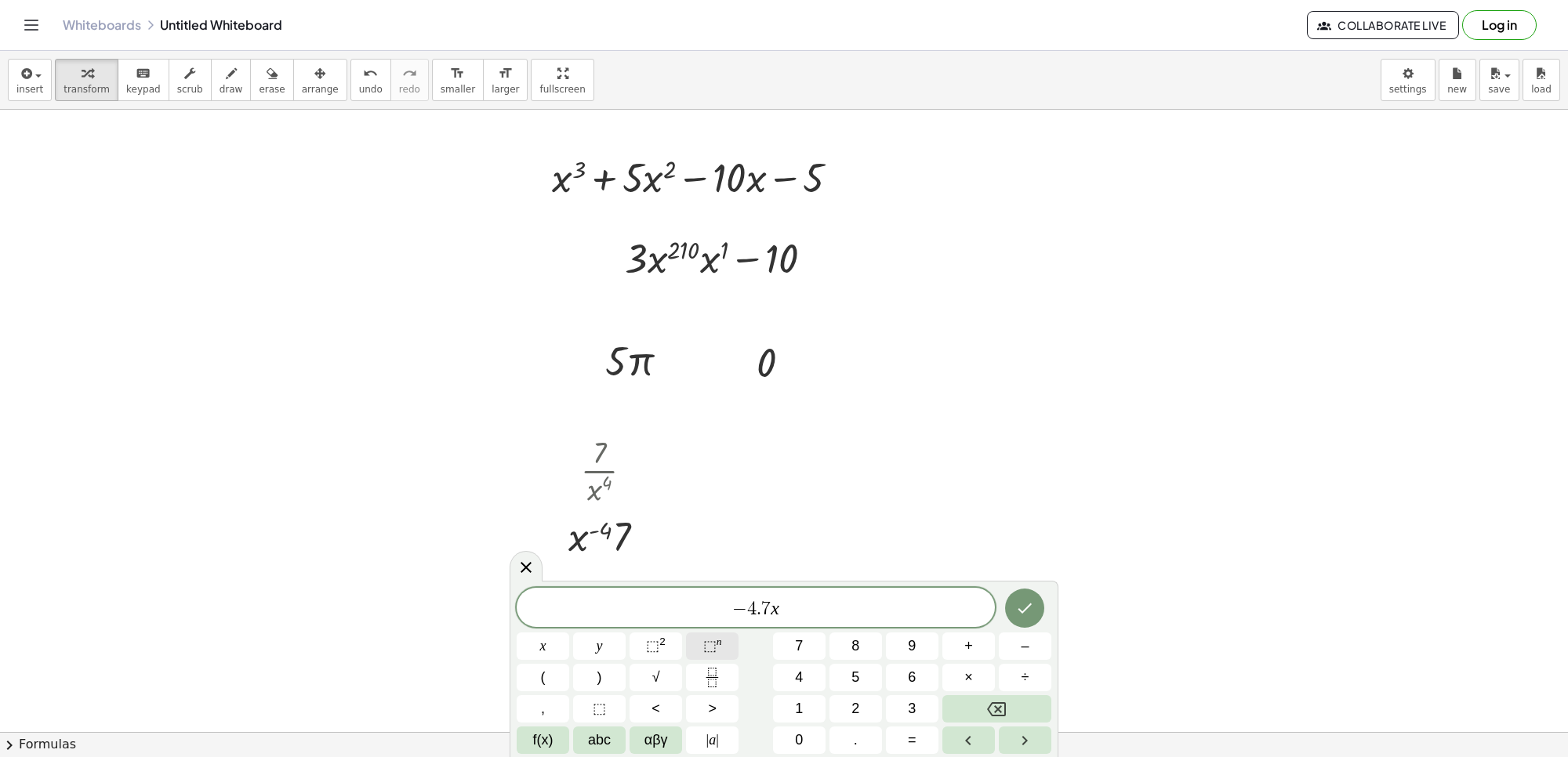
click at [691, 644] on button "⬚ n" at bounding box center [712, 646] width 53 height 27
click at [1032, 649] on button "–" at bounding box center [1025, 646] width 53 height 27
click at [805, 666] on button "4" at bounding box center [799, 678] width 53 height 27
click at [1050, 649] on button "–" at bounding box center [1025, 646] width 53 height 27
click at [796, 701] on span "1" at bounding box center [799, 708] width 8 height 21
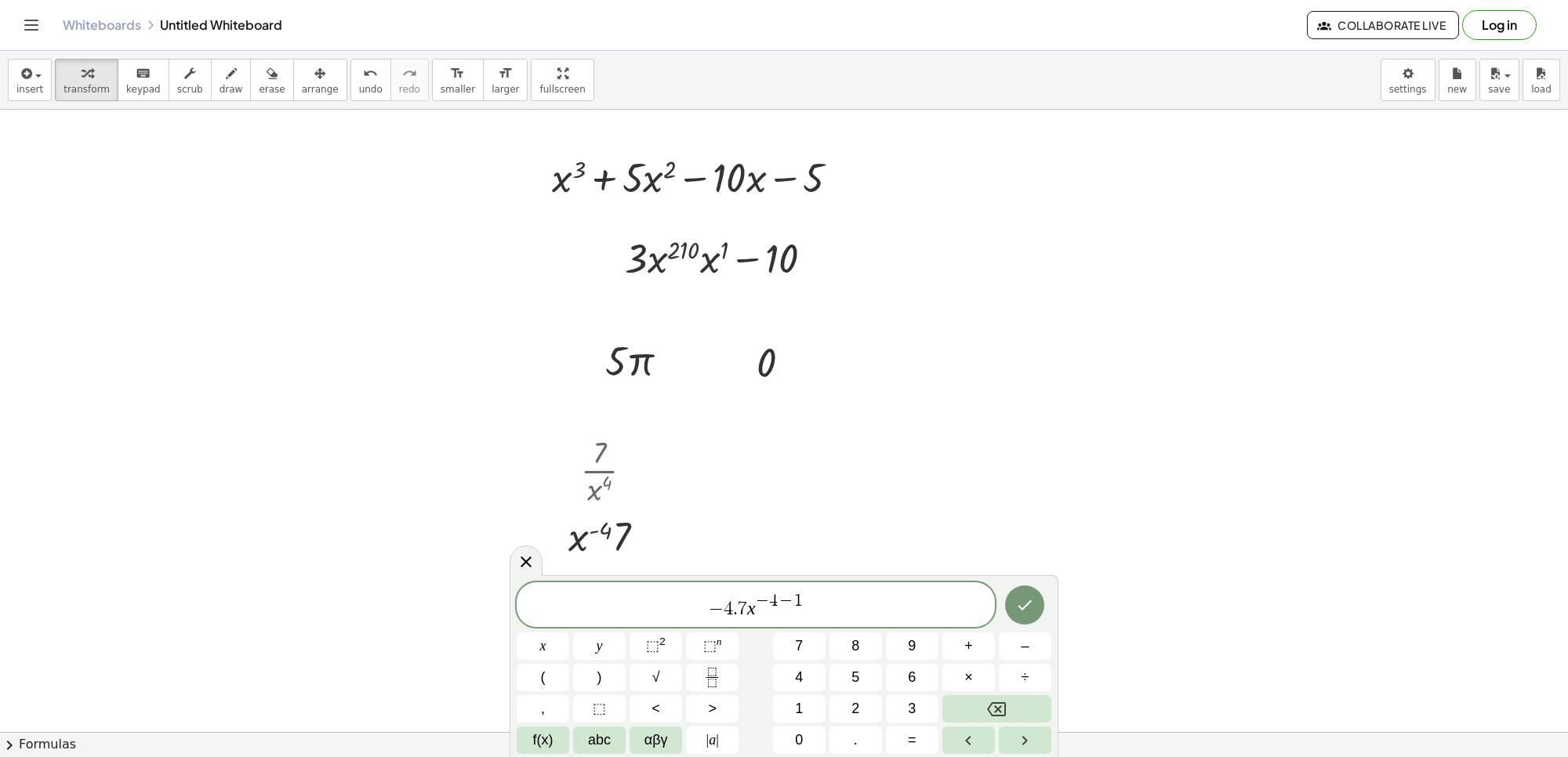
click at [1060, 586] on body "Graspable Math Activities Get Started Activity Bank Assigned Work Classes White…" at bounding box center [784, 378] width 1568 height 757
click at [1015, 618] on button "Done" at bounding box center [1024, 605] width 39 height 39
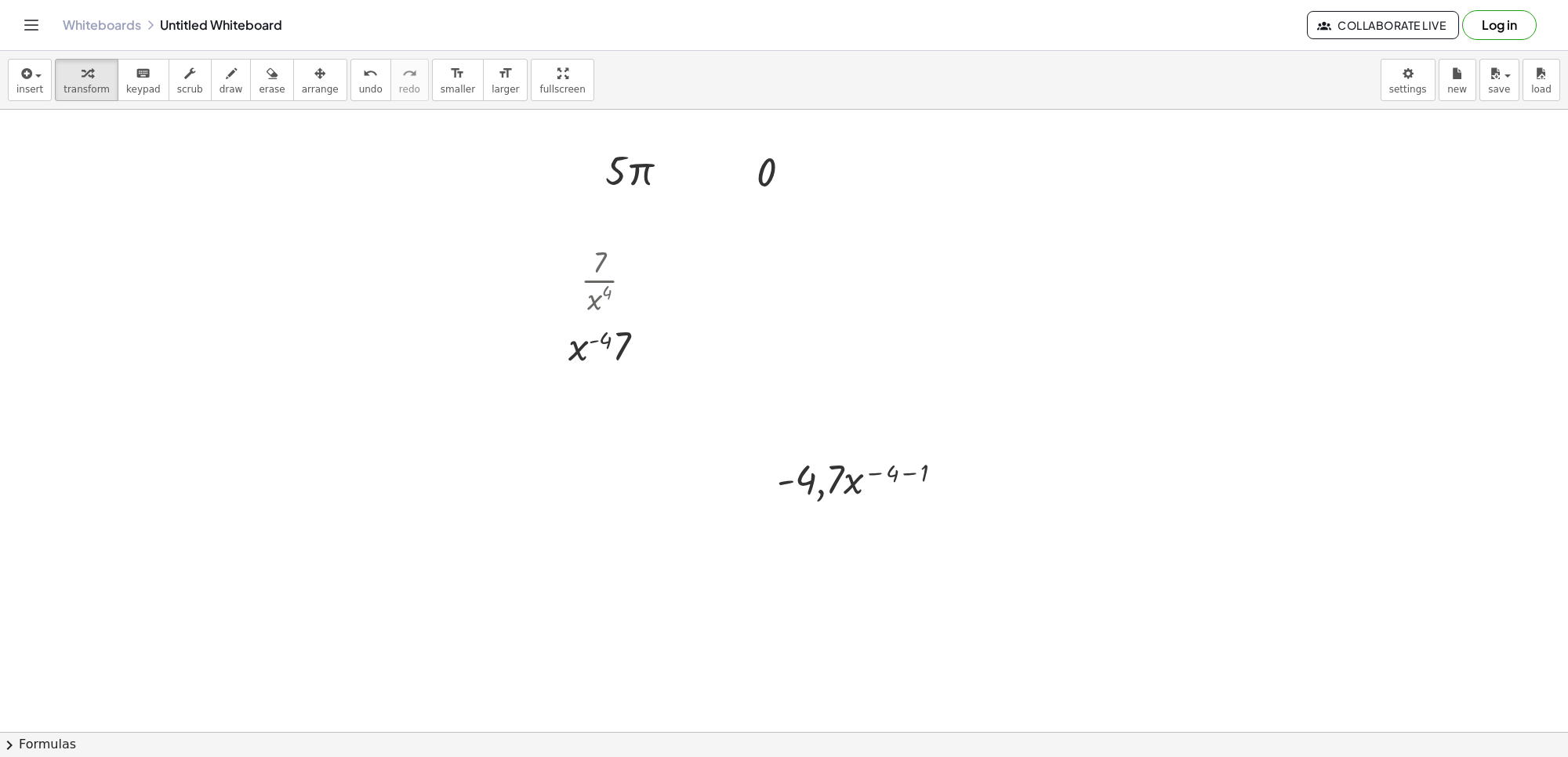
scroll to position [294, 0]
drag, startPoint x: 890, startPoint y: 471, endPoint x: 833, endPoint y: 487, distance: 59.2
drag, startPoint x: 901, startPoint y: 534, endPoint x: 817, endPoint y: 539, distance: 84.1
click at [817, 539] on div at bounding box center [867, 526] width 195 height 53
drag, startPoint x: 794, startPoint y: 588, endPoint x: 924, endPoint y: 584, distance: 130.1
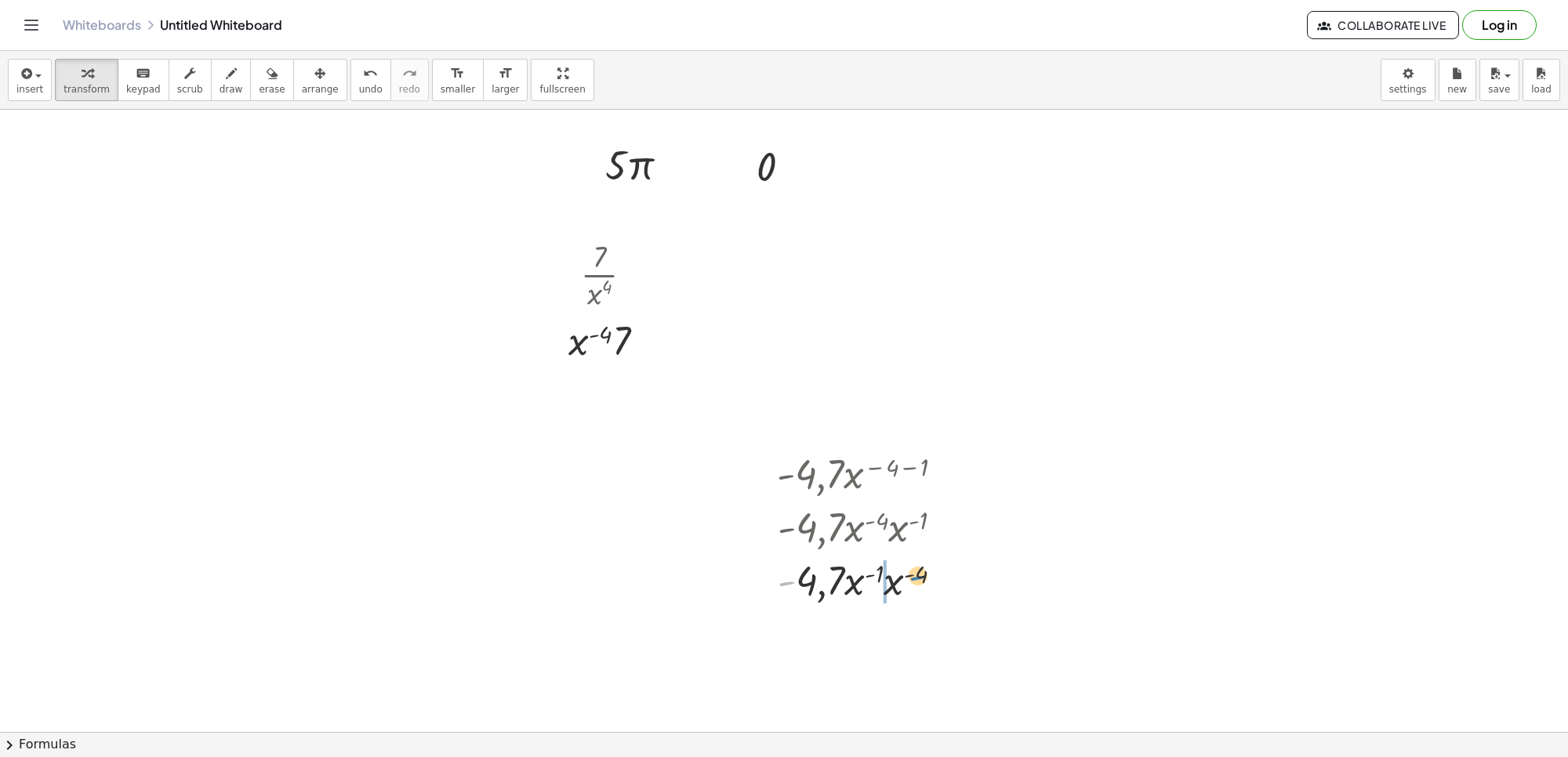
click at [924, 584] on div at bounding box center [867, 579] width 195 height 53
click at [868, 573] on div at bounding box center [867, 579] width 202 height 53
drag, startPoint x: 863, startPoint y: 514, endPoint x: 879, endPoint y: 529, distance: 21.9
click at [852, 474] on div "· - 4,7 · x ( − 4 − 1 ) · - 4,7 · x ( - 4 ) · x ( - 1 ) · - 4,7 · x ( - 1 ) · x…" at bounding box center [852, 474] width 0 height 0
click at [821, 518] on div at bounding box center [867, 526] width 202 height 53
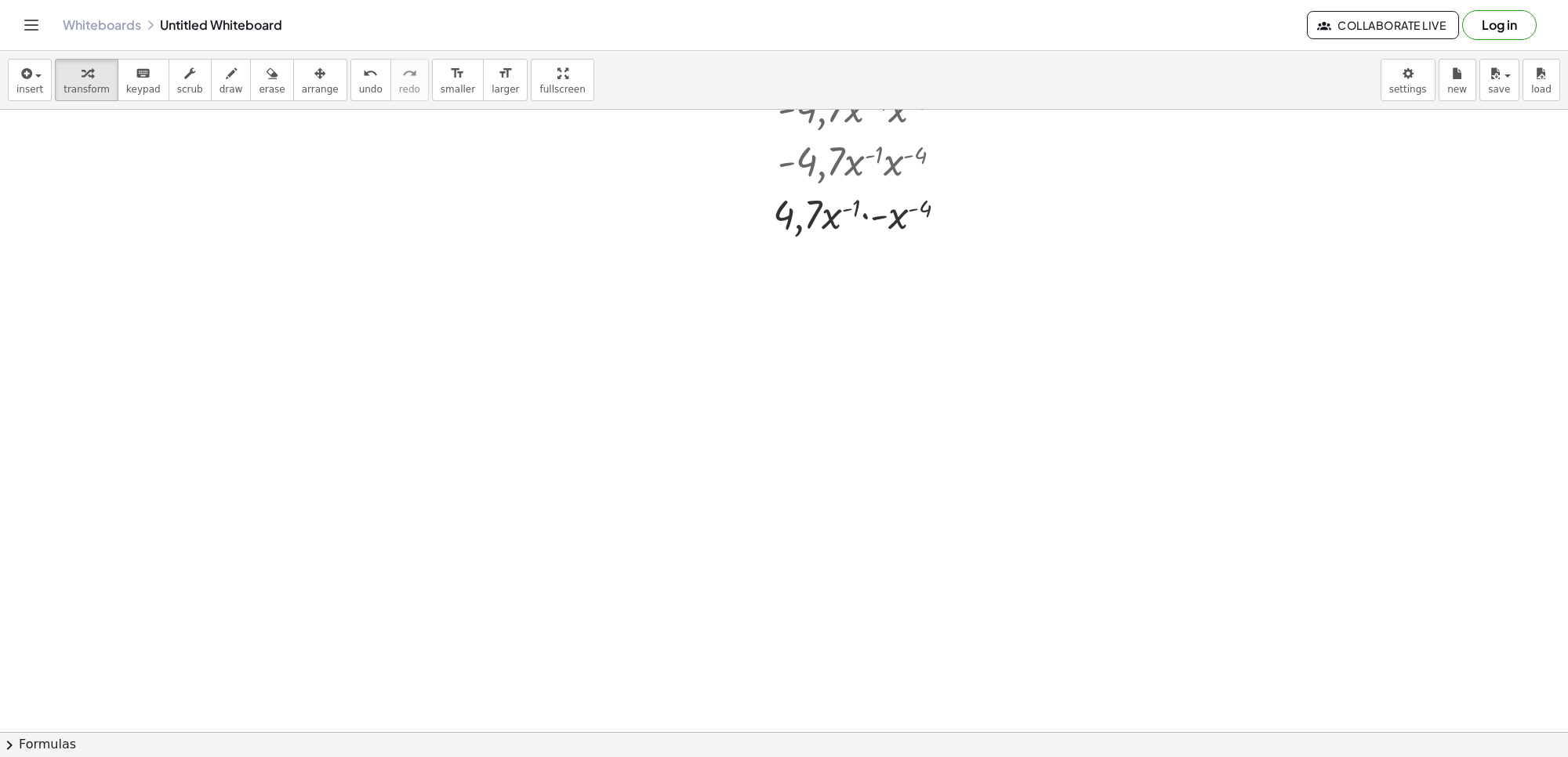
scroll to position [723, 0]
